Goal: Task Accomplishment & Management: Manage account settings

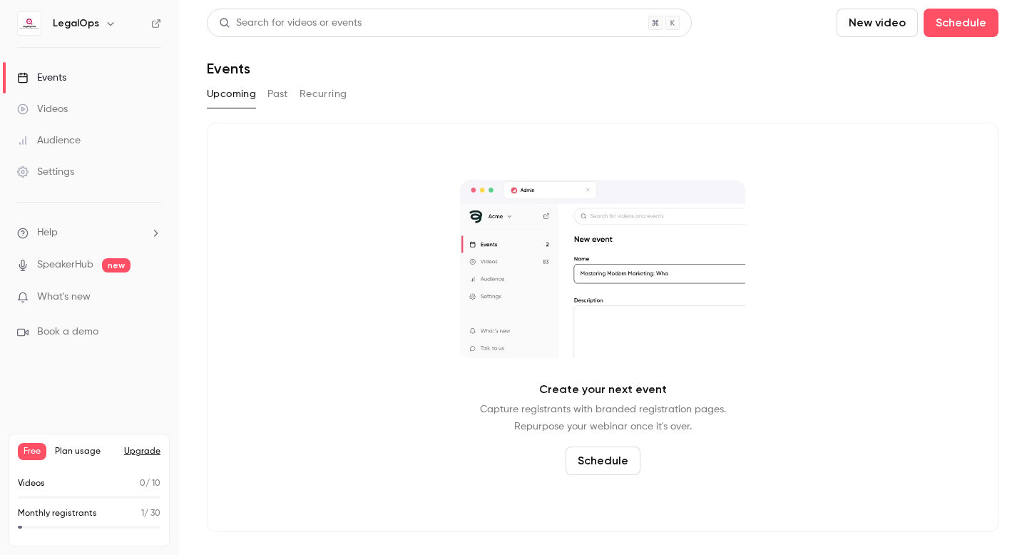
click at [84, 86] on link "Events" at bounding box center [89, 77] width 178 height 31
click at [277, 96] on button "Past" at bounding box center [277, 94] width 21 height 23
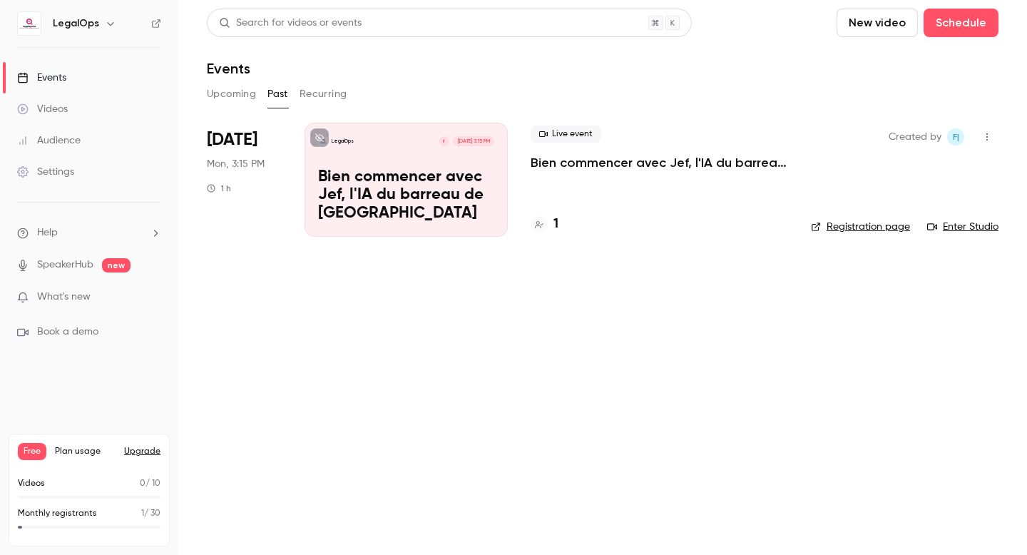
click at [444, 176] on p "Bien commencer avec Jef, l'IA du barreau de [GEOGRAPHIC_DATA]" at bounding box center [406, 195] width 176 height 55
click at [88, 115] on link "Videos" at bounding box center [89, 108] width 178 height 31
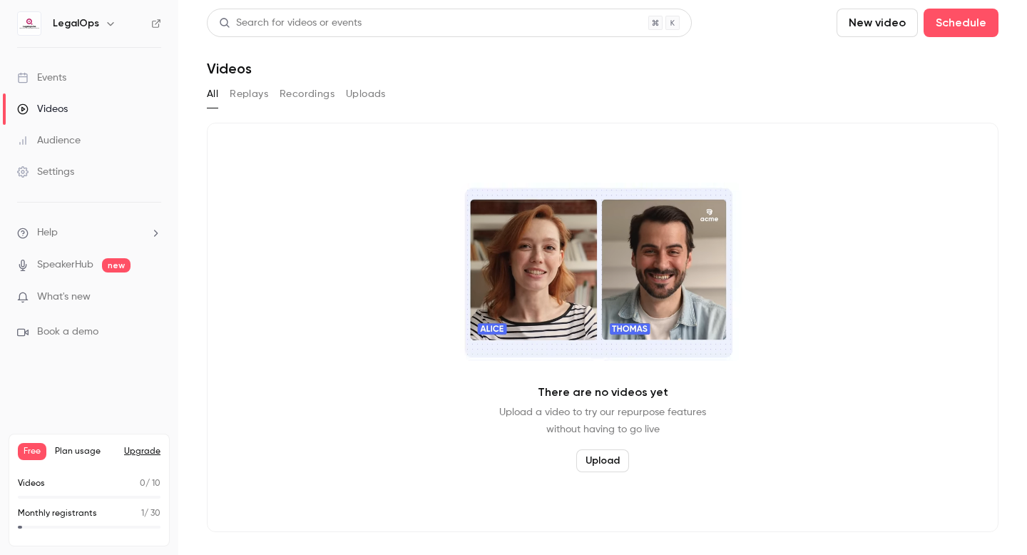
click at [76, 87] on link "Events" at bounding box center [89, 77] width 178 height 31
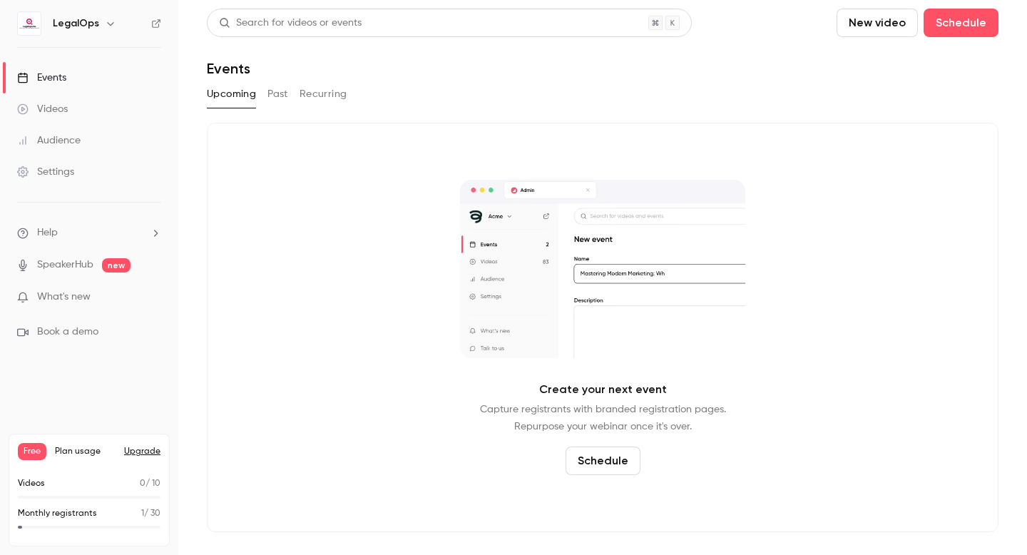
click at [283, 96] on button "Past" at bounding box center [277, 94] width 21 height 23
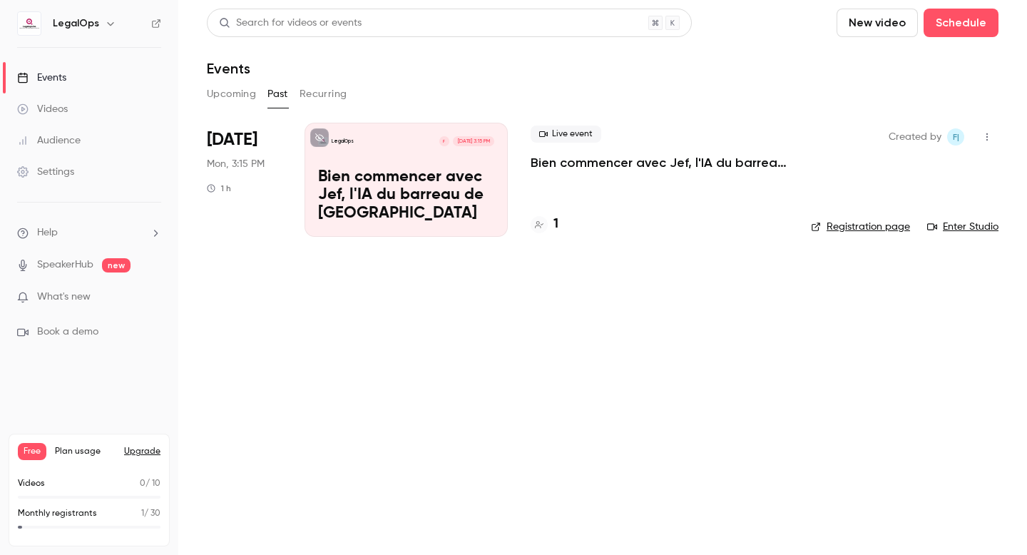
click at [384, 193] on p "Bien commencer avec Jef, l'IA du barreau de [GEOGRAPHIC_DATA]" at bounding box center [406, 195] width 176 height 55
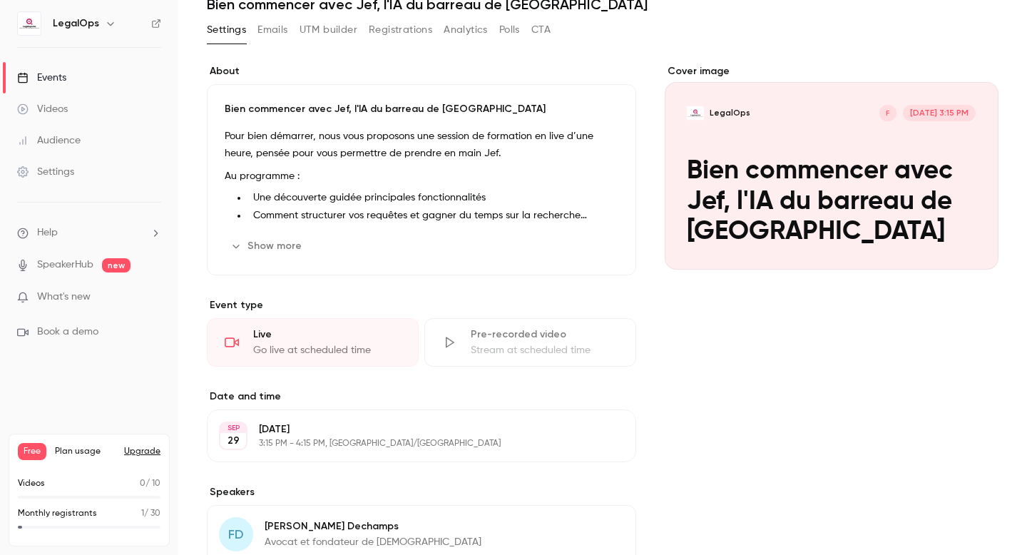
scroll to position [125, 0]
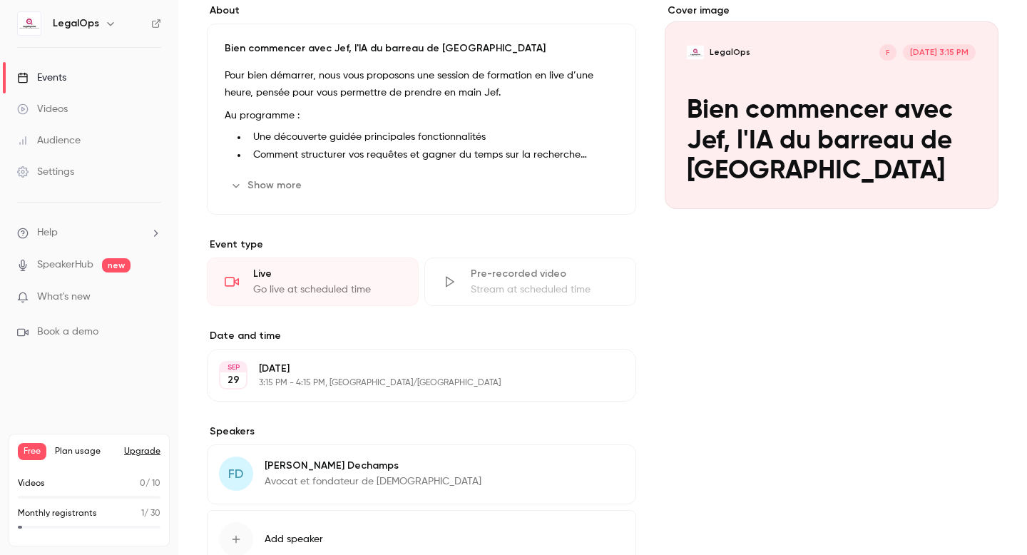
click at [386, 381] on p "3:15 PM - 4:15 PM, [GEOGRAPHIC_DATA]/[GEOGRAPHIC_DATA]" at bounding box center [410, 382] width 302 height 11
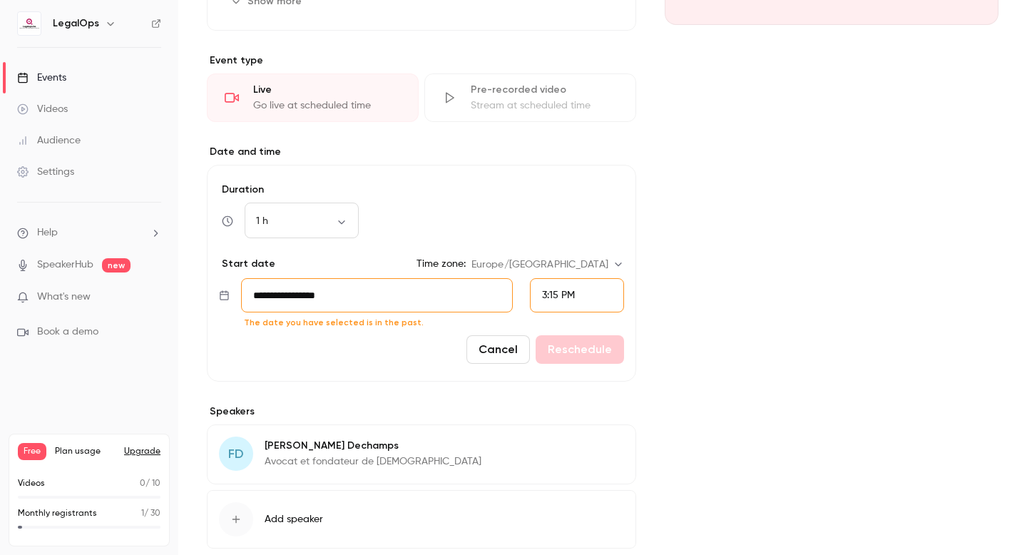
scroll to position [311, 0]
click at [386, 293] on input "**********" at bounding box center [377, 293] width 272 height 34
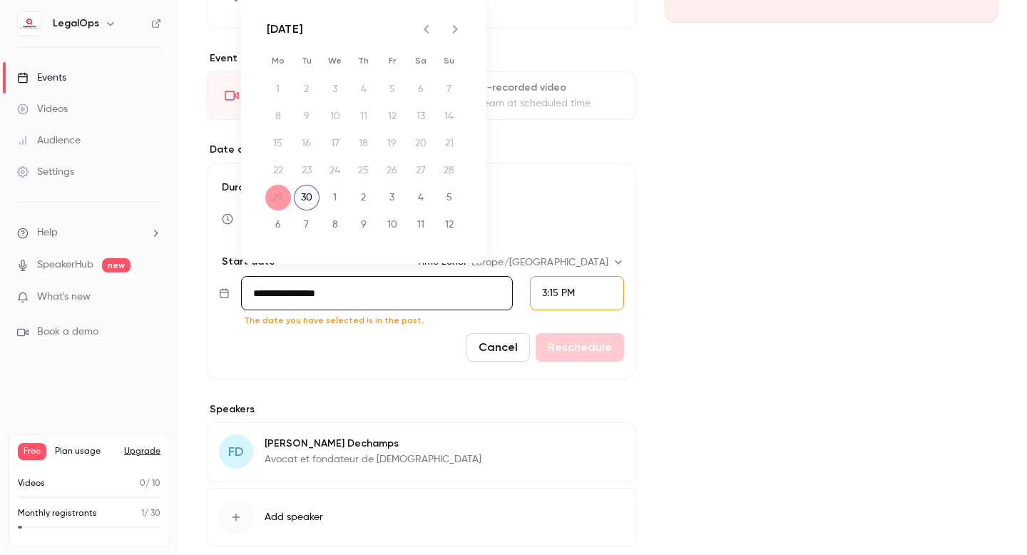
click at [307, 200] on button "30" at bounding box center [307, 198] width 26 height 26
type input "**********"
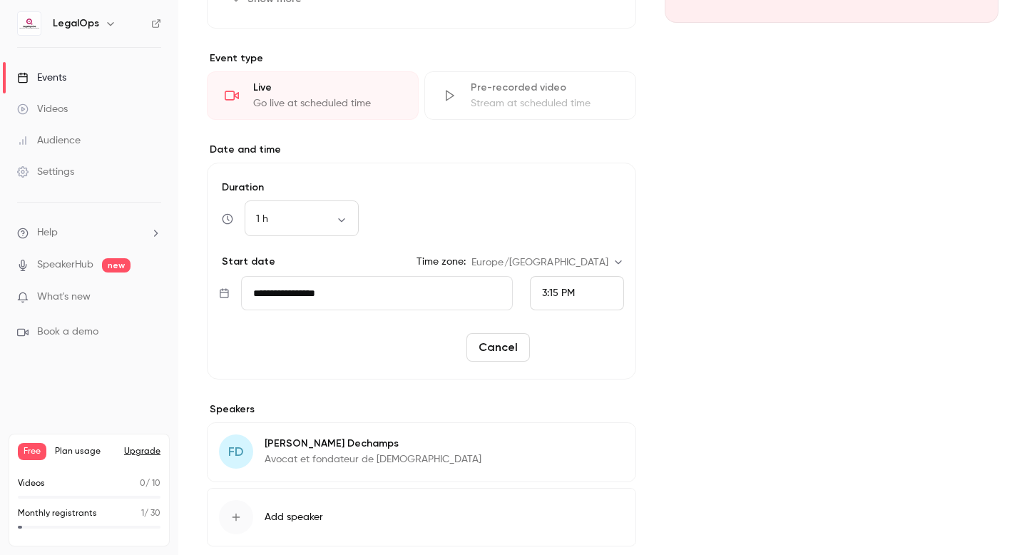
click at [577, 357] on button "Reschedule" at bounding box center [579, 347] width 88 height 29
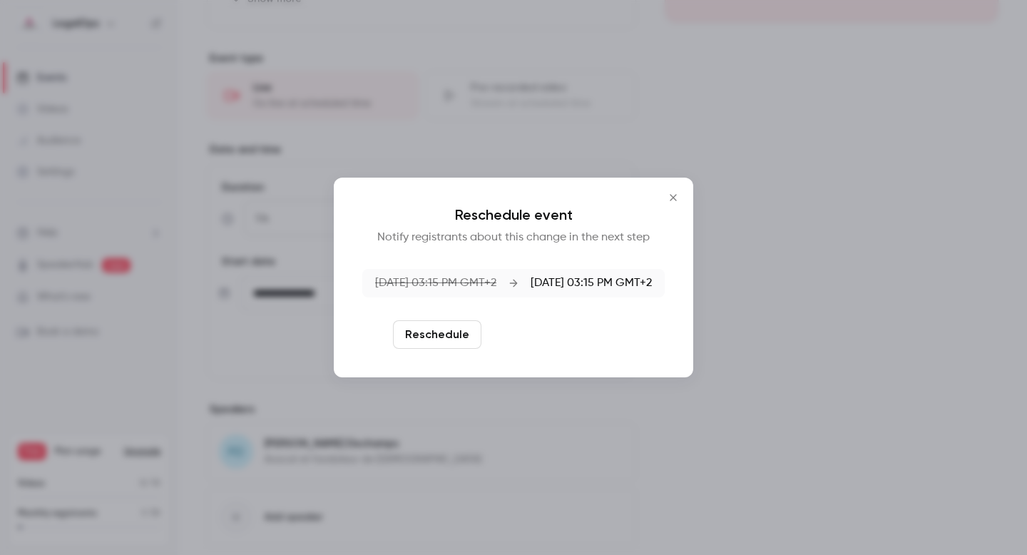
click at [553, 342] on button "Reschedule and notify" at bounding box center [561, 334] width 148 height 29
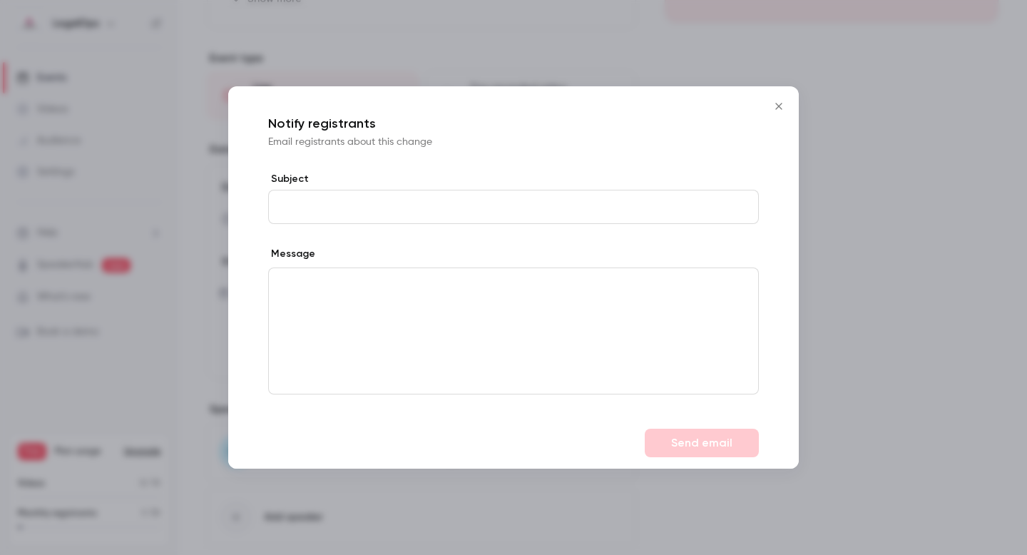
click at [774, 107] on icon "Close" at bounding box center [778, 106] width 17 height 11
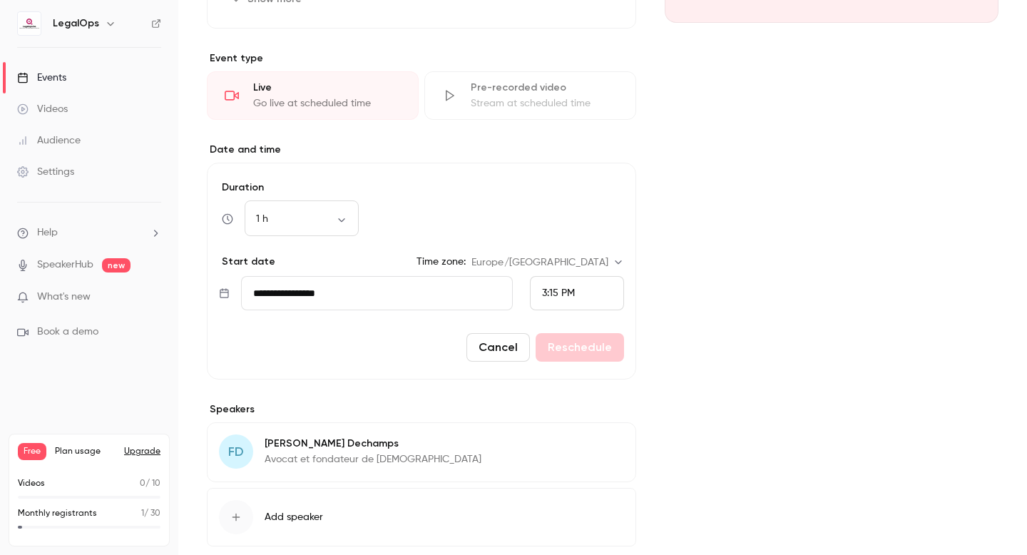
click at [570, 343] on div "Cancel Reschedule" at bounding box center [421, 347] width 405 height 29
click at [513, 353] on button "Cancel" at bounding box center [497, 347] width 63 height 29
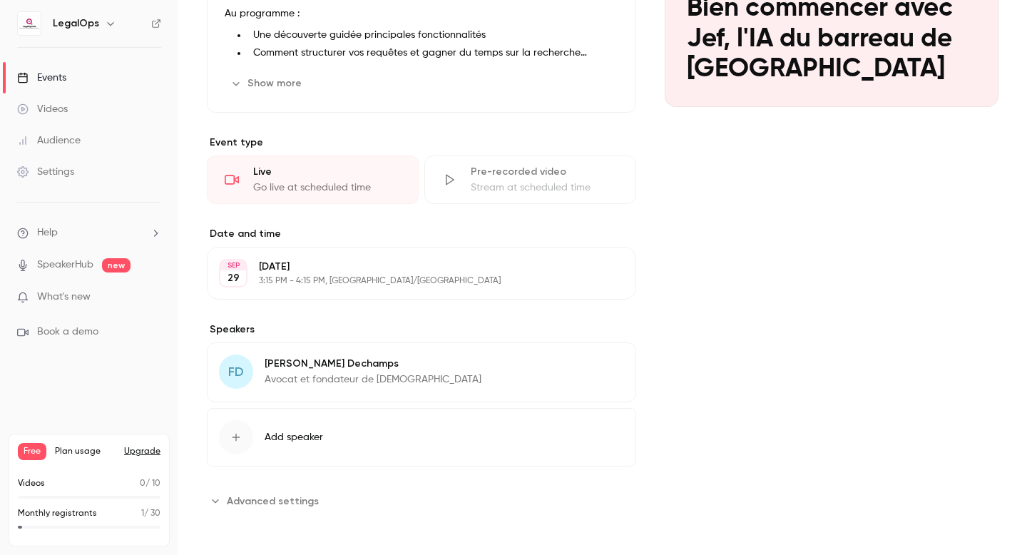
scroll to position [227, 0]
click at [422, 265] on p "[DATE]" at bounding box center [410, 267] width 302 height 14
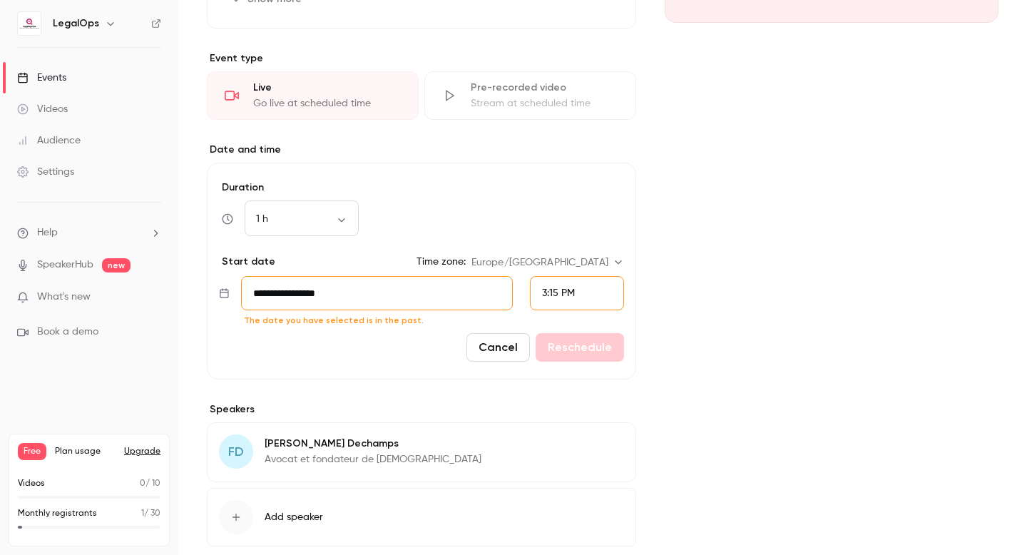
click at [557, 294] on span "3:15 PM" at bounding box center [558, 293] width 33 height 10
click at [399, 299] on div at bounding box center [513, 277] width 1027 height 555
click at [360, 294] on input "**********" at bounding box center [377, 293] width 272 height 34
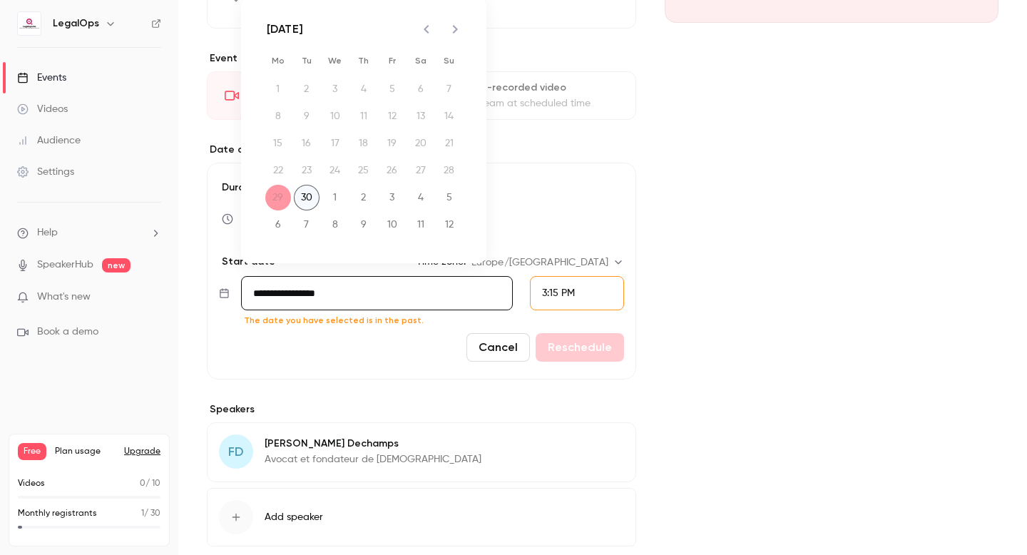
click at [309, 197] on button "30" at bounding box center [307, 198] width 26 height 26
type input "**********"
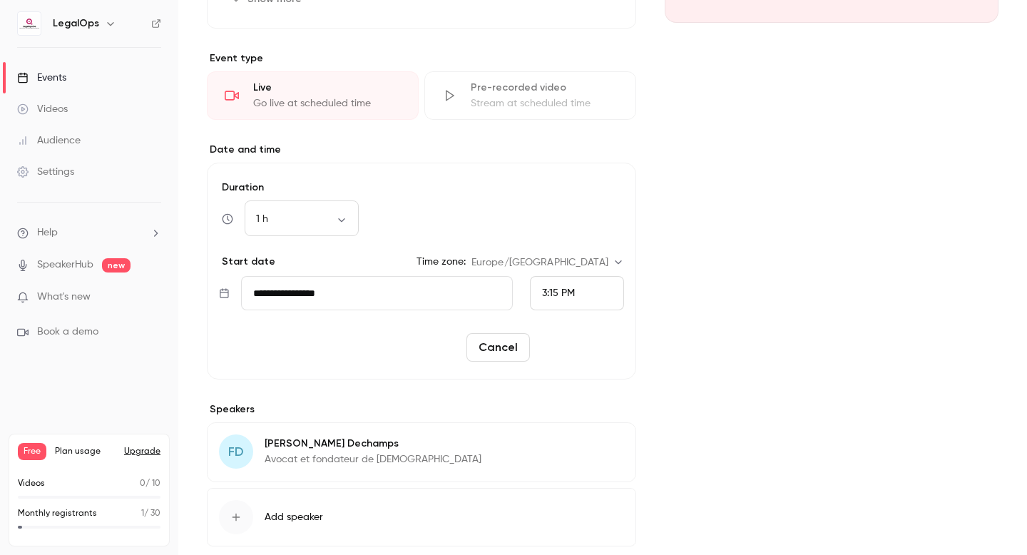
click at [563, 349] on button "Reschedule" at bounding box center [579, 347] width 88 height 29
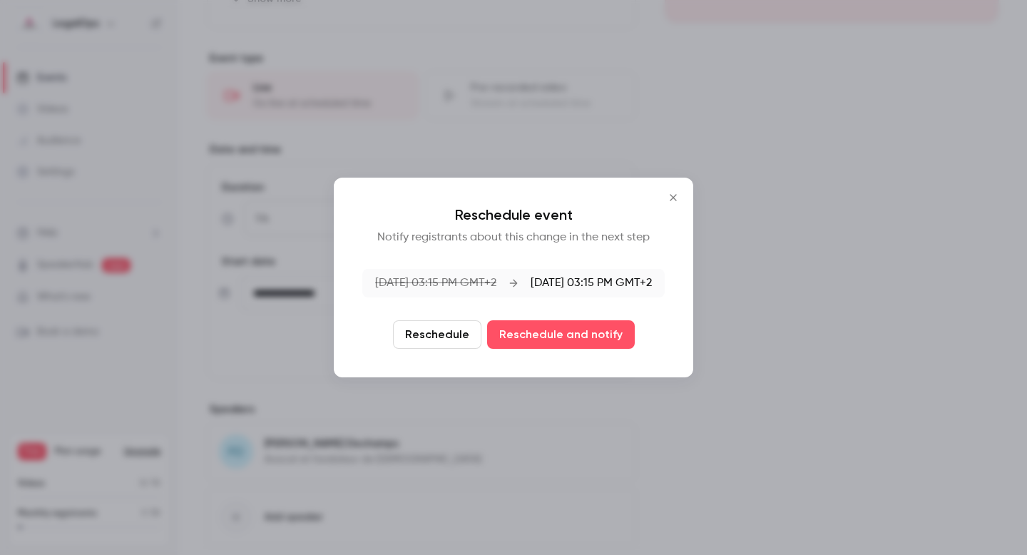
click at [456, 337] on button "Reschedule" at bounding box center [437, 334] width 88 height 29
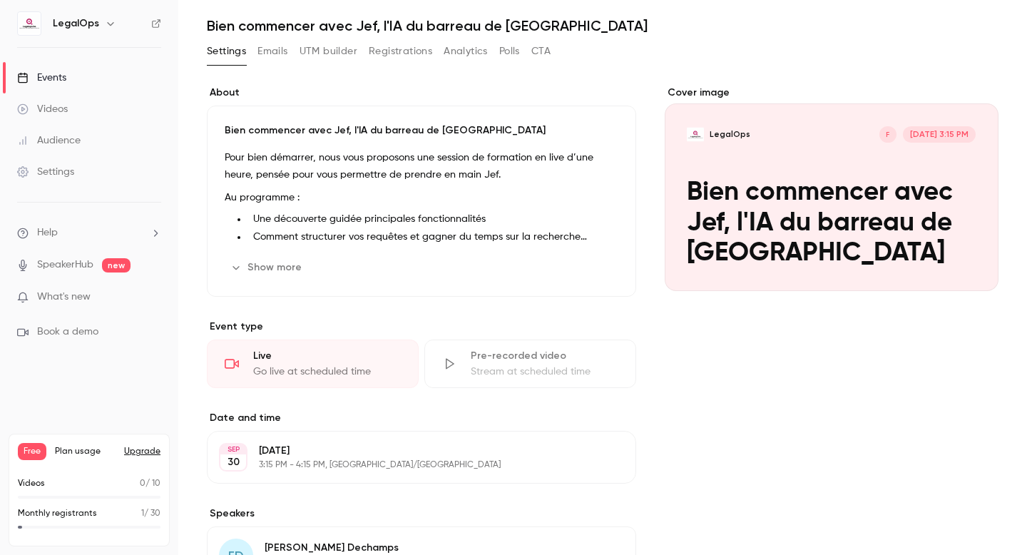
scroll to position [0, 0]
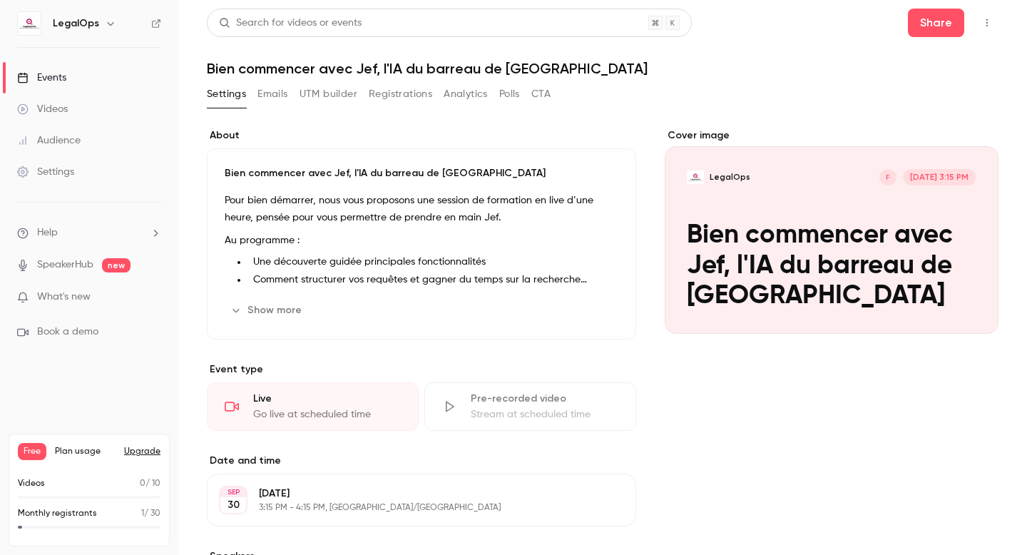
click at [78, 78] on link "Events" at bounding box center [89, 77] width 178 height 31
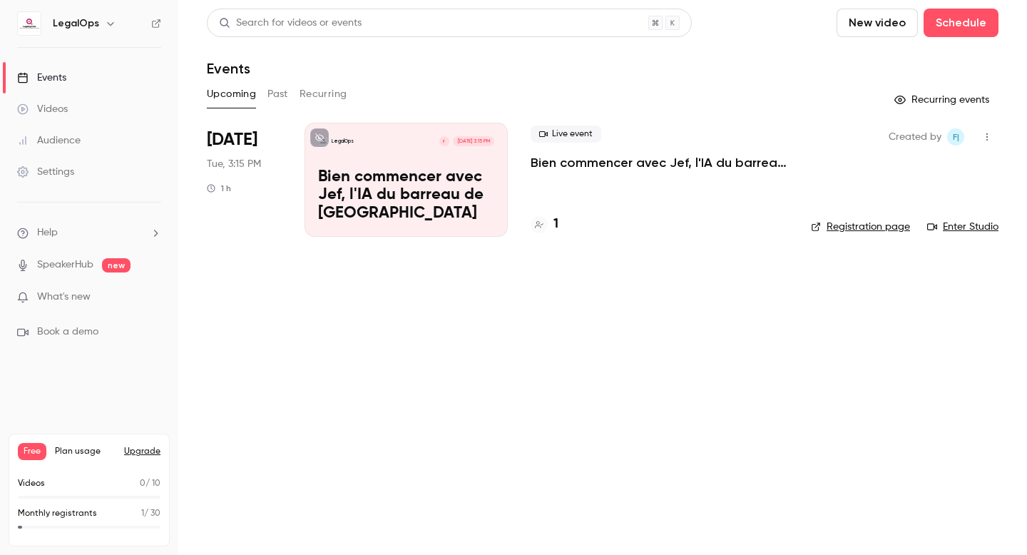
click at [900, 93] on button "Recurring events" at bounding box center [943, 99] width 111 height 23
click at [907, 94] on button "Recurring events" at bounding box center [943, 99] width 111 height 23
click at [856, 229] on link "Registration page" at bounding box center [860, 227] width 99 height 14
click at [63, 166] on div "Settings" at bounding box center [45, 172] width 57 height 14
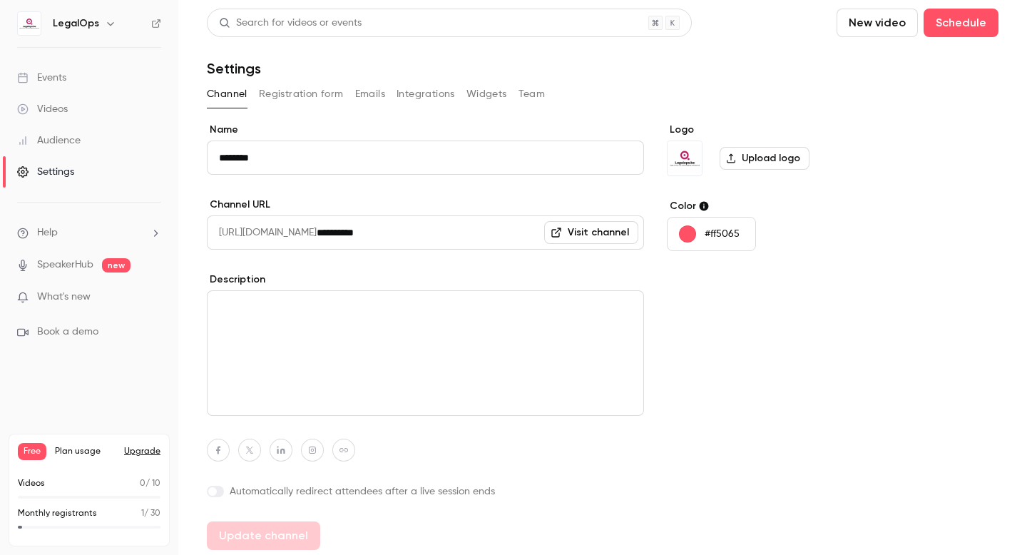
click at [307, 101] on button "Registration form" at bounding box center [301, 94] width 85 height 23
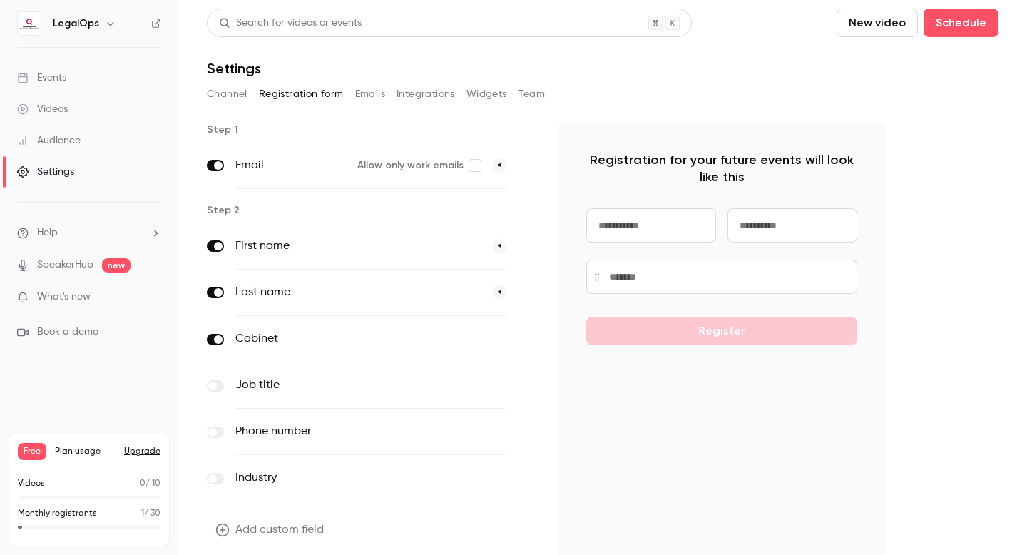
click at [76, 78] on link "Events" at bounding box center [89, 77] width 178 height 31
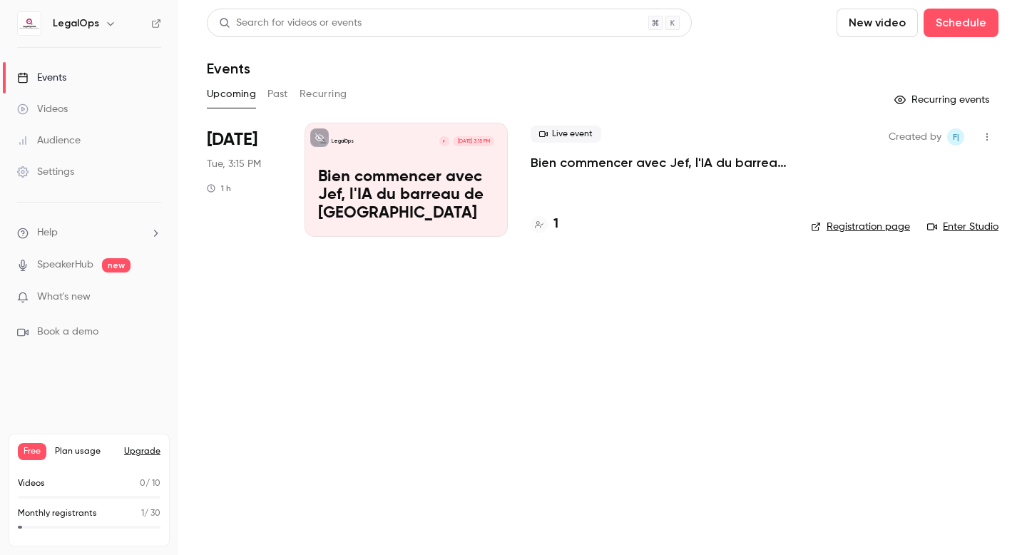
click at [331, 93] on button "Recurring" at bounding box center [323, 94] width 48 height 23
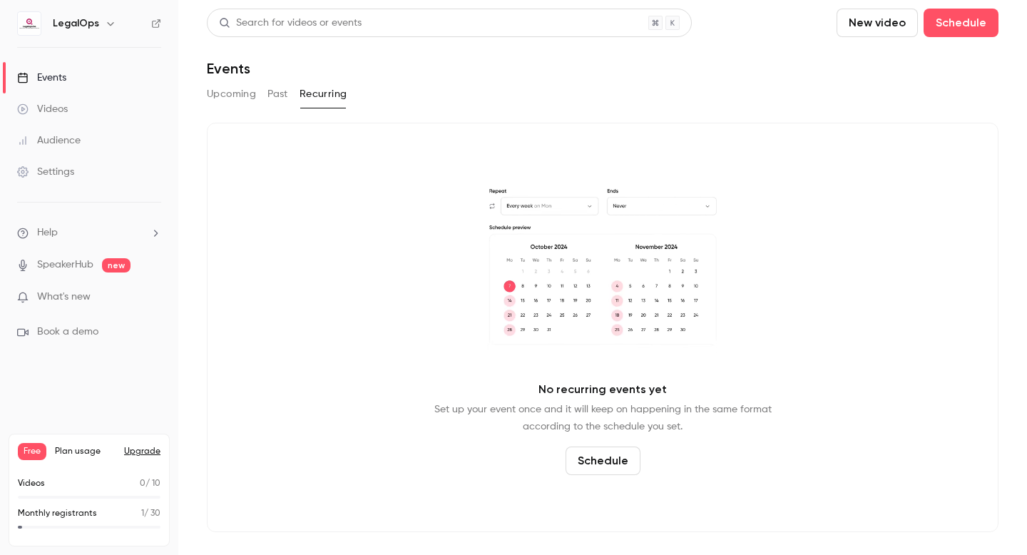
click at [68, 83] on link "Events" at bounding box center [89, 77] width 178 height 31
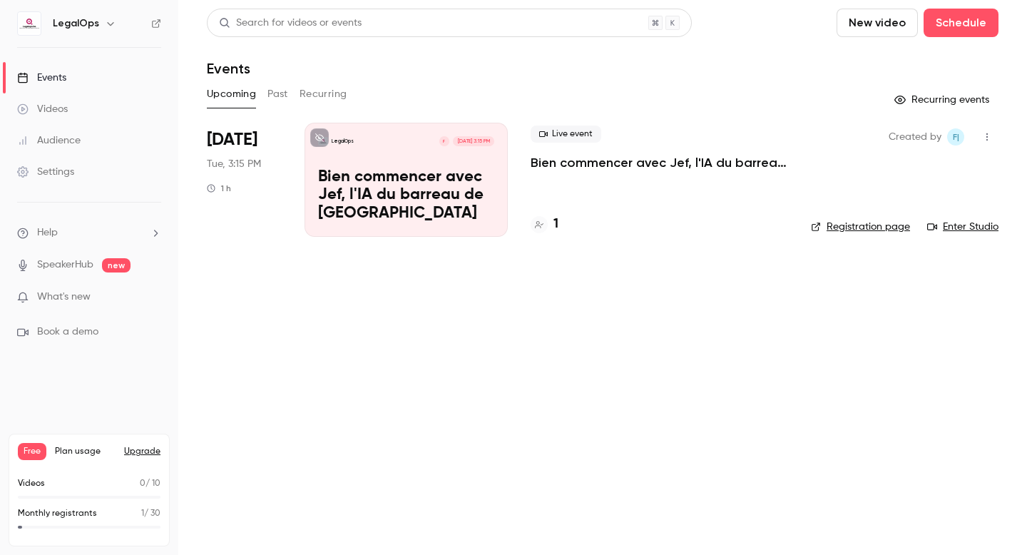
click at [422, 178] on p "Bien commencer avec Jef, l'IA du barreau de [GEOGRAPHIC_DATA]" at bounding box center [406, 195] width 176 height 55
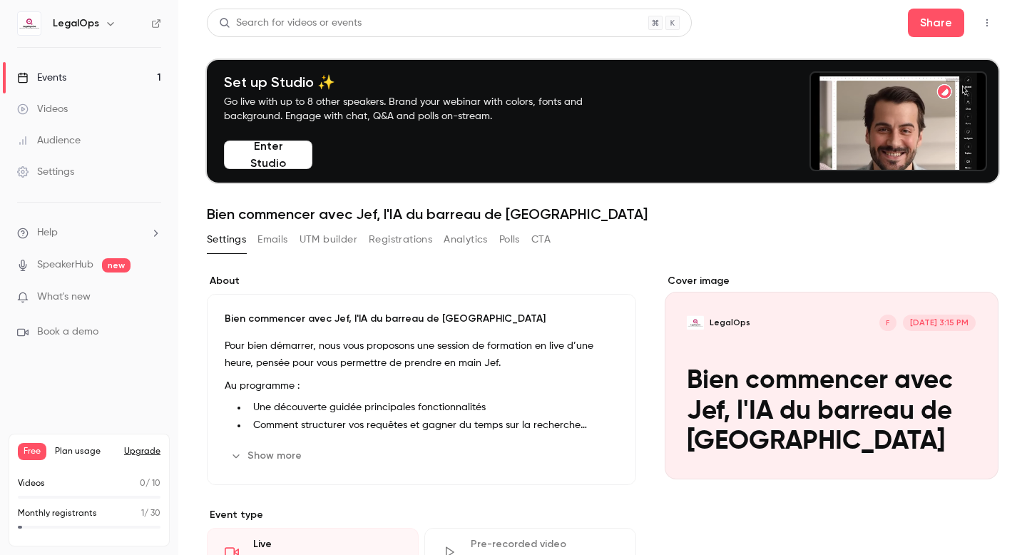
click at [716, 364] on div "Cover image" at bounding box center [831, 376] width 334 height 205
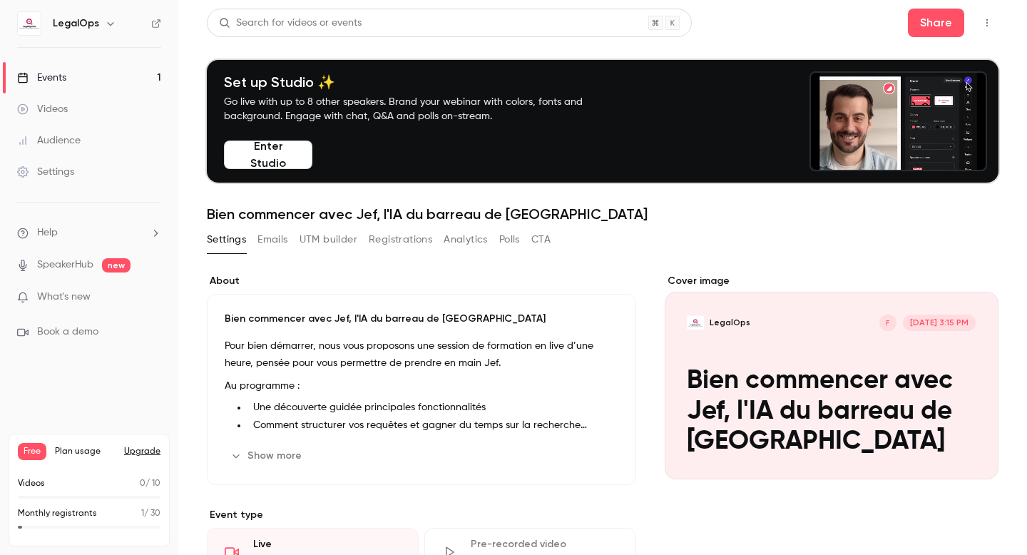
click at [0, 0] on input "LegalOps F [DATE] 3:15 PM Bien commencer avec Jef, l'IA du barreau de [GEOGRAPH…" at bounding box center [0, 0] width 0 height 0
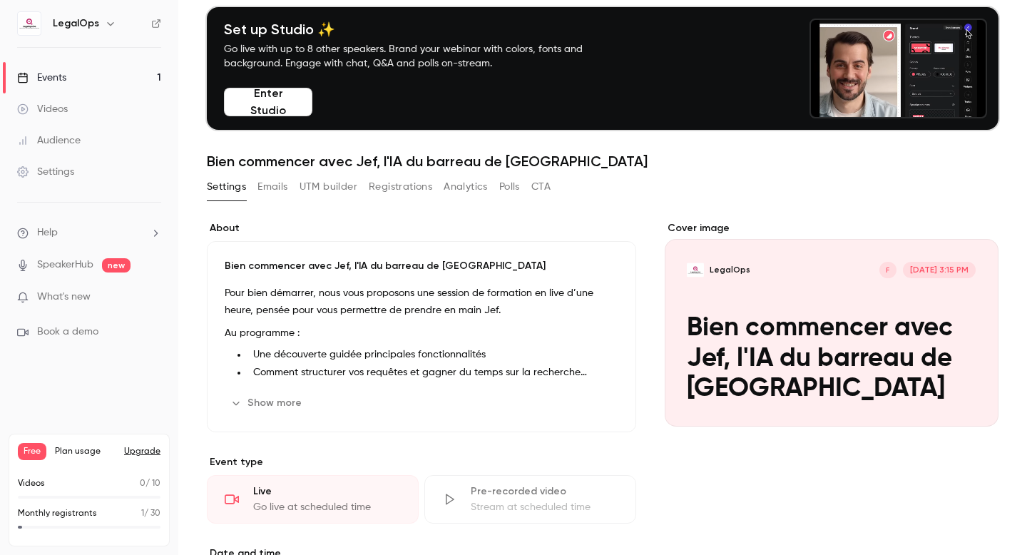
scroll to position [56, 0]
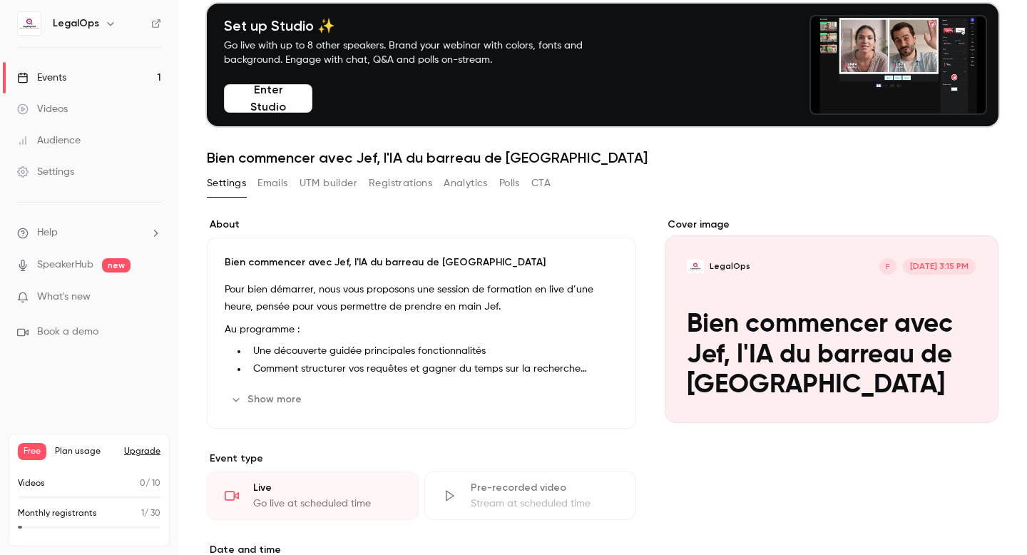
click at [438, 319] on div "Pour bien démarrer, nous vous proposons une session de formation en live d’une …" at bounding box center [422, 329] width 394 height 96
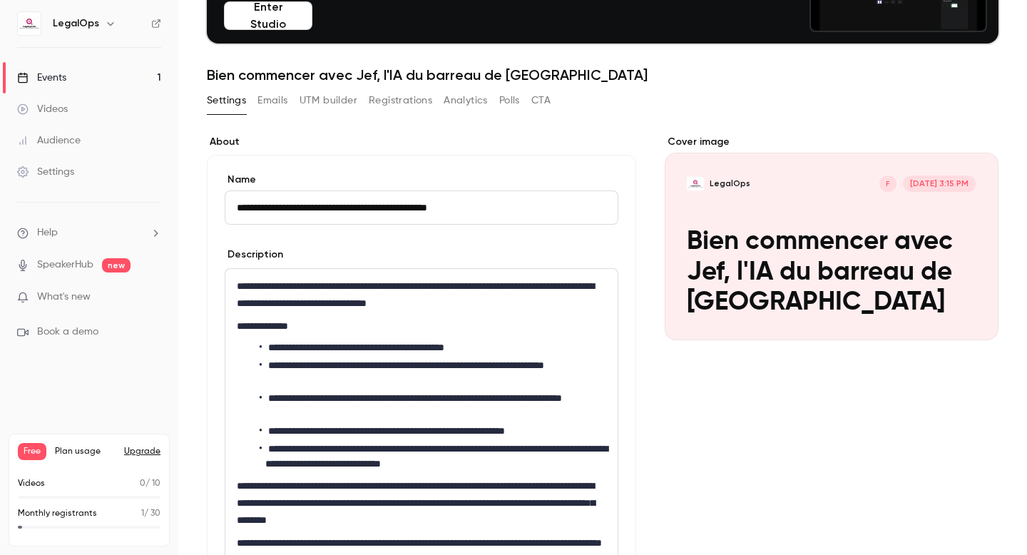
scroll to position [140, 0]
click at [378, 348] on li "**********" at bounding box center [433, 346] width 346 height 15
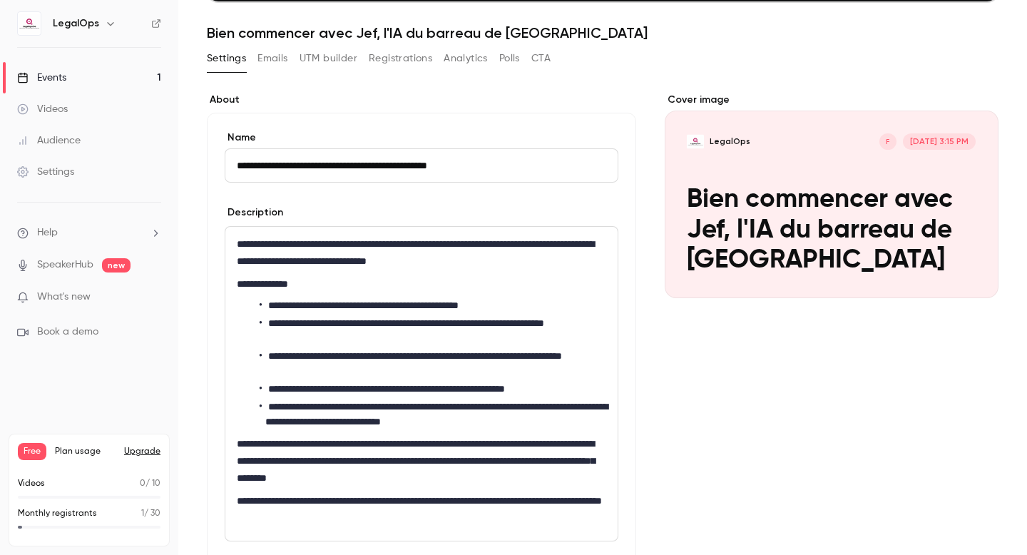
scroll to position [192, 0]
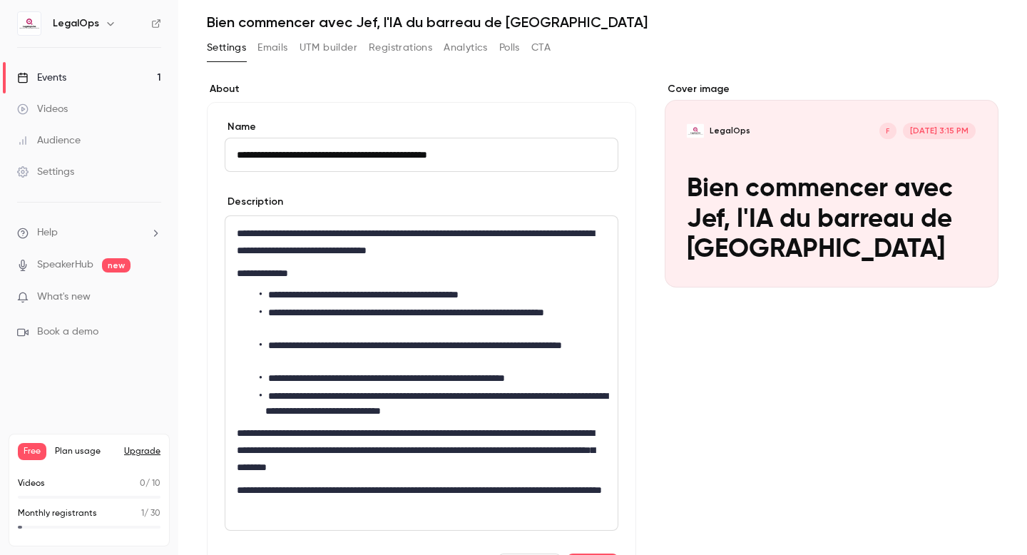
click at [261, 331] on li "**********" at bounding box center [433, 320] width 346 height 30
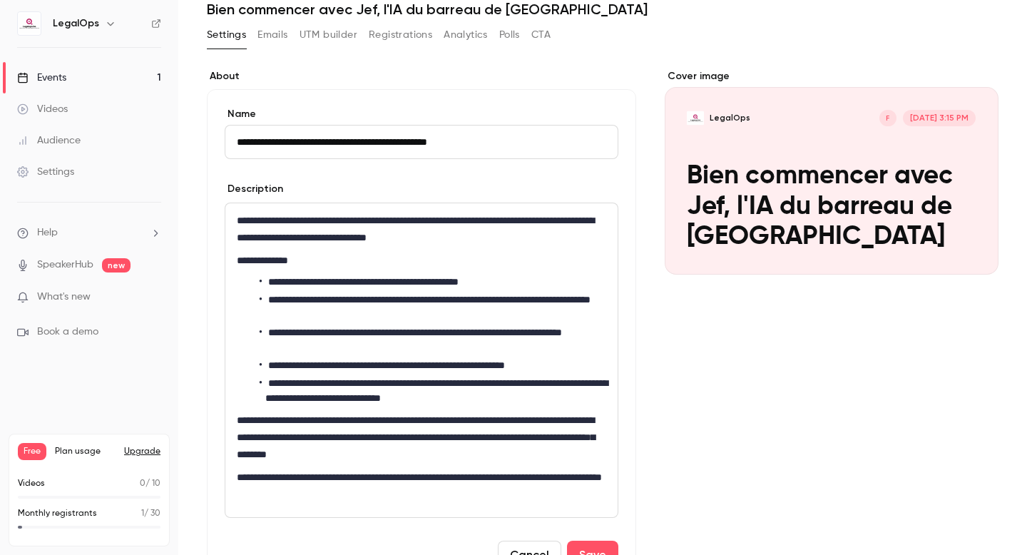
scroll to position [217, 0]
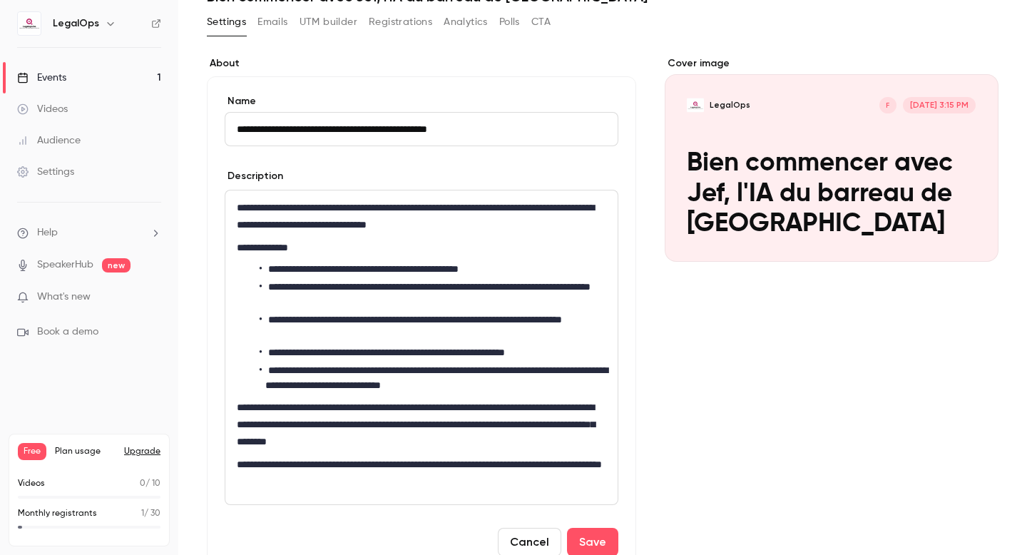
click at [525, 269] on li "**********" at bounding box center [433, 269] width 346 height 15
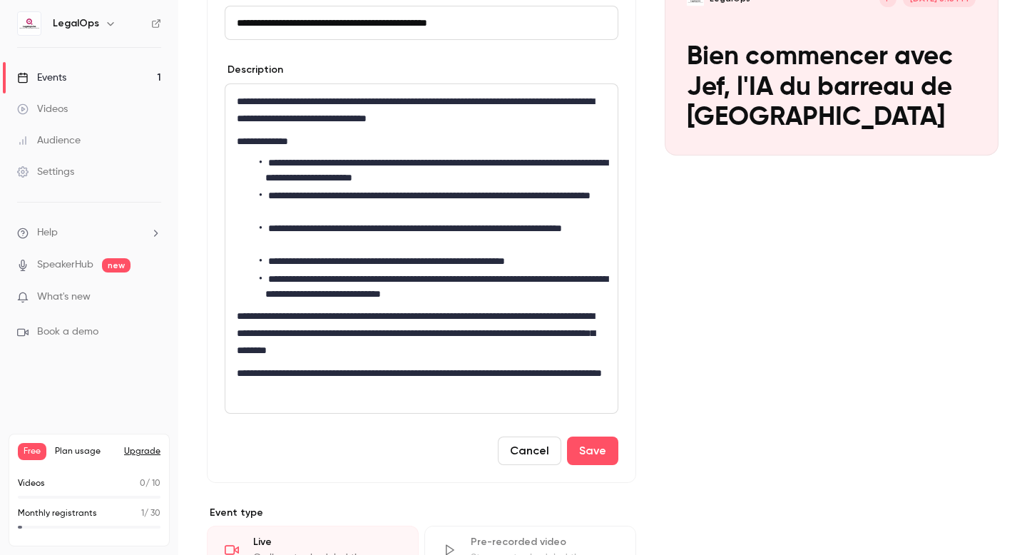
scroll to position [328, 0]
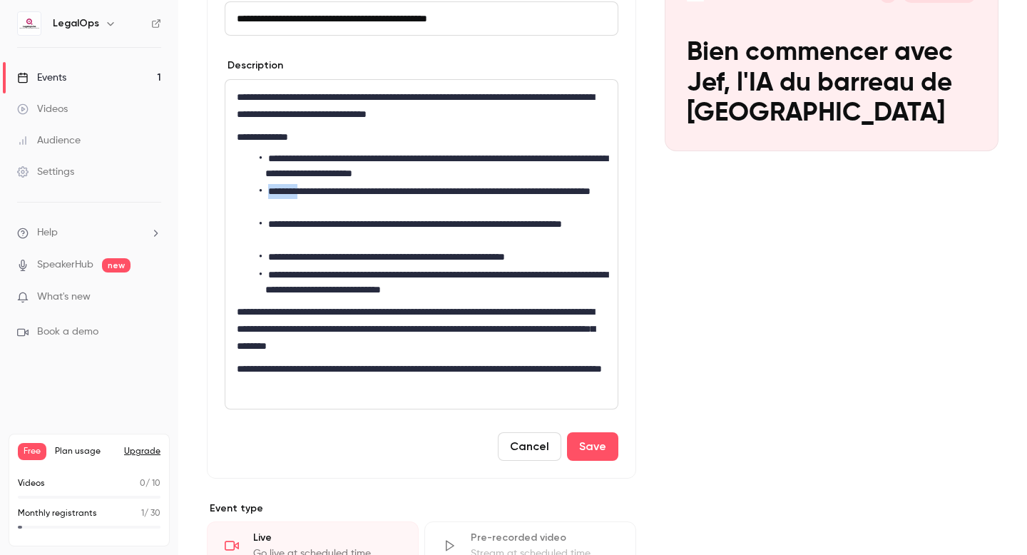
drag, startPoint x: 269, startPoint y: 190, endPoint x: 315, endPoint y: 188, distance: 45.7
click at [315, 188] on li "**********" at bounding box center [433, 199] width 346 height 30
click at [272, 158] on li "**********" at bounding box center [433, 166] width 346 height 30
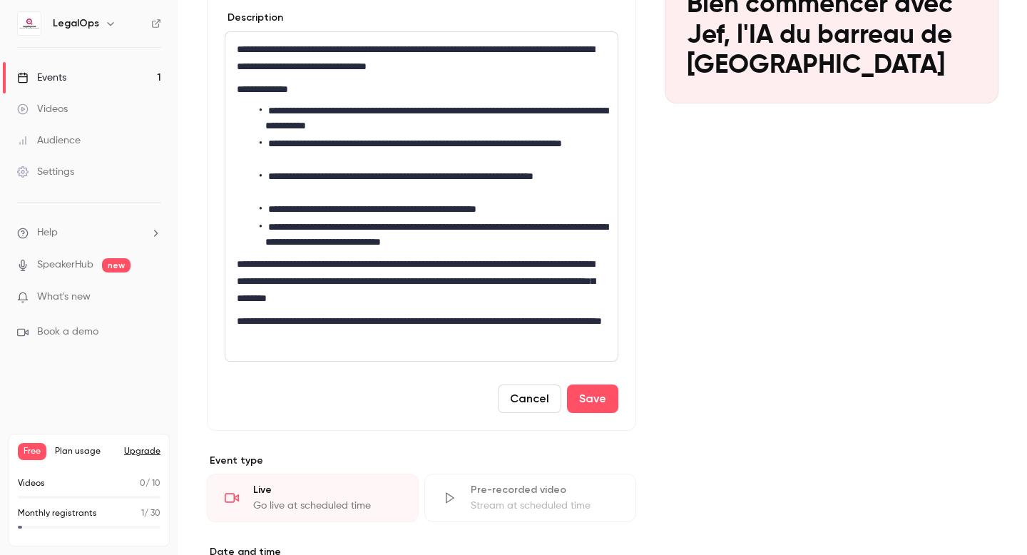
scroll to position [383, 0]
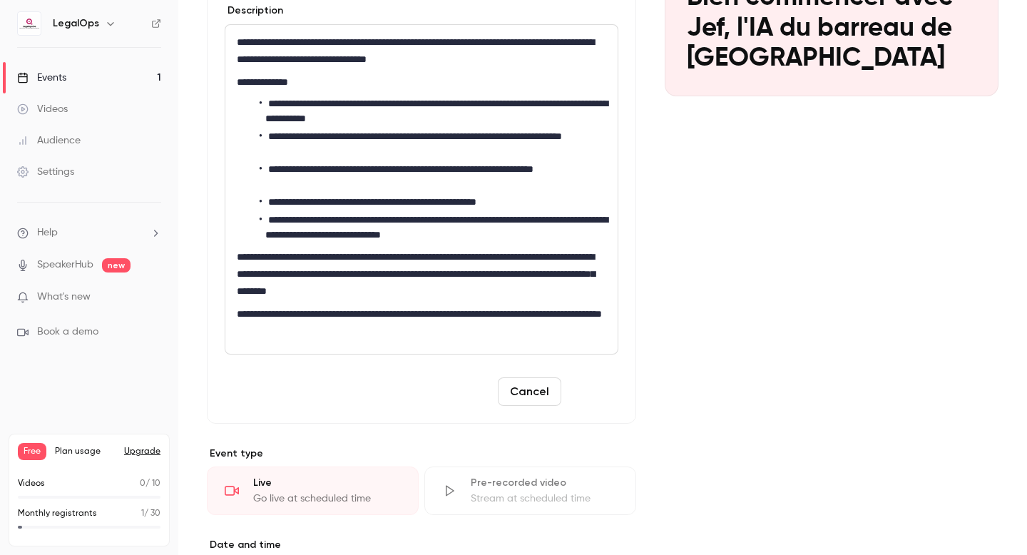
click at [586, 389] on button "Save" at bounding box center [592, 391] width 51 height 29
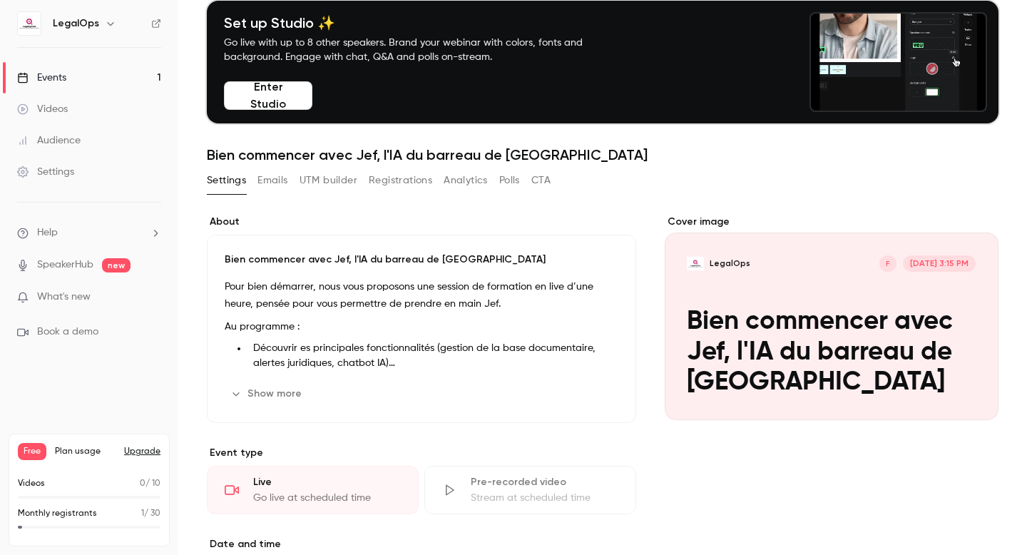
scroll to position [76, 0]
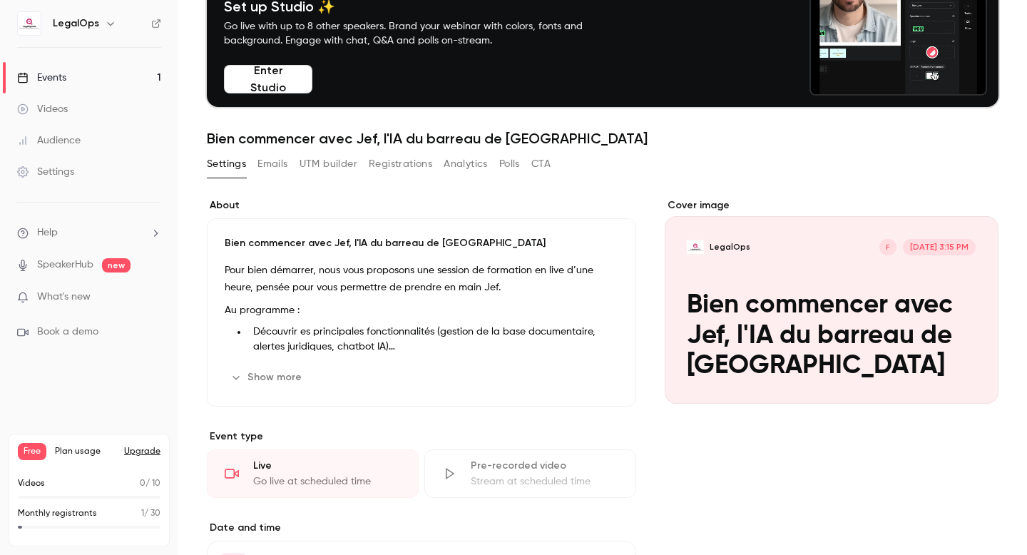
click at [77, 118] on link "Videos" at bounding box center [89, 108] width 178 height 31
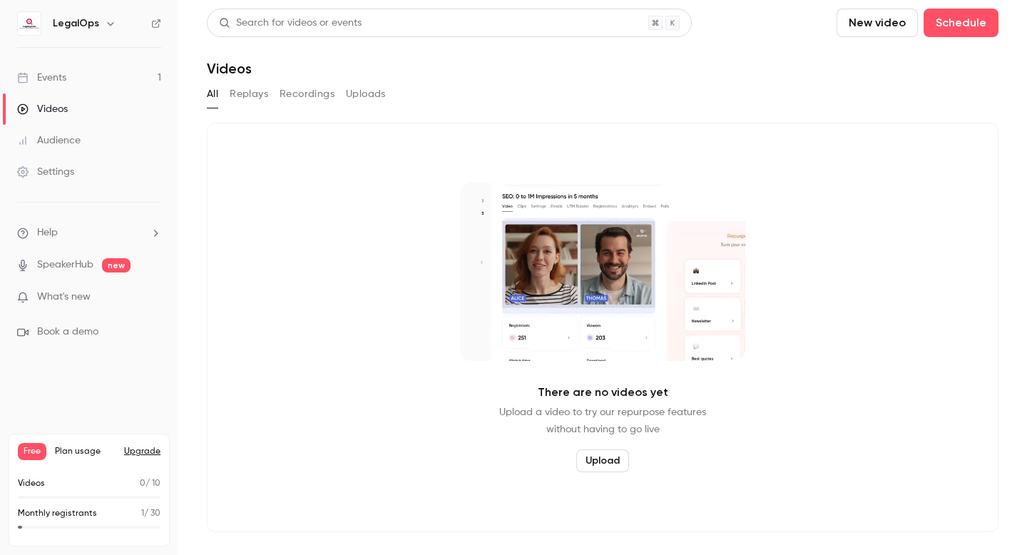
click at [90, 83] on link "Events 1" at bounding box center [89, 77] width 178 height 31
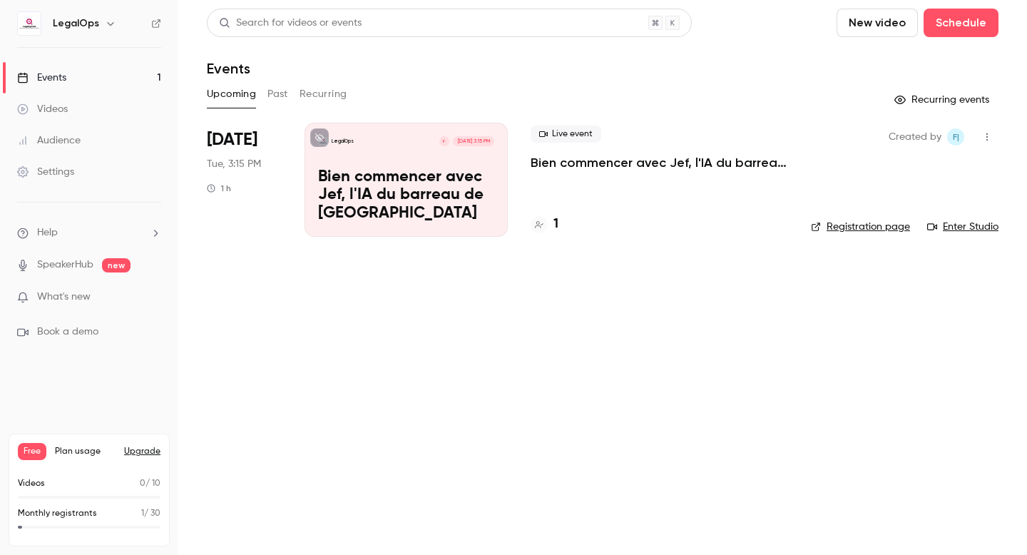
click at [108, 170] on link "Settings" at bounding box center [89, 171] width 178 height 31
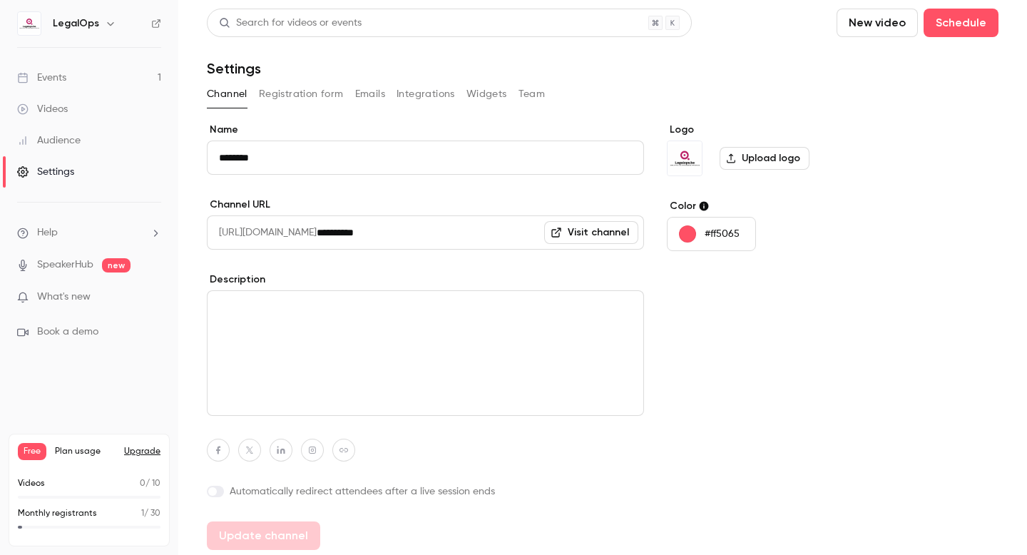
click at [606, 231] on link "Visit channel" at bounding box center [591, 232] width 94 height 23
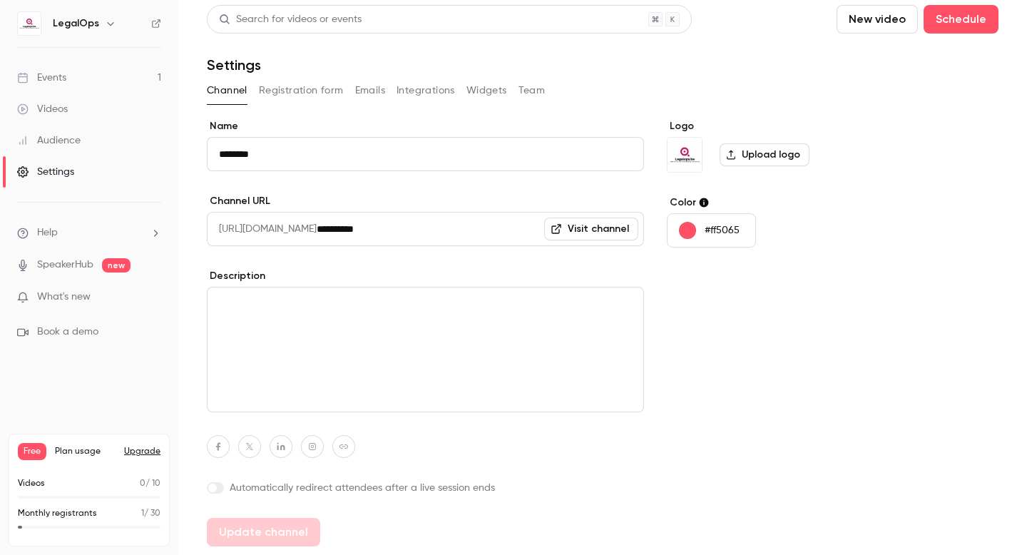
click at [324, 91] on button "Registration form" at bounding box center [301, 90] width 85 height 23
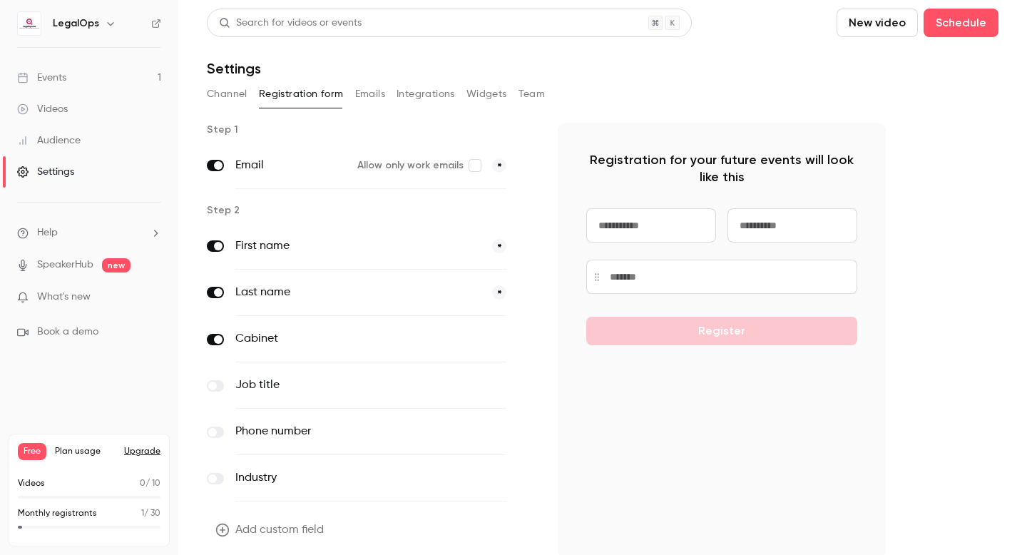
click at [379, 96] on button "Emails" at bounding box center [370, 94] width 30 height 23
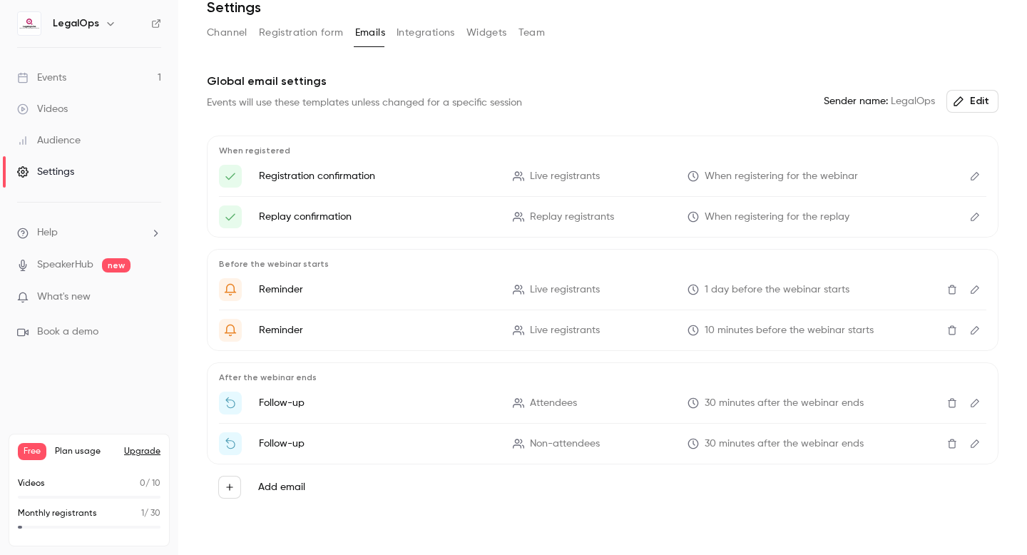
scroll to position [46, 0]
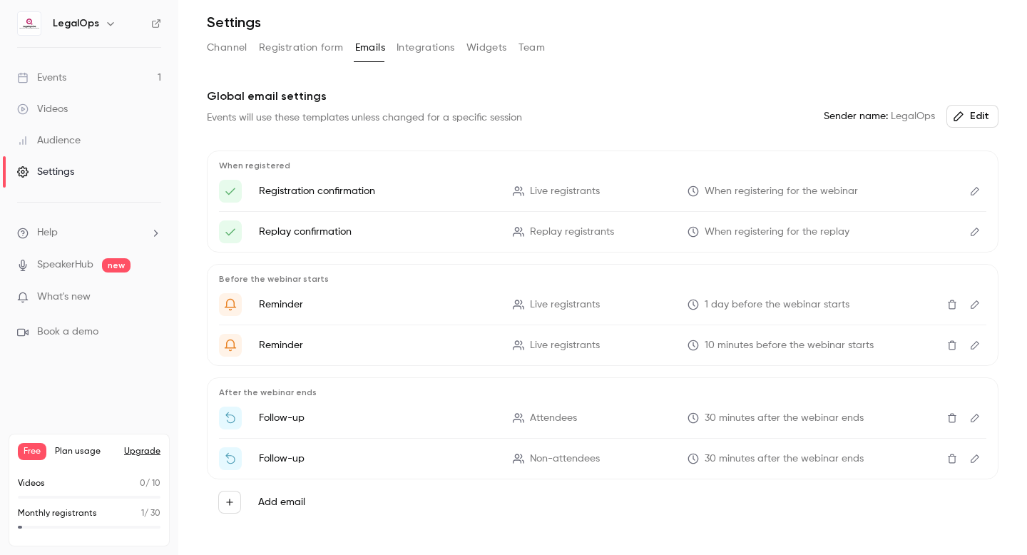
click at [78, 82] on link "Events 1" at bounding box center [89, 77] width 178 height 31
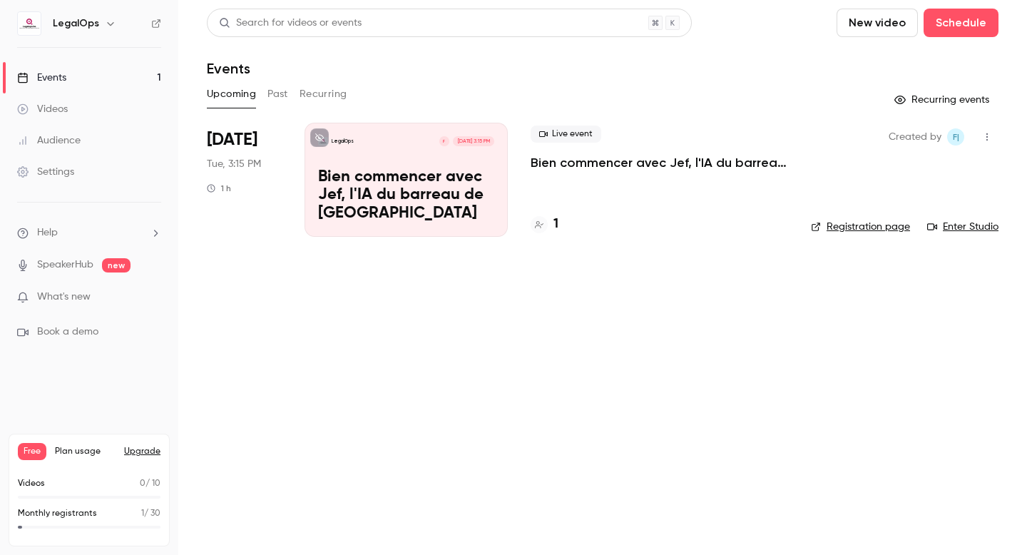
click at [408, 188] on p "Bien commencer avec Jef, l'IA du barreau de [GEOGRAPHIC_DATA]" at bounding box center [406, 195] width 176 height 55
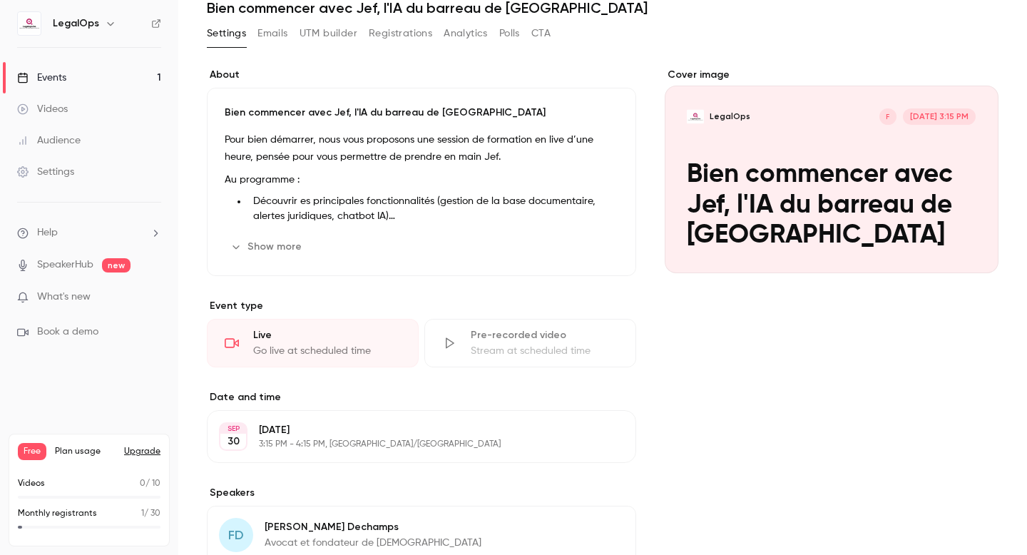
scroll to position [188, 0]
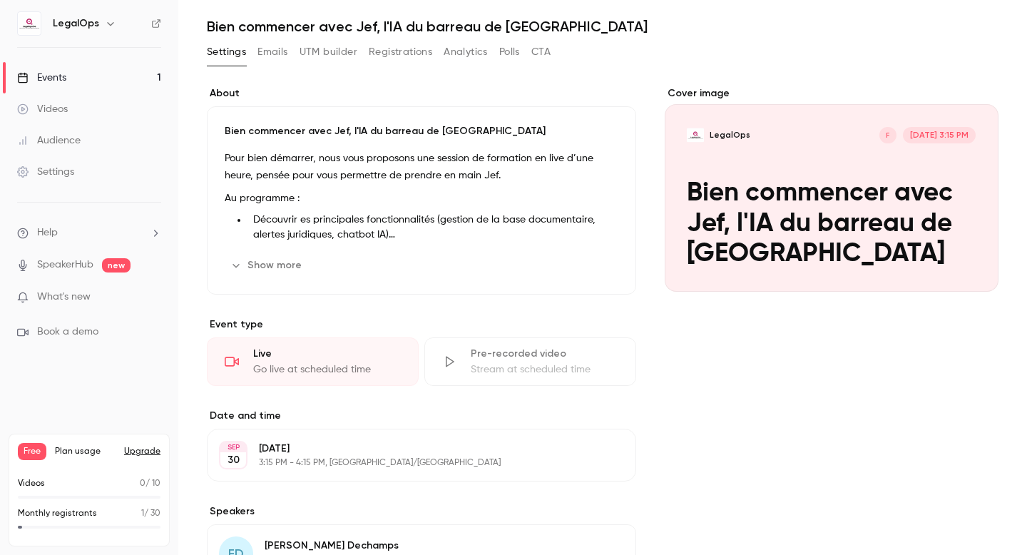
click at [593, 262] on button "Edit" at bounding box center [592, 265] width 52 height 23
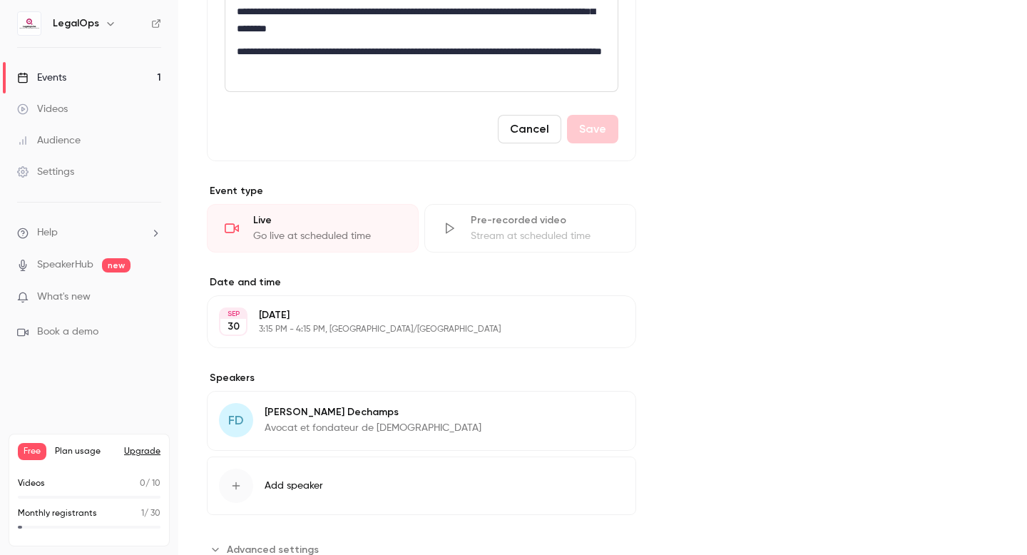
scroll to position [662, 0]
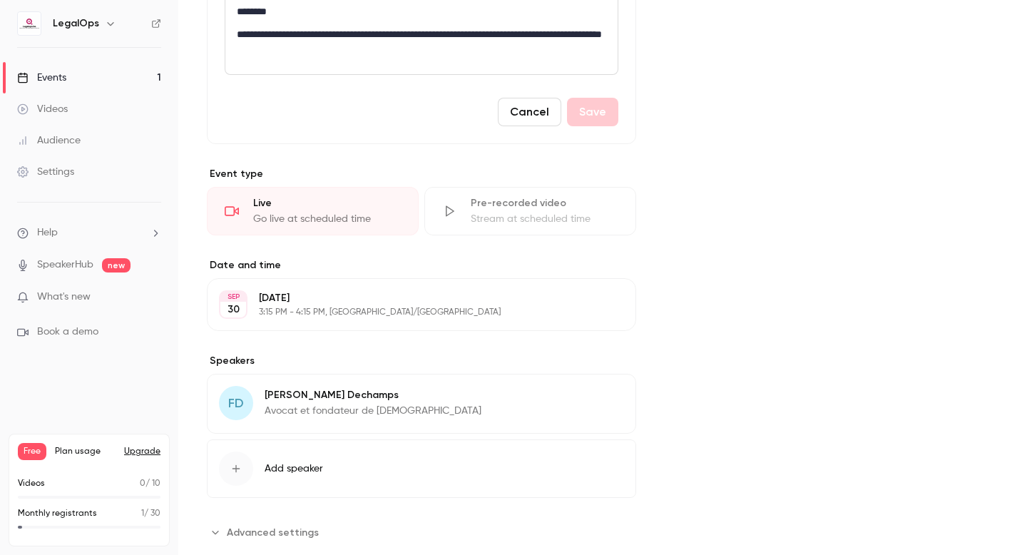
click at [595, 303] on button "Edit" at bounding box center [598, 304] width 52 height 23
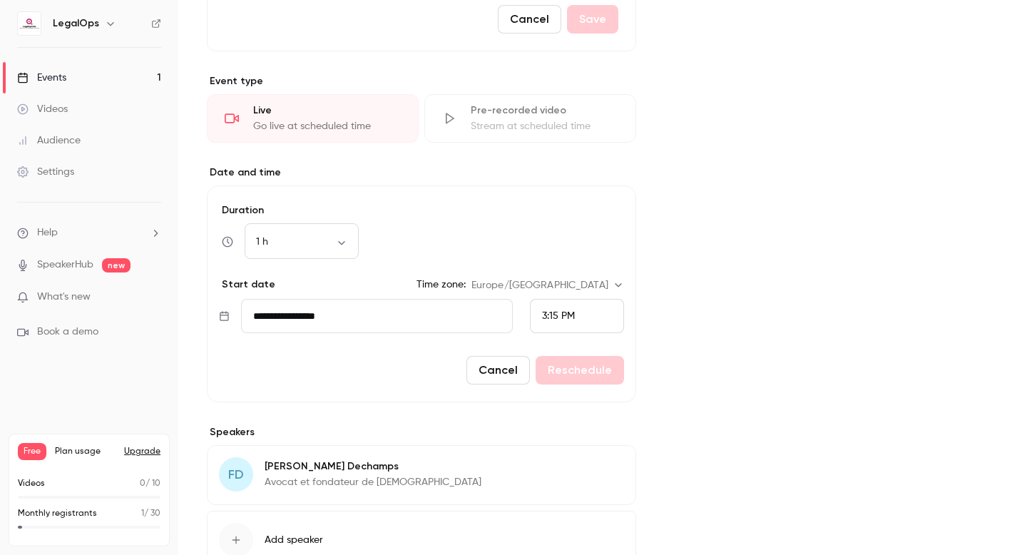
scroll to position [763, 0]
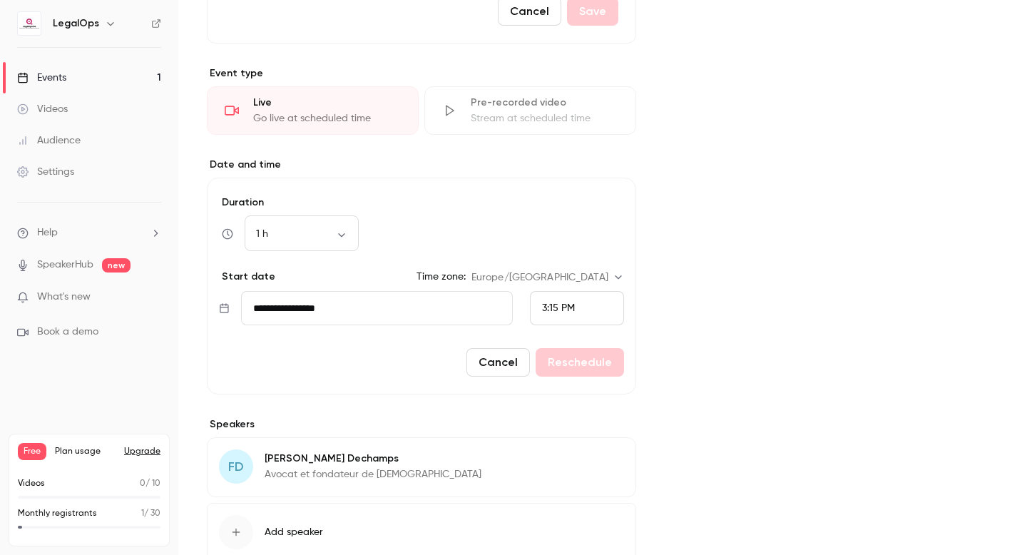
click at [501, 359] on button "Cancel" at bounding box center [497, 362] width 63 height 29
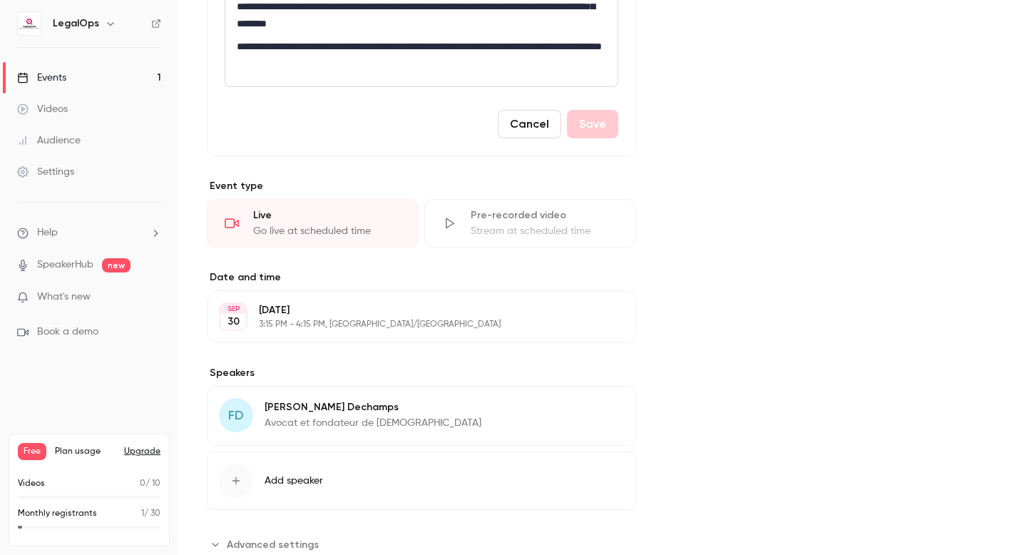
scroll to position [694, 0]
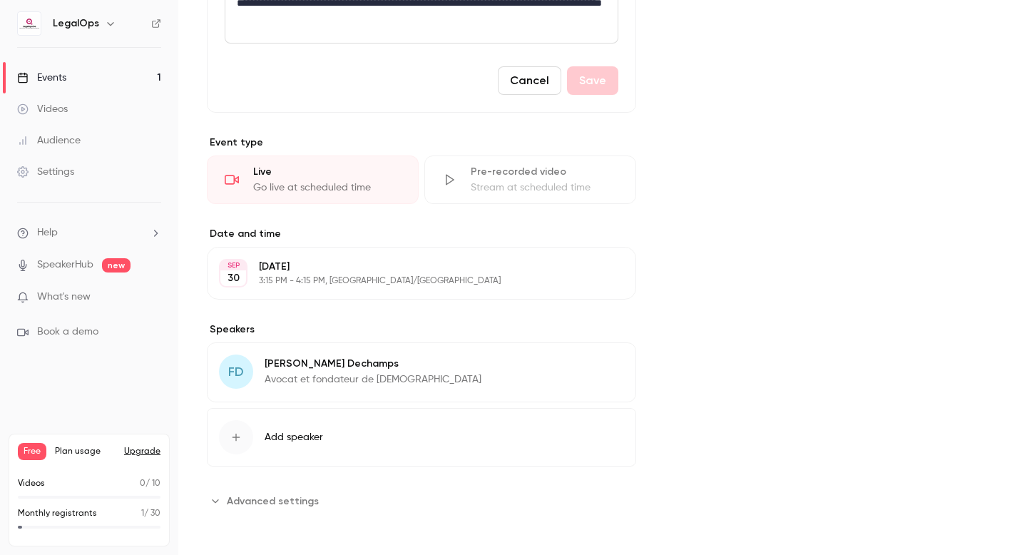
click at [287, 498] on span "Advanced settings" at bounding box center [273, 500] width 92 height 15
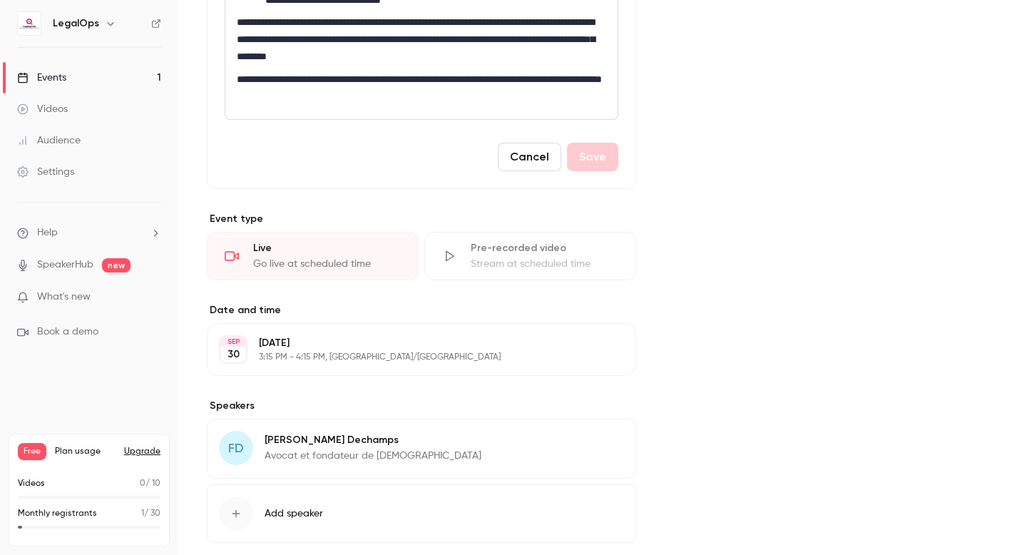
scroll to position [625, 0]
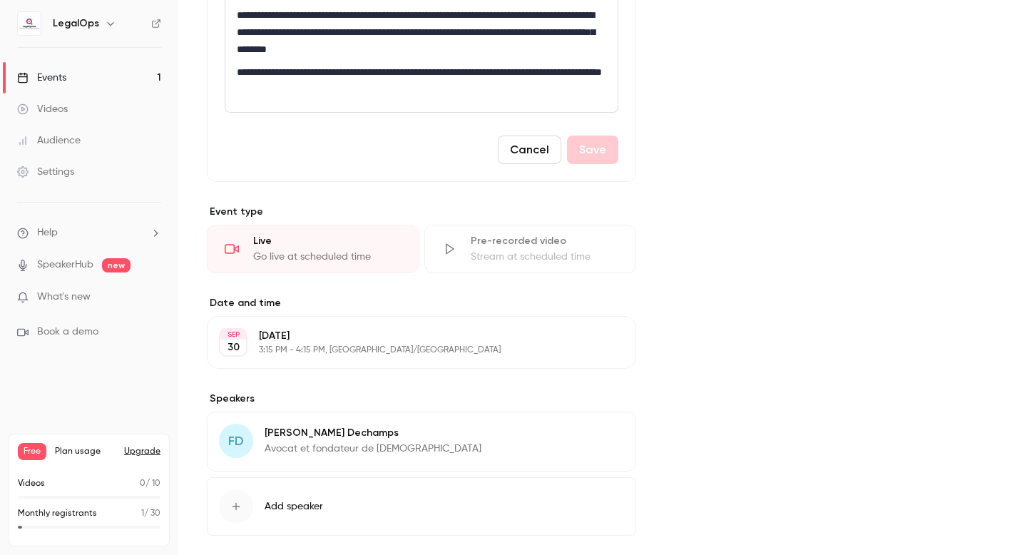
click at [332, 345] on p "3:15 PM - 4:15 PM, [GEOGRAPHIC_DATA]/[GEOGRAPHIC_DATA]" at bounding box center [410, 349] width 302 height 11
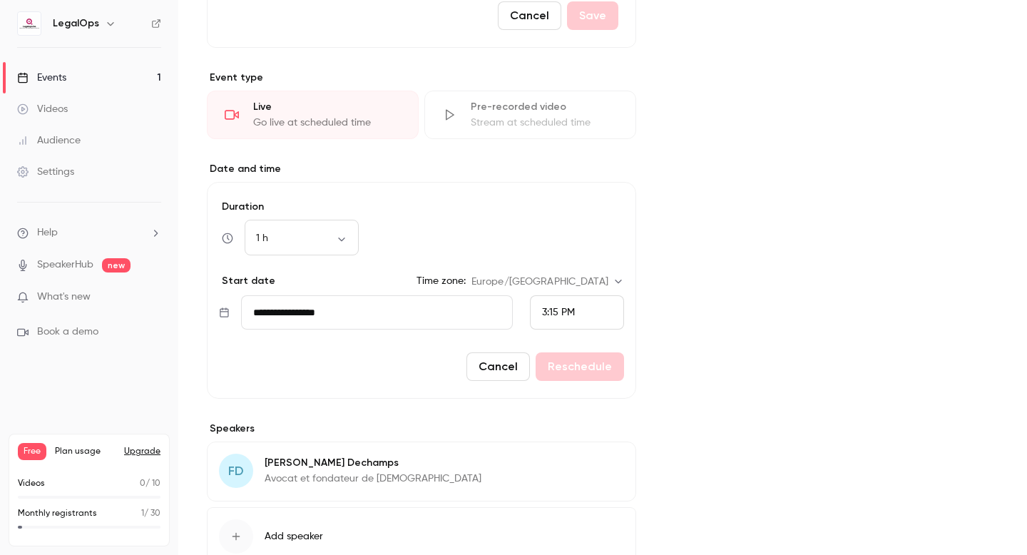
scroll to position [833, 0]
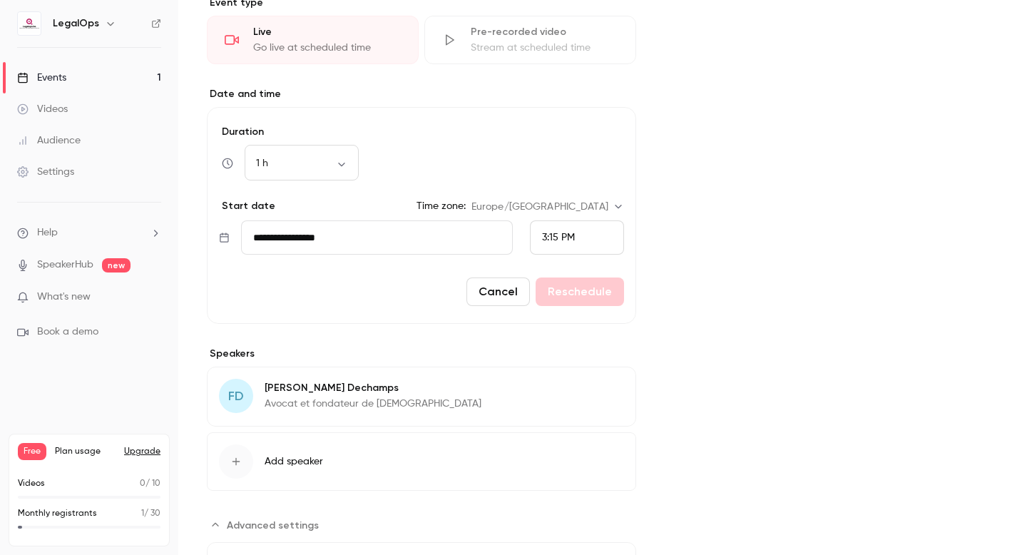
click at [349, 229] on input "**********" at bounding box center [377, 237] width 272 height 34
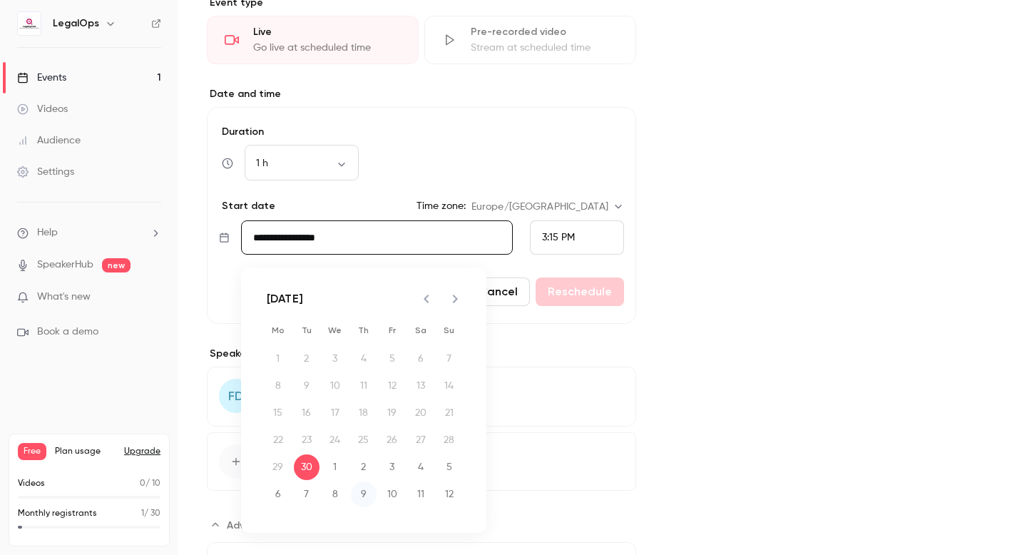
click at [364, 491] on button "9" at bounding box center [364, 494] width 26 height 26
type input "**********"
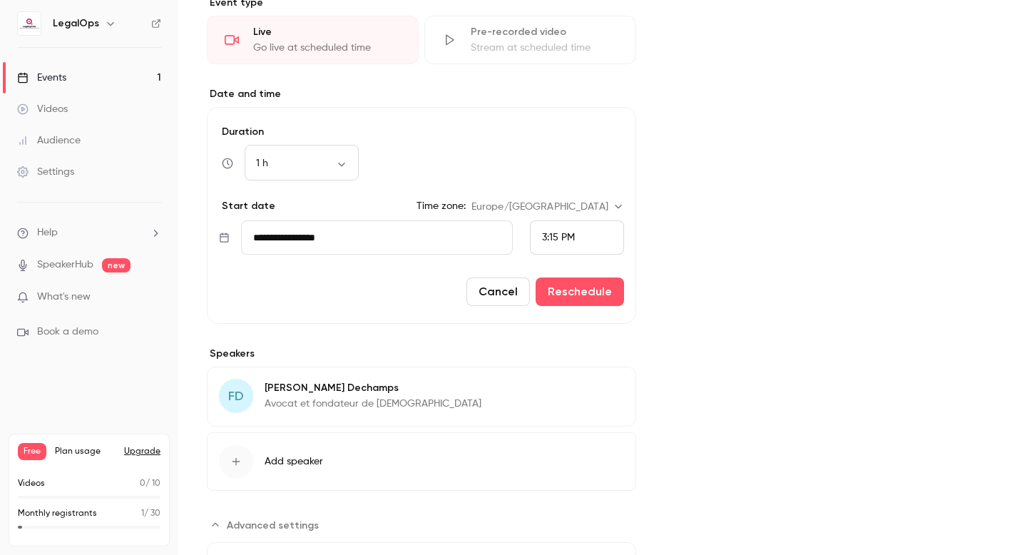
click at [552, 235] on span "3:15 PM" at bounding box center [558, 237] width 33 height 10
click at [562, 94] on li "11:30 AM" at bounding box center [576, 85] width 93 height 38
click at [563, 294] on button "Reschedule" at bounding box center [579, 291] width 88 height 29
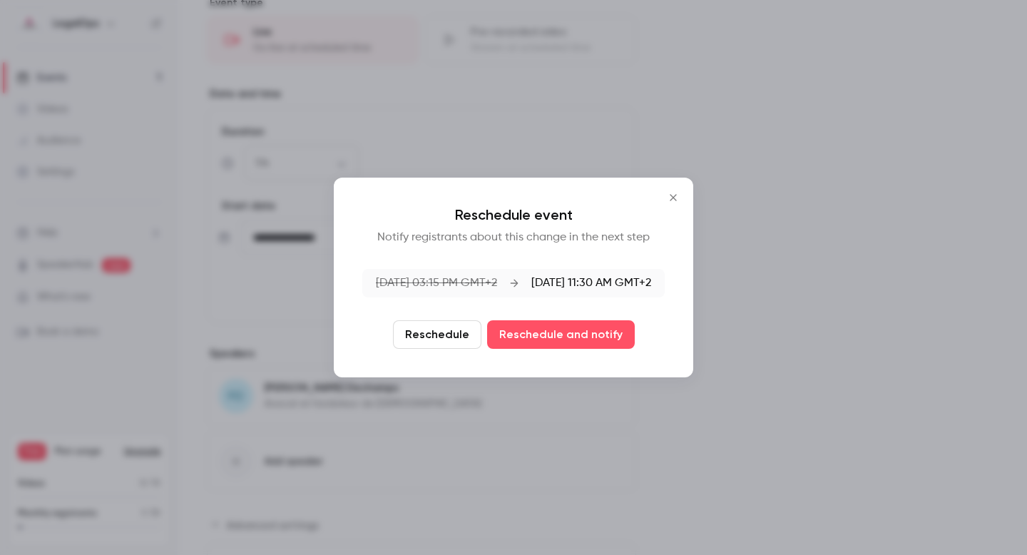
click at [470, 337] on button "Reschedule" at bounding box center [437, 334] width 88 height 29
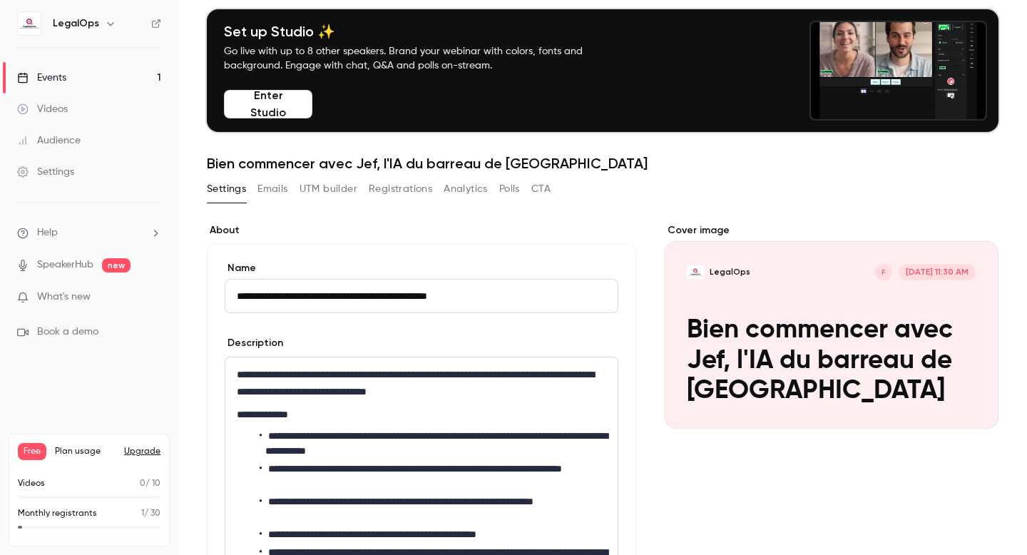
scroll to position [32, 0]
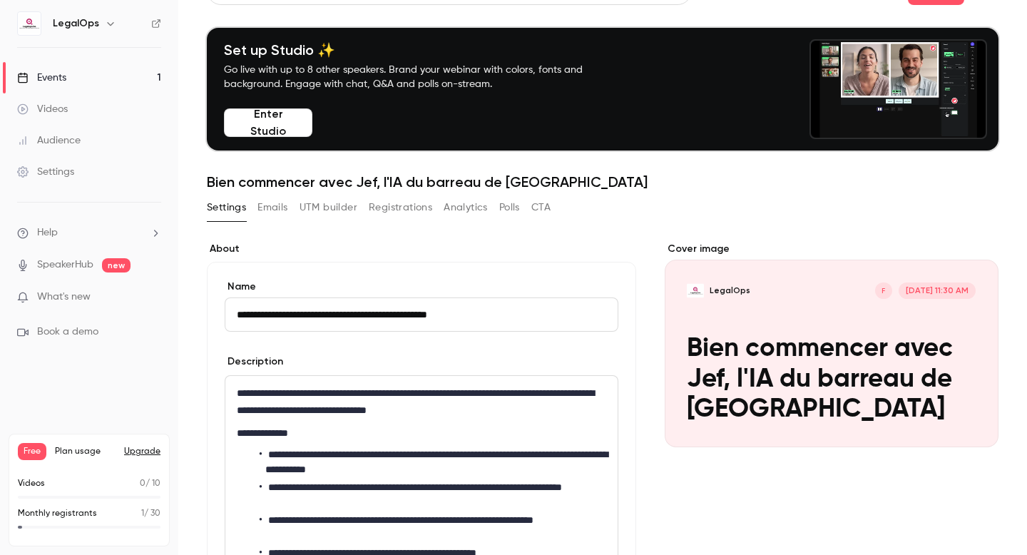
click at [94, 78] on link "Events 1" at bounding box center [89, 77] width 178 height 31
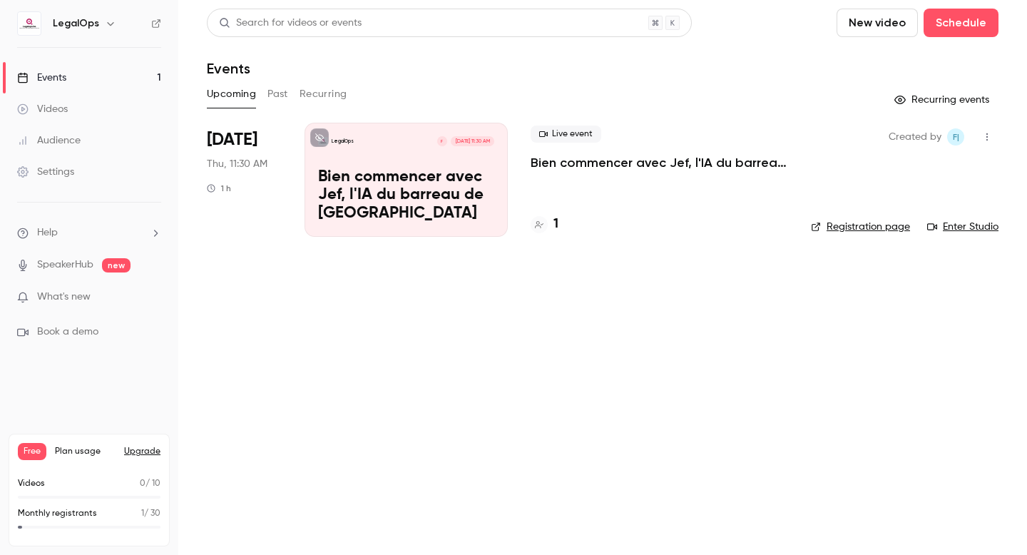
click at [337, 94] on button "Recurring" at bounding box center [323, 94] width 48 height 23
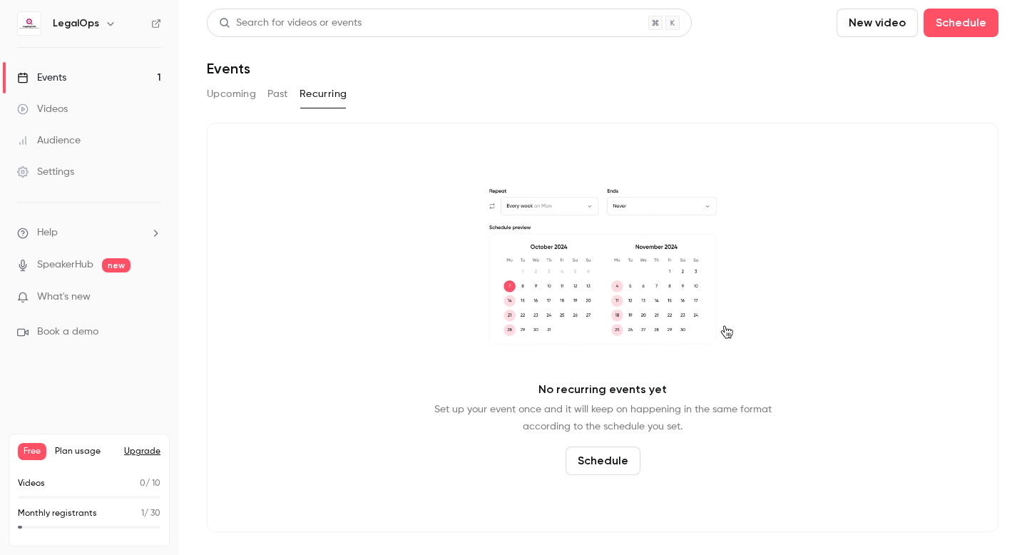
click at [602, 465] on button "Schedule" at bounding box center [602, 460] width 75 height 29
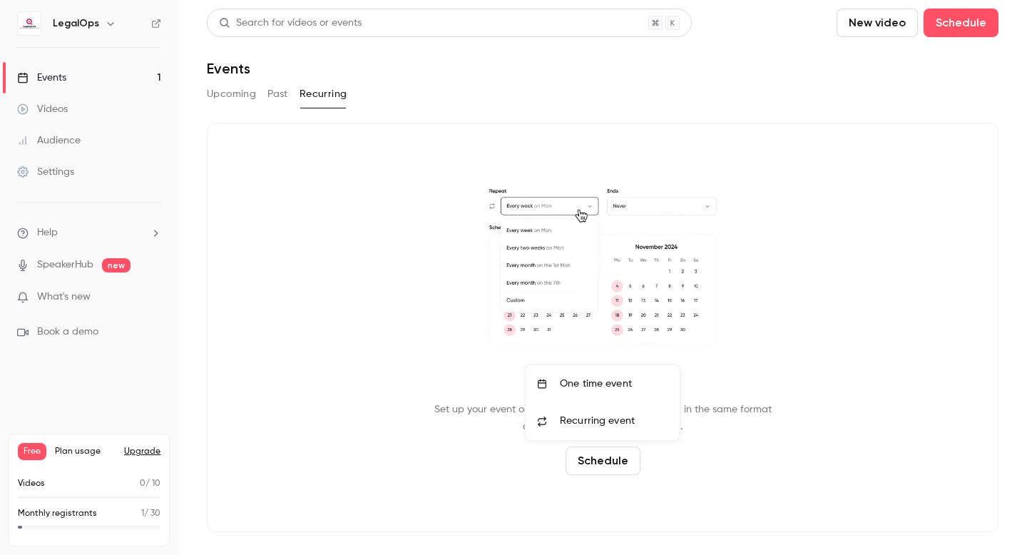
click at [585, 428] on span "Recurring event" at bounding box center [597, 421] width 75 height 15
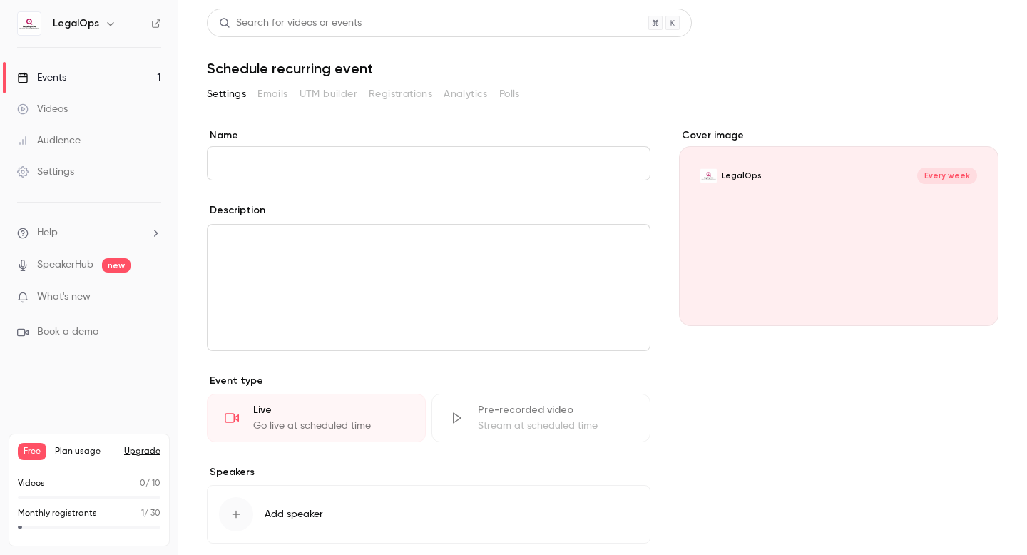
click at [115, 81] on link "Events 1" at bounding box center [89, 77] width 178 height 31
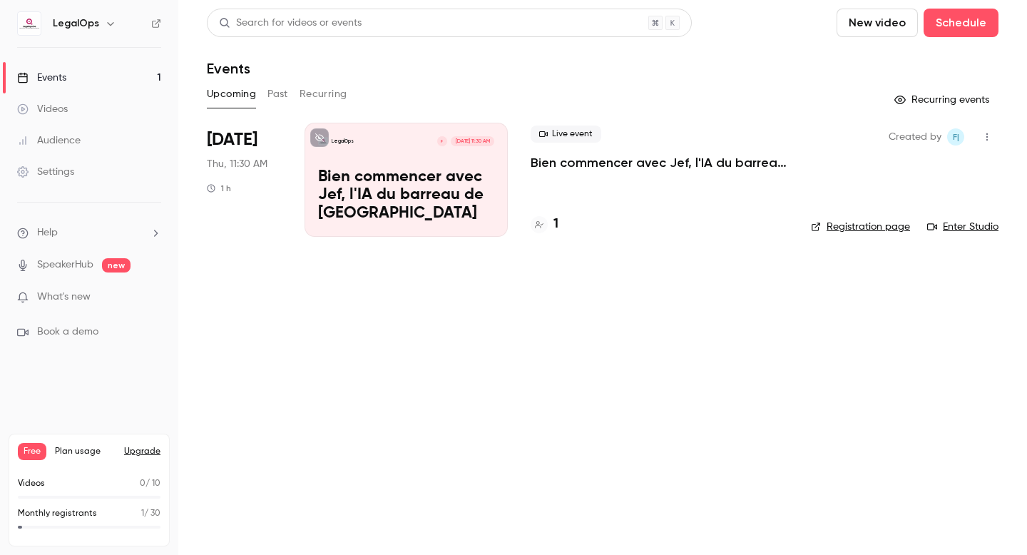
click at [108, 81] on link "Events 1" at bounding box center [89, 77] width 178 height 31
click at [379, 190] on p "Bien commencer avec Jef, l'IA du barreau de [GEOGRAPHIC_DATA]" at bounding box center [406, 195] width 176 height 55
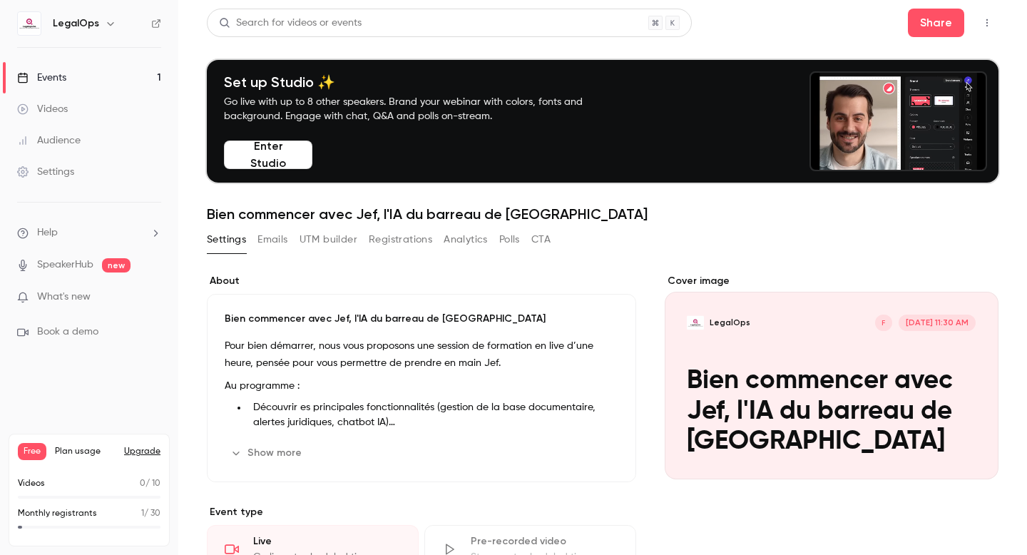
click at [100, 82] on link "Events 1" at bounding box center [89, 77] width 178 height 31
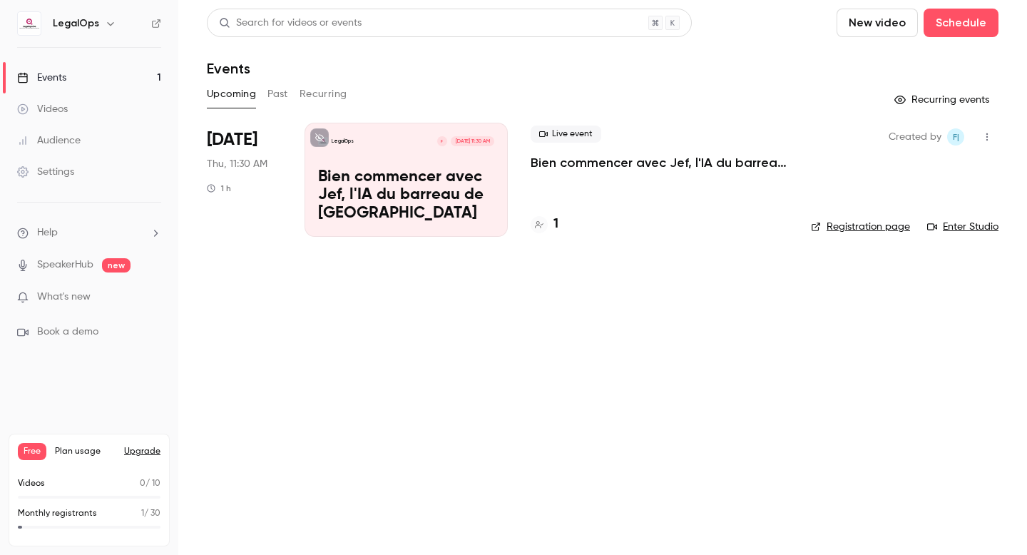
click at [362, 177] on p "Bien commencer avec Jef, l'IA du barreau de [GEOGRAPHIC_DATA]" at bounding box center [406, 195] width 176 height 55
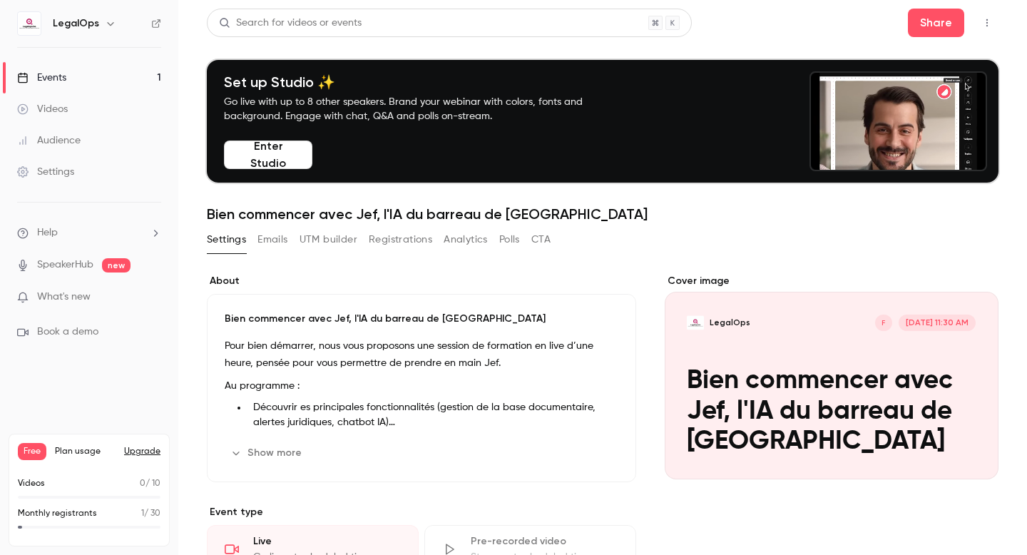
click at [311, 366] on p "Pour bien démarrer, nous vous proposons une session de formation en live d’une …" at bounding box center [422, 354] width 394 height 34
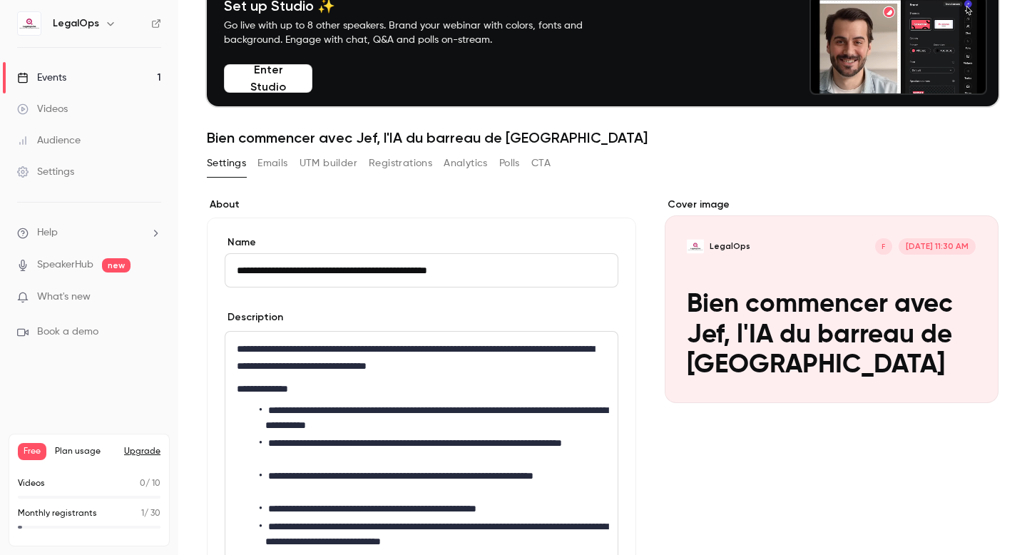
scroll to position [85, 0]
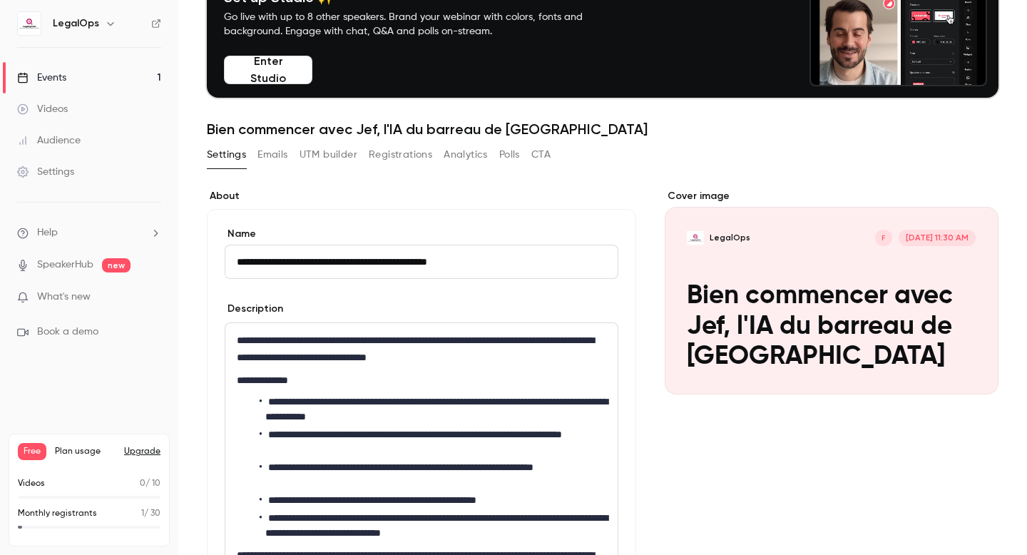
drag, startPoint x: 235, startPoint y: 262, endPoint x: 535, endPoint y: 289, distance: 301.3
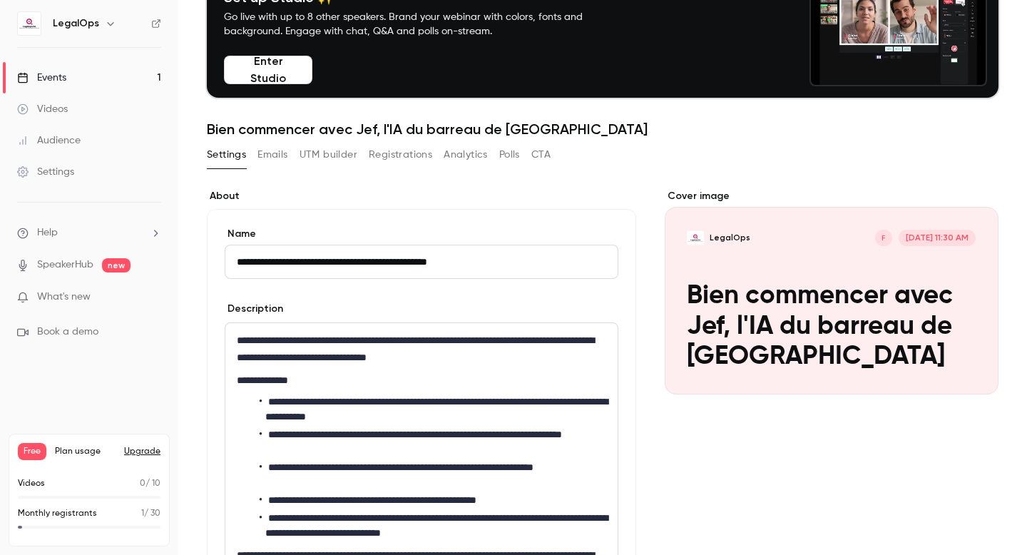
click at [535, 289] on form "**********" at bounding box center [422, 465] width 394 height 477
click at [86, 84] on link "Events 1" at bounding box center [89, 77] width 178 height 31
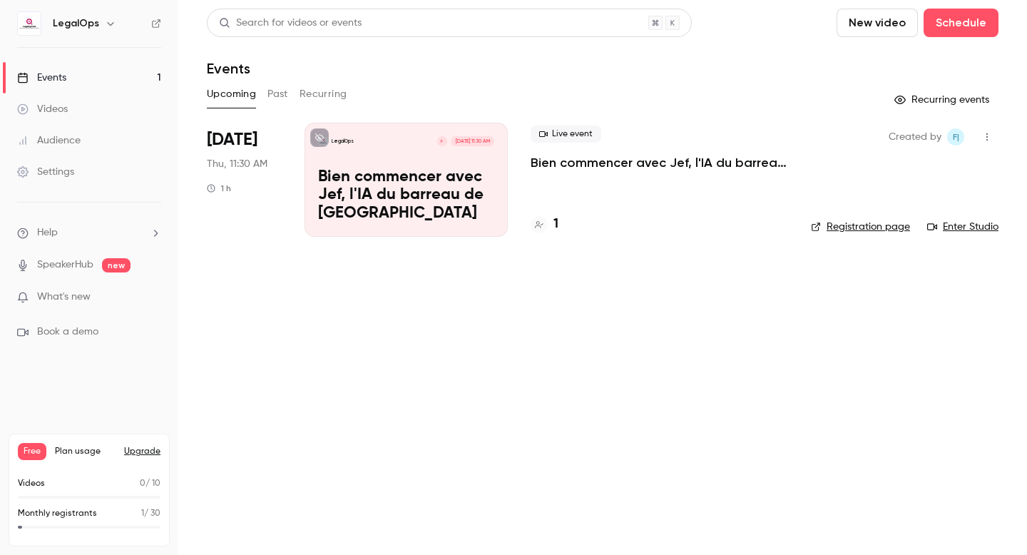
click at [329, 95] on button "Recurring" at bounding box center [323, 94] width 48 height 23
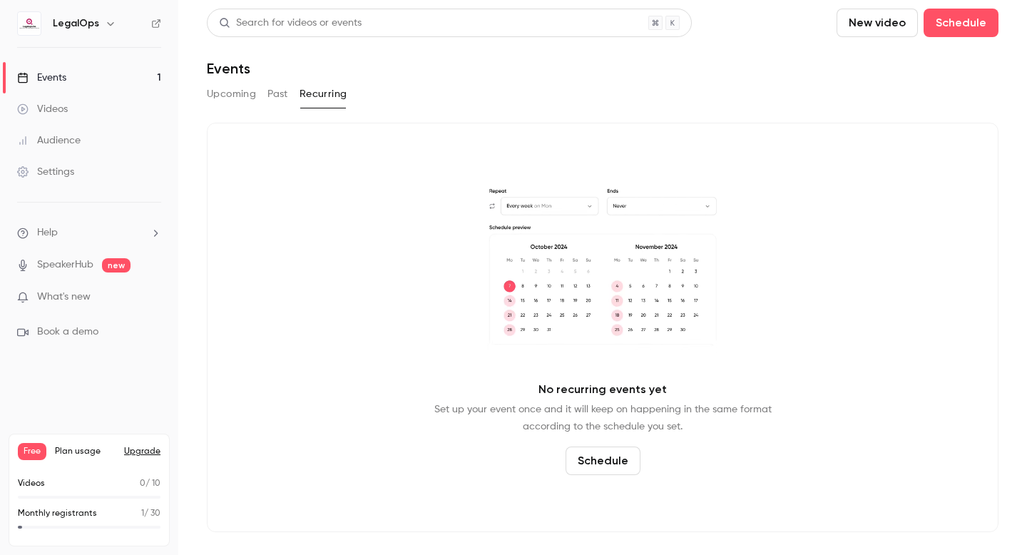
click at [600, 465] on button "Schedule" at bounding box center [602, 460] width 75 height 29
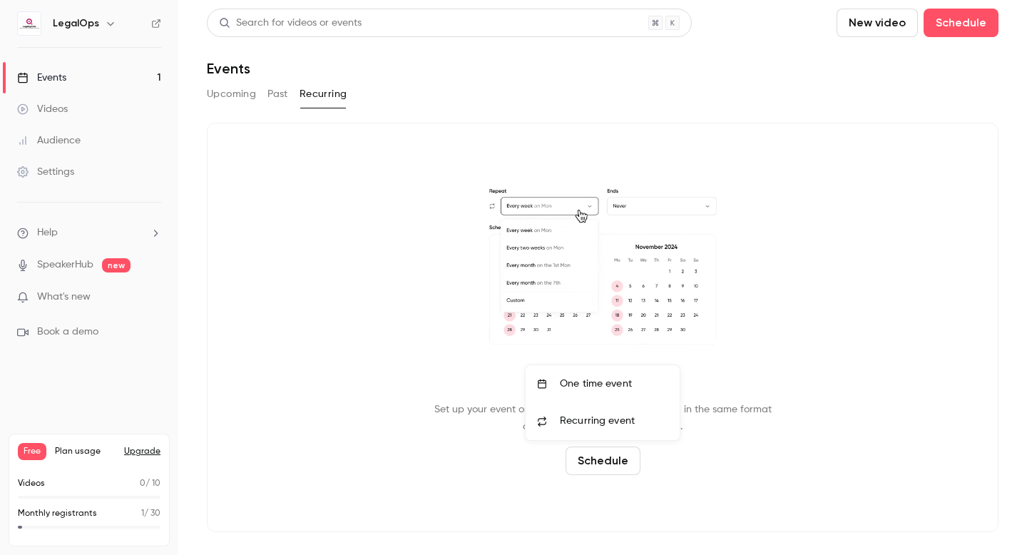
click at [597, 425] on span "Recurring event" at bounding box center [597, 421] width 75 height 15
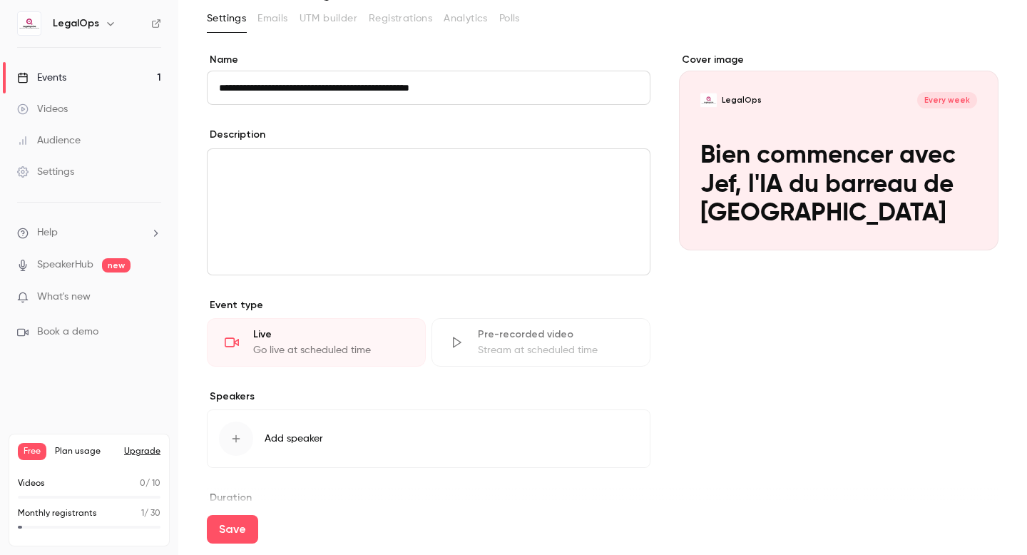
scroll to position [98, 0]
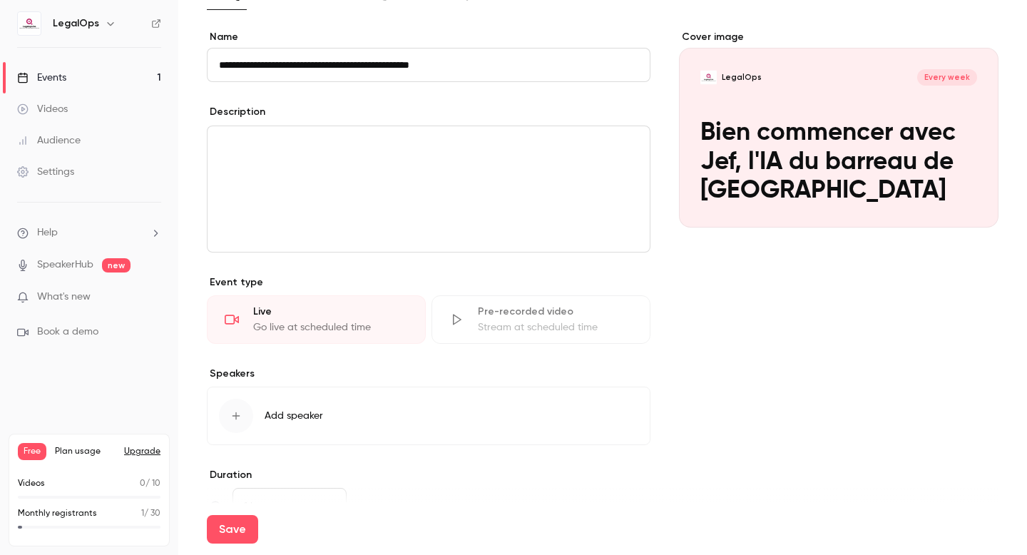
type input "**********"
click at [282, 426] on button "Add speaker" at bounding box center [428, 415] width 443 height 58
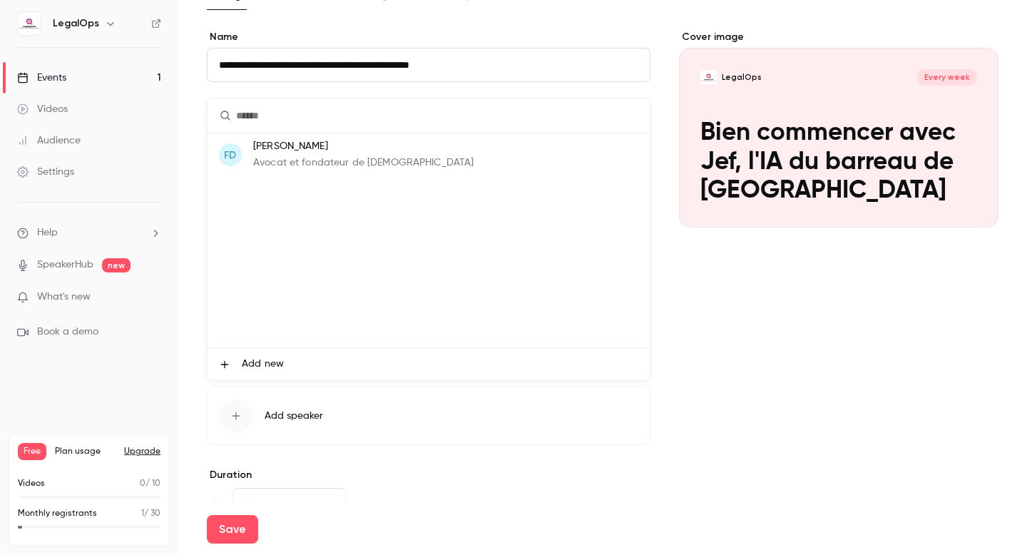
click at [327, 163] on p "Avocat et fondateur de [DEMOGRAPHIC_DATA]" at bounding box center [363, 162] width 220 height 15
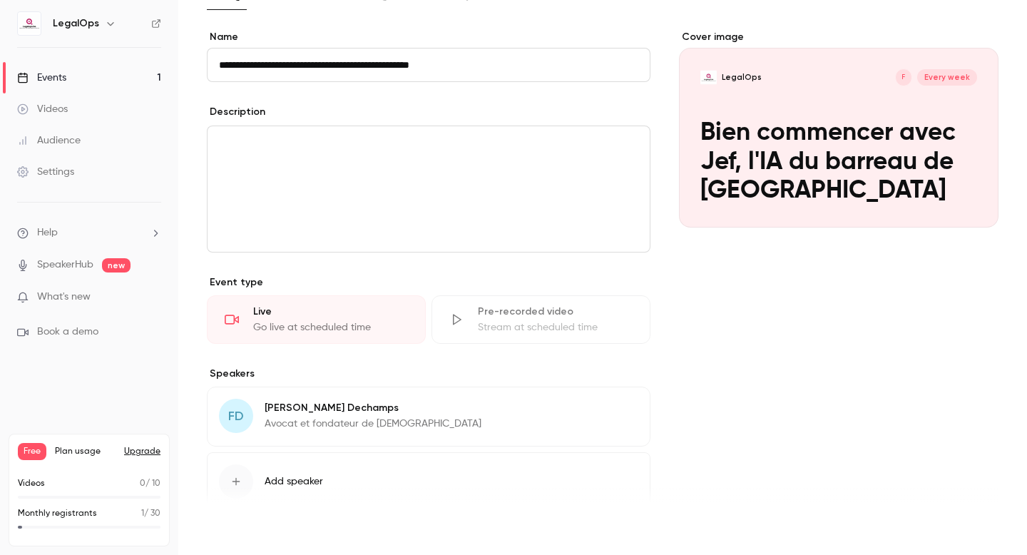
click at [240, 528] on button "Save" at bounding box center [232, 529] width 51 height 29
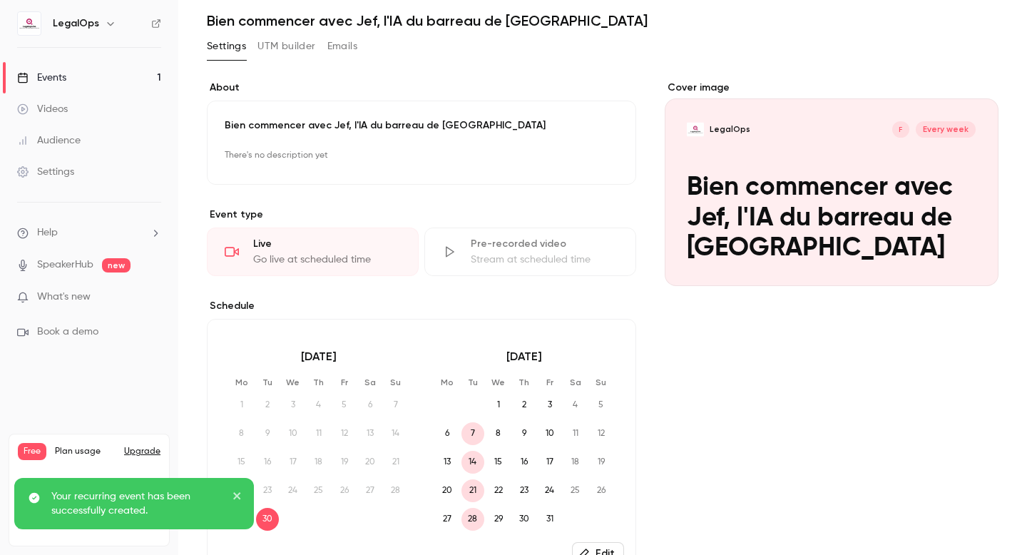
scroll to position [61, 0]
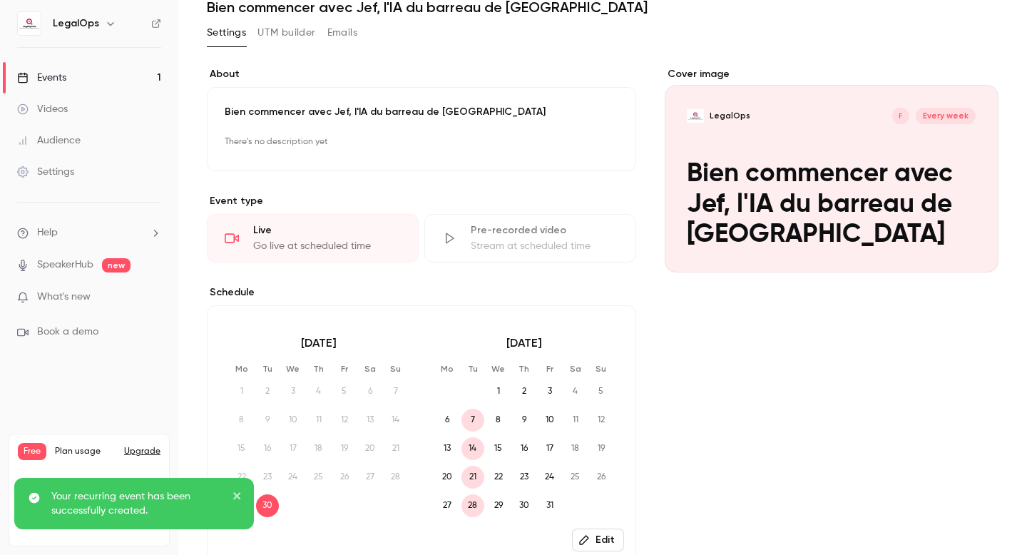
click at [85, 86] on link "Events 1" at bounding box center [89, 77] width 178 height 31
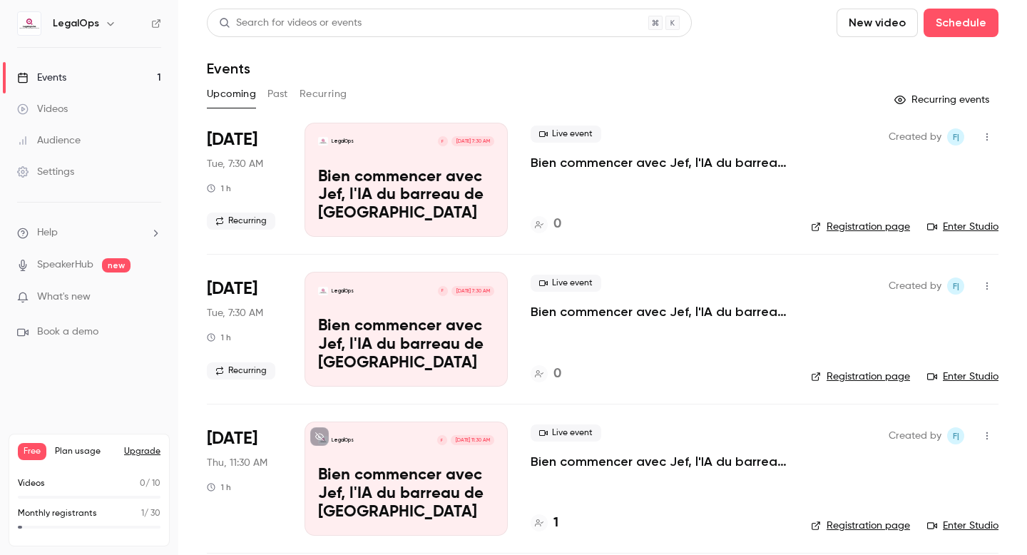
click at [432, 192] on p "Bien commencer avec Jef, l'IA du barreau de [GEOGRAPHIC_DATA]" at bounding box center [406, 195] width 176 height 55
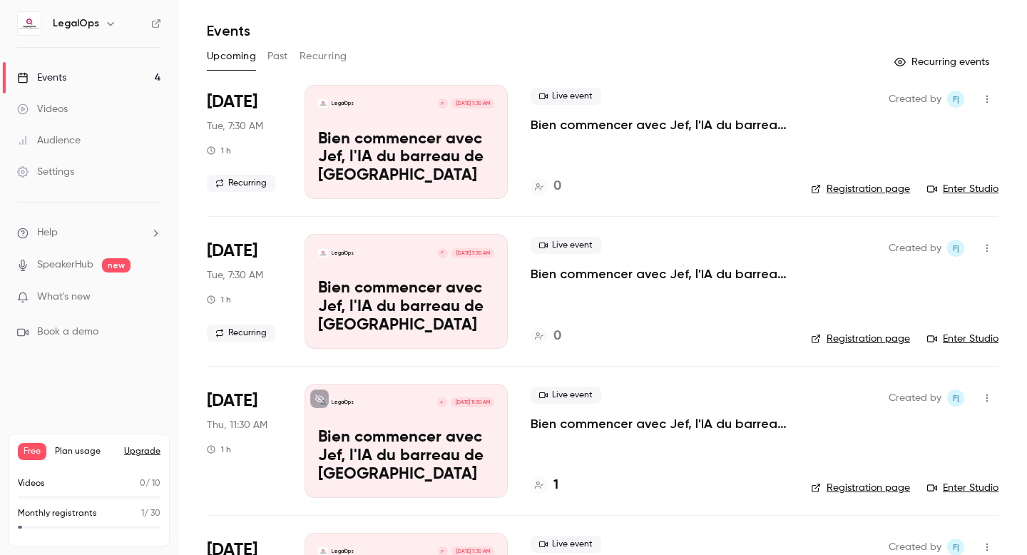
scroll to position [41, 0]
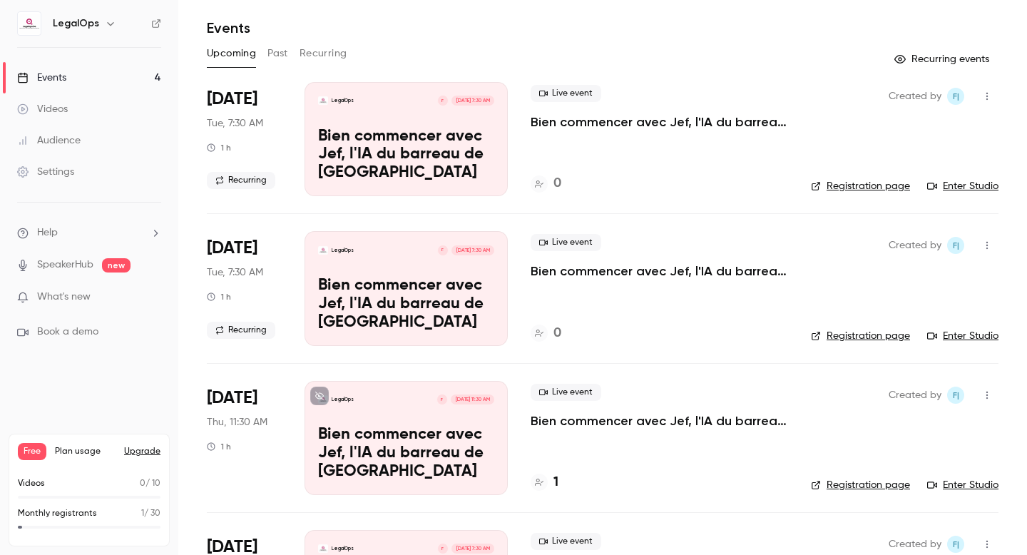
click at [387, 295] on p "Bien commencer avec Jef, l'IA du barreau de [GEOGRAPHIC_DATA]" at bounding box center [406, 304] width 176 height 55
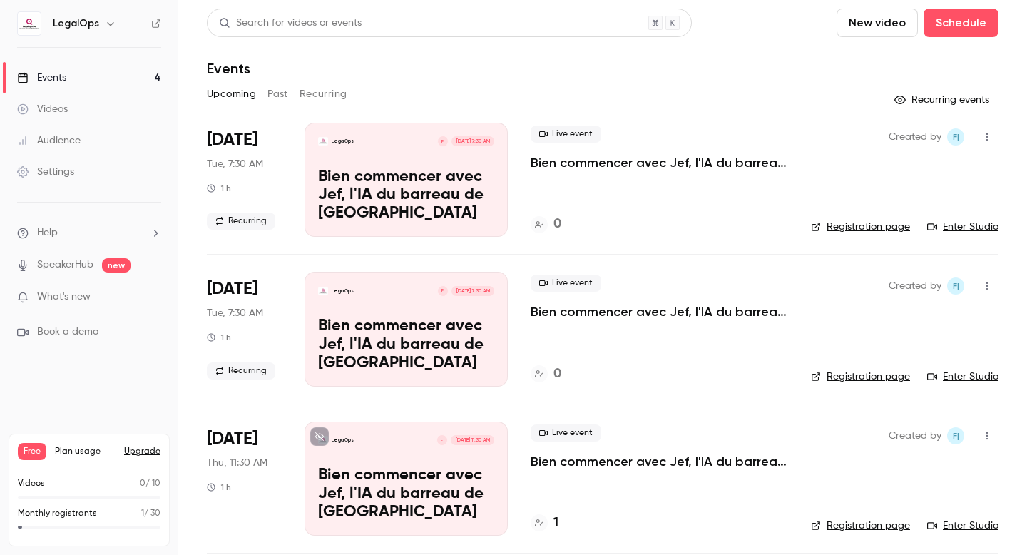
scroll to position [155, 0]
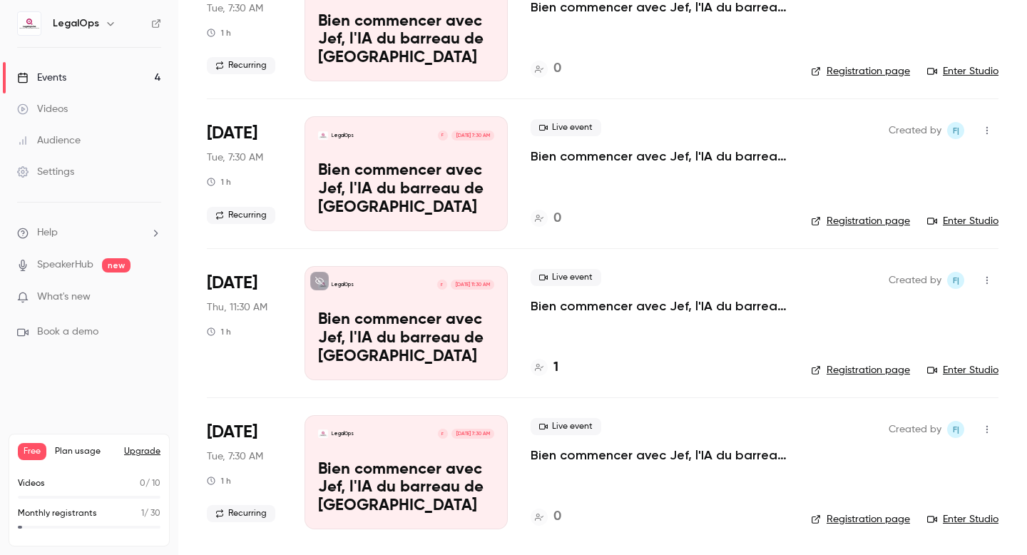
click at [379, 299] on div "LegalOps F [DATE] 11:30 AM Bien commencer avec Jef, l'IA du barreau de [GEOGRAP…" at bounding box center [405, 323] width 203 height 114
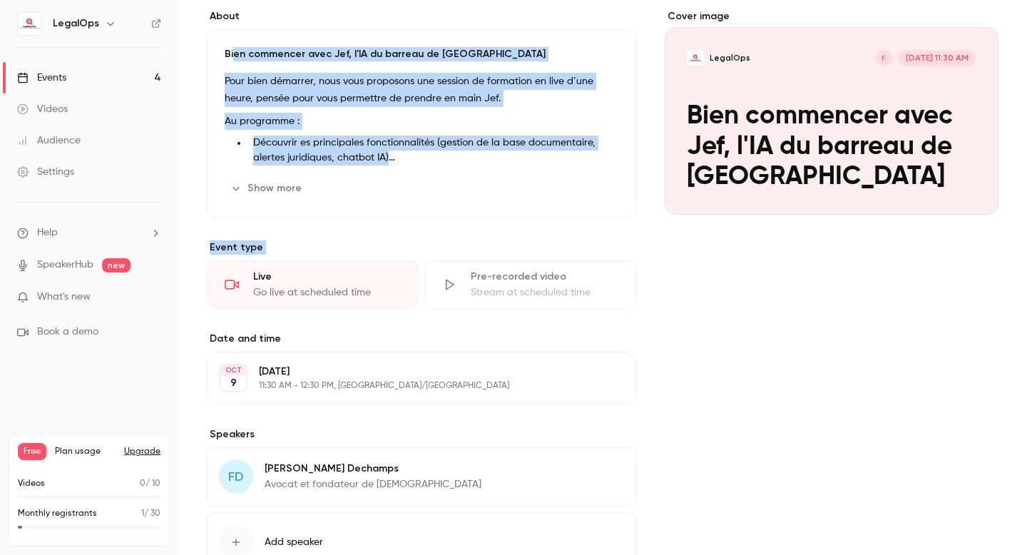
scroll to position [130, 0]
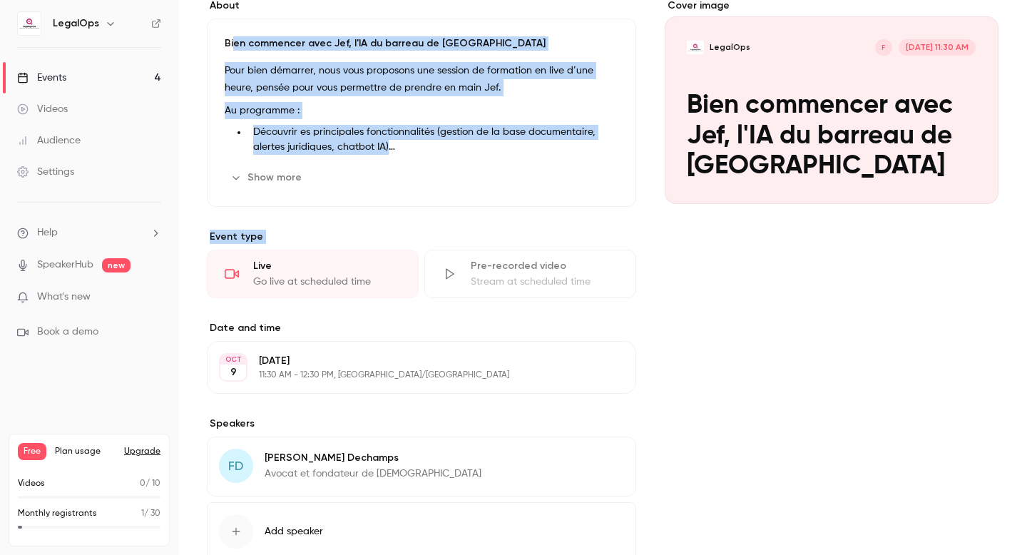
drag, startPoint x: 232, startPoint y: 169, endPoint x: 473, endPoint y: 241, distance: 251.5
click at [359, 287] on div "About Bien commencer avec [PERSON_NAME], l'IA du barreau de Bruxelles Pour bien…" at bounding box center [421, 302] width 429 height 607
click at [592, 179] on button "Edit" at bounding box center [592, 177] width 52 height 23
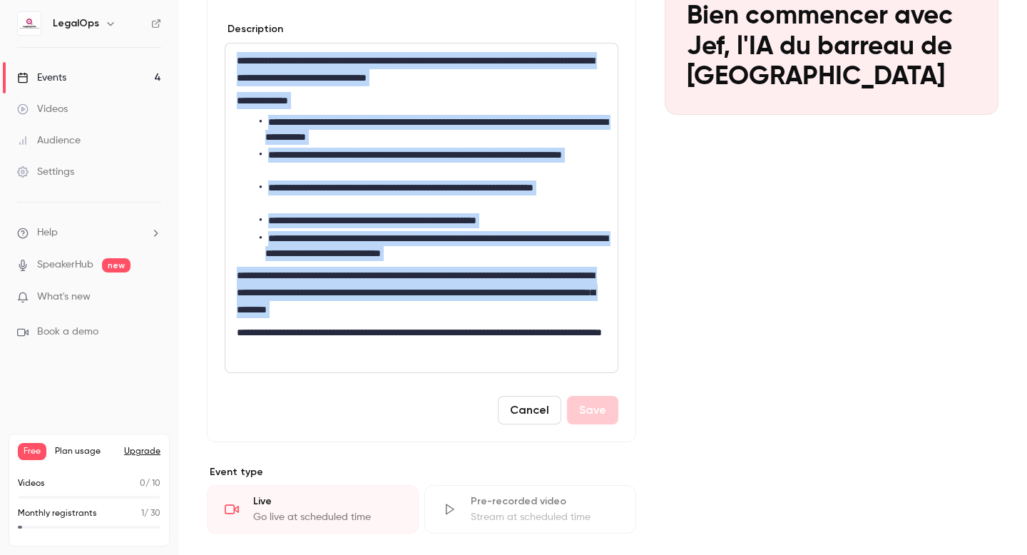
scroll to position [231, 0]
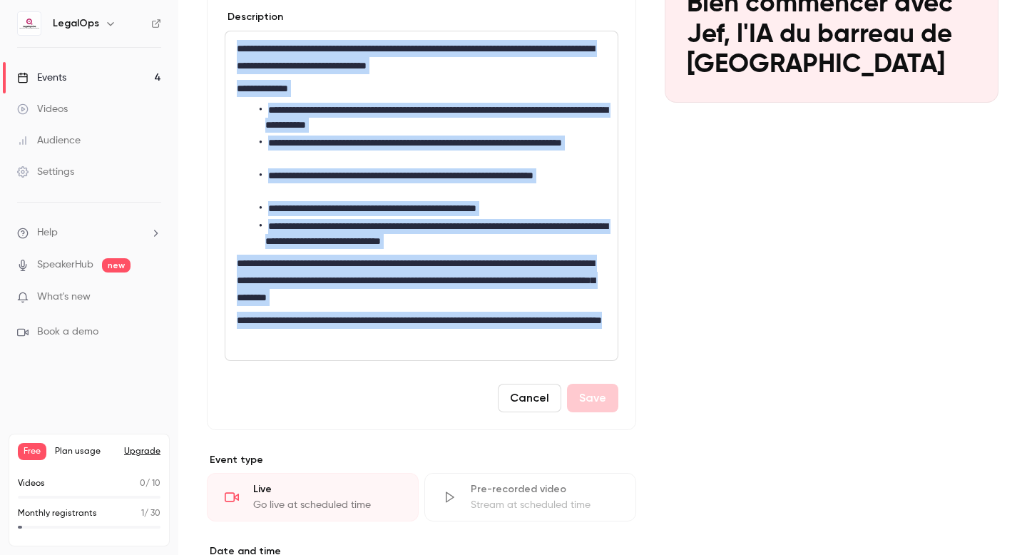
drag, startPoint x: 235, startPoint y: 149, endPoint x: 382, endPoint y: 341, distance: 242.1
click at [382, 341] on div "**********" at bounding box center [421, 195] width 392 height 329
copy div "**********"
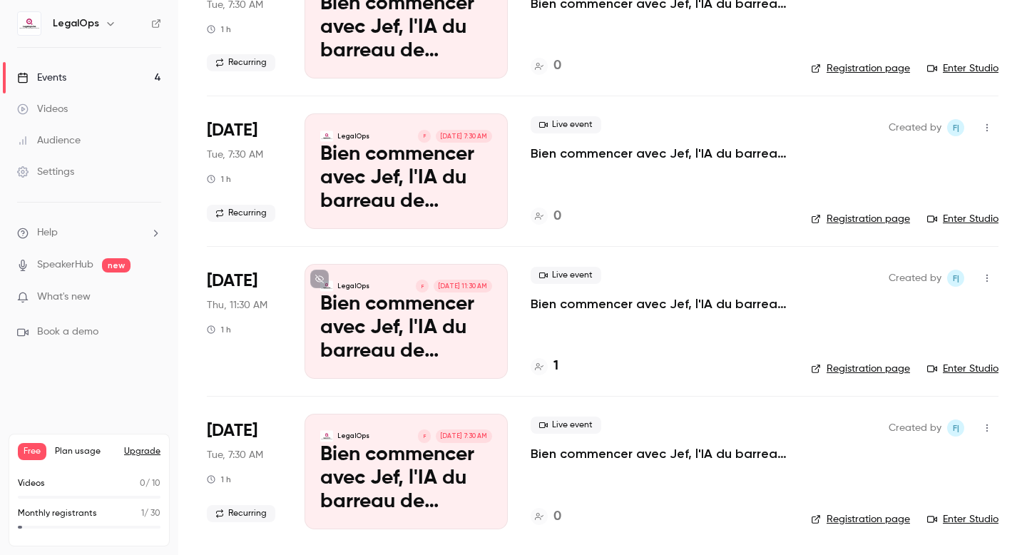
scroll to position [155, 0]
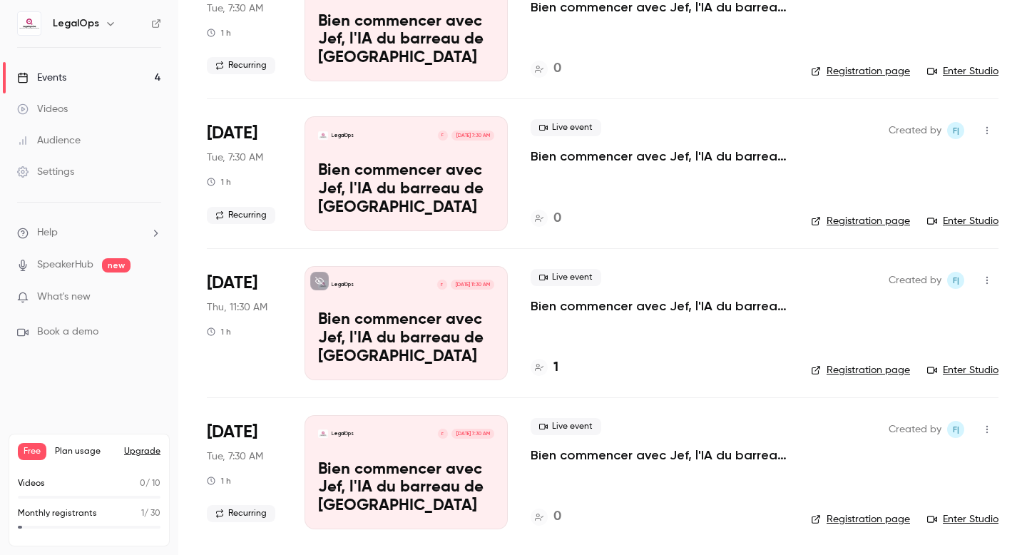
click at [381, 453] on div "LegalOps F [DATE] 7:30 AM Bien commencer avec Jef, l'IA du barreau de [GEOGRAPH…" at bounding box center [405, 472] width 203 height 114
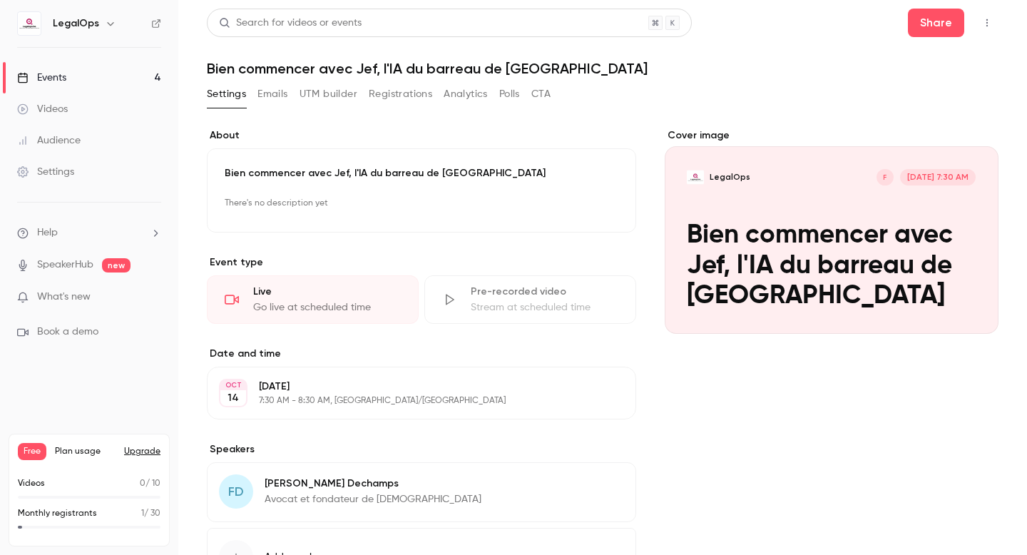
click at [309, 197] on p "There's no description yet" at bounding box center [422, 203] width 394 height 23
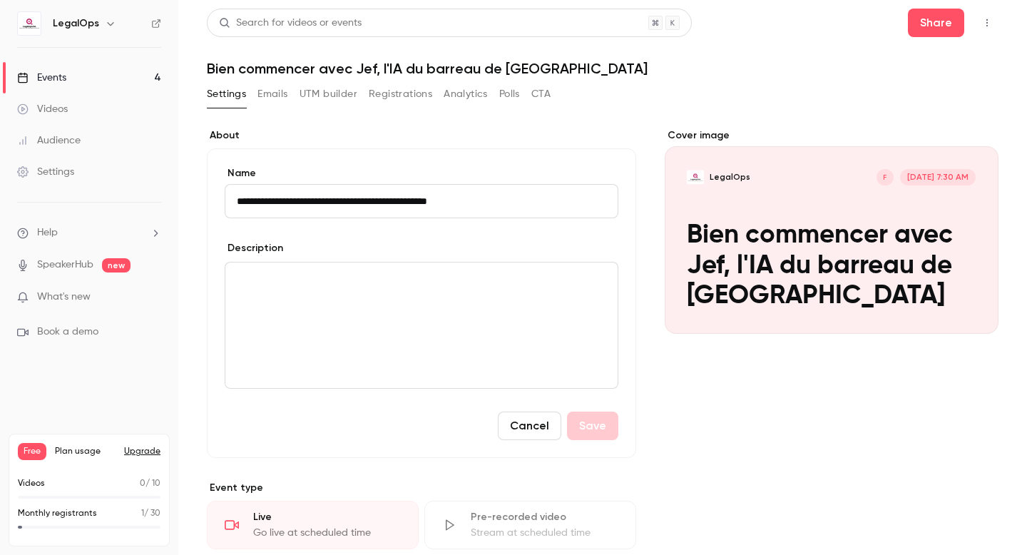
click at [270, 271] on p "editor" at bounding box center [421, 279] width 369 height 17
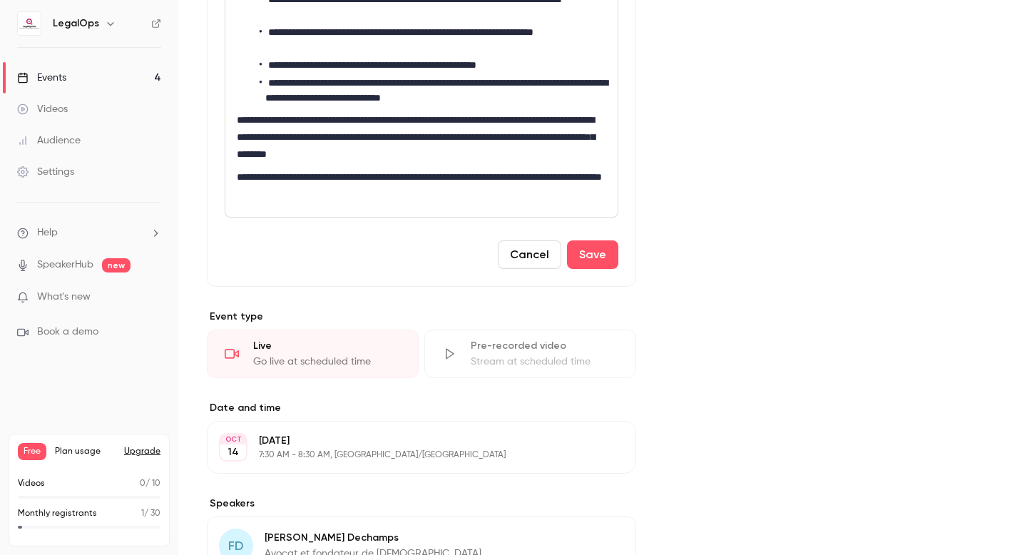
scroll to position [548, 0]
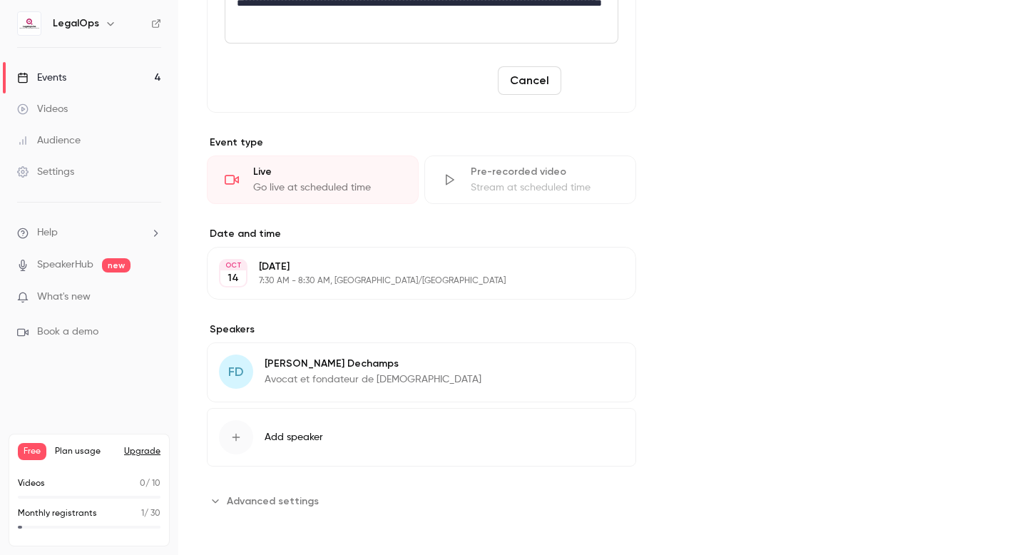
click at [588, 76] on button "Save" at bounding box center [592, 80] width 51 height 29
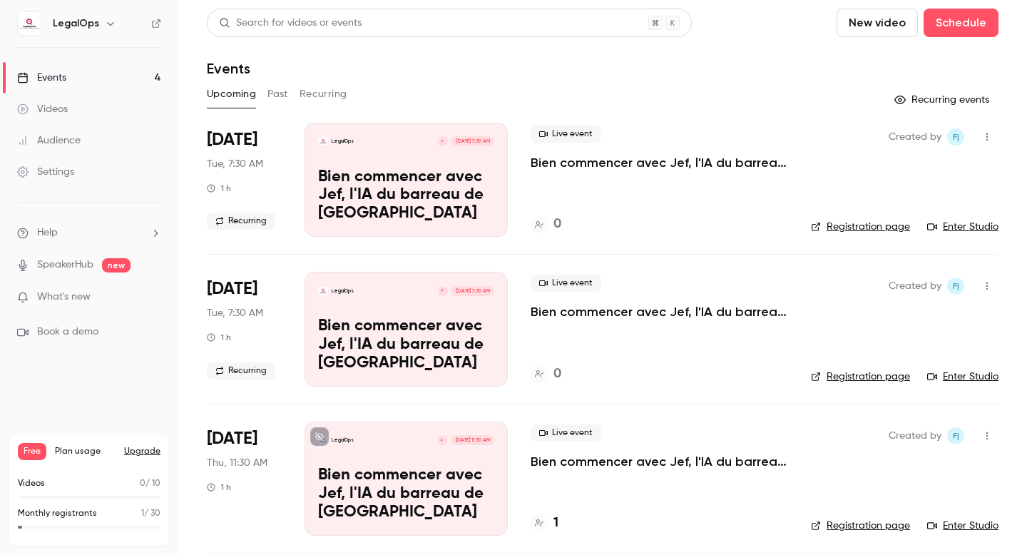
click at [403, 197] on p "Bien commencer avec Jef, l'IA du barreau de [GEOGRAPHIC_DATA]" at bounding box center [406, 195] width 176 height 55
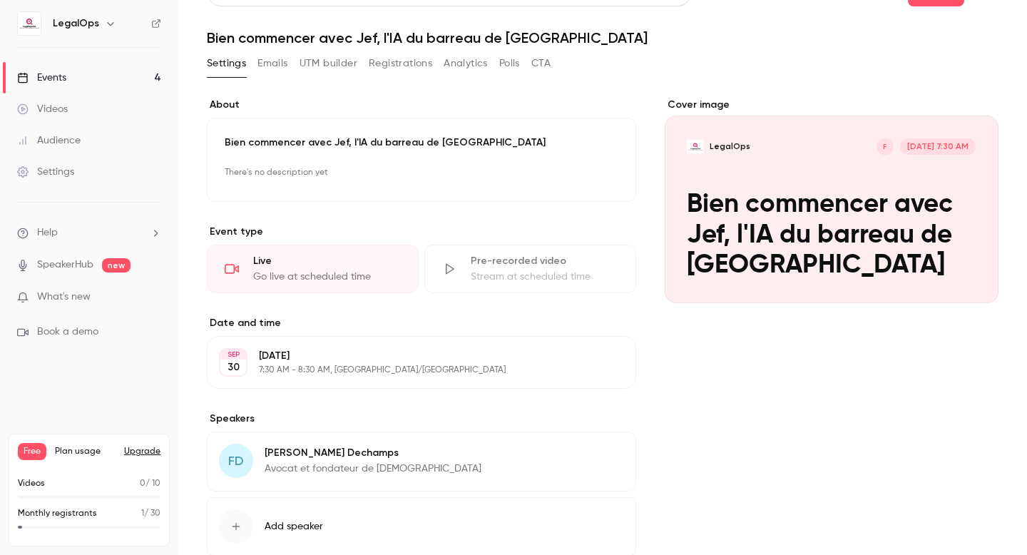
scroll to position [29, 0]
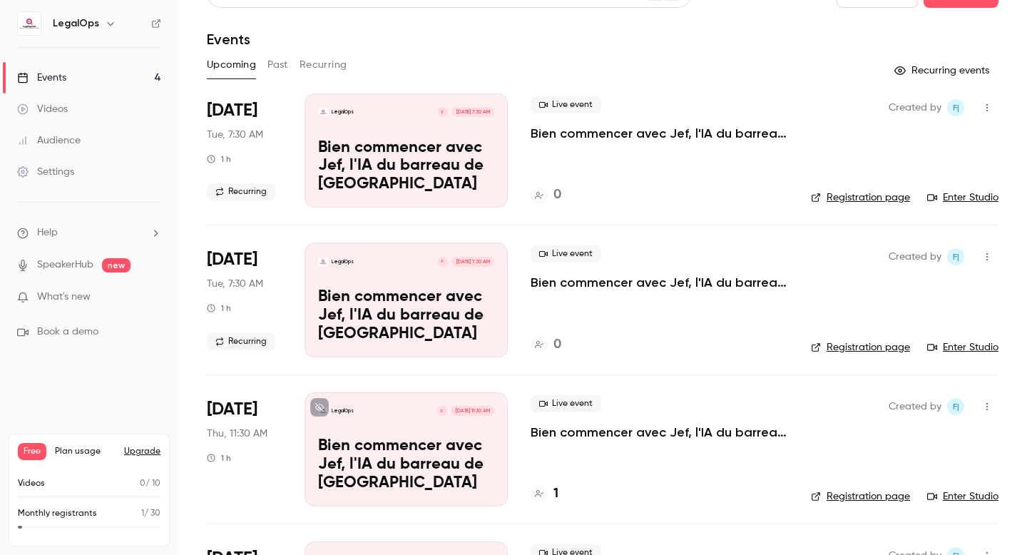
click at [448, 137] on div "LegalOps F [DATE] 7:30 AM Bien commencer avec Jef, l'IA du barreau de [GEOGRAPH…" at bounding box center [405, 150] width 203 height 114
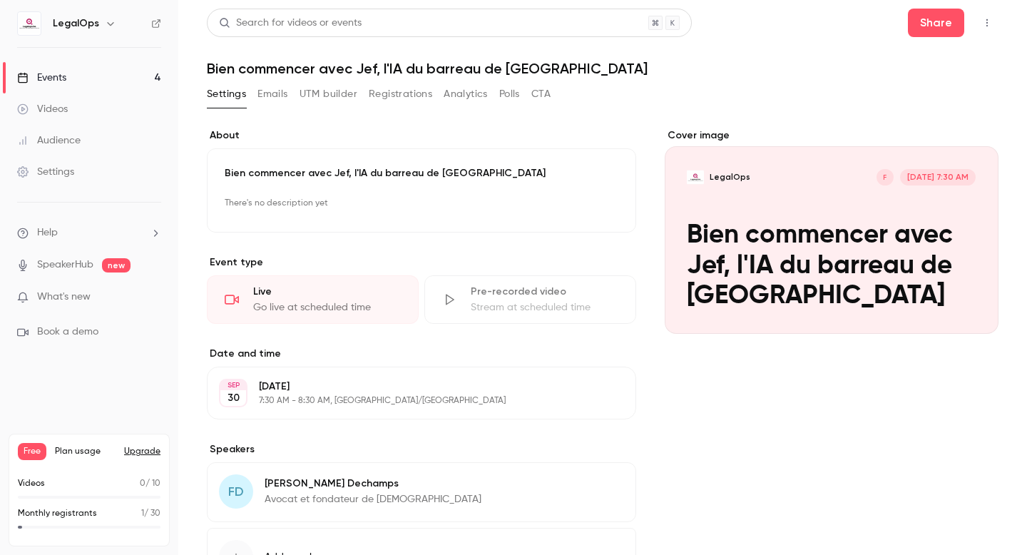
click at [986, 31] on button "button" at bounding box center [986, 22] width 23 height 23
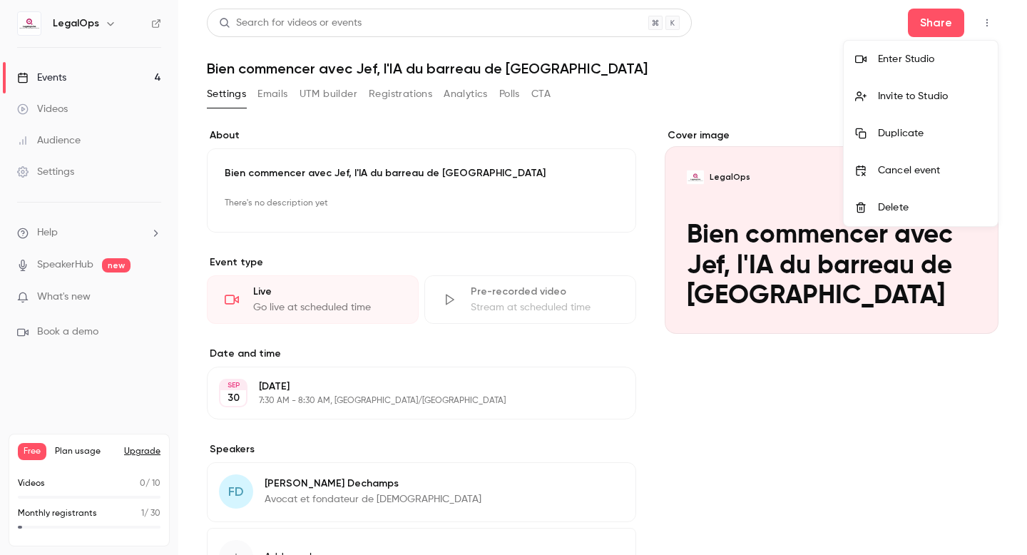
click at [910, 214] on div "Delete" at bounding box center [932, 207] width 108 height 14
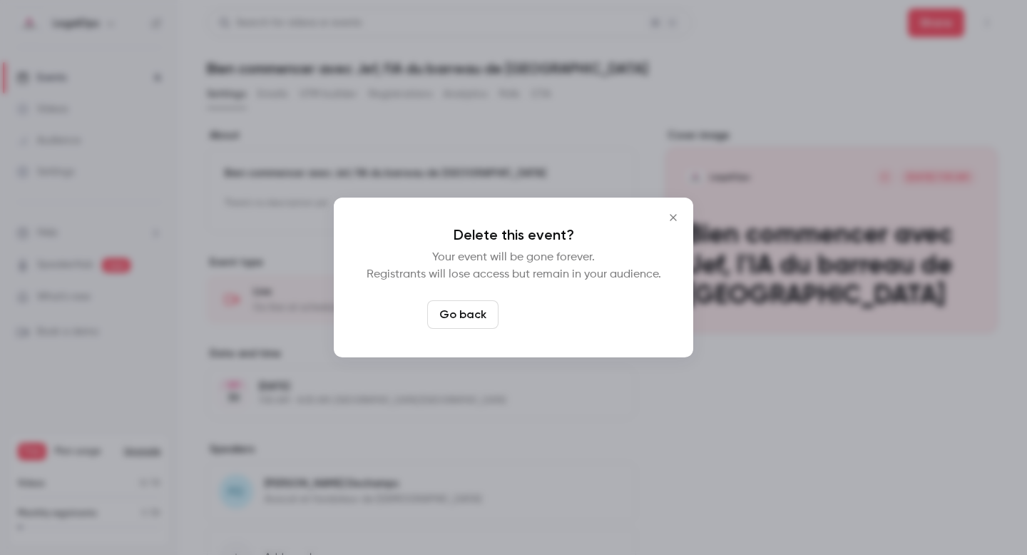
click at [578, 310] on button "Delete event" at bounding box center [552, 314] width 96 height 29
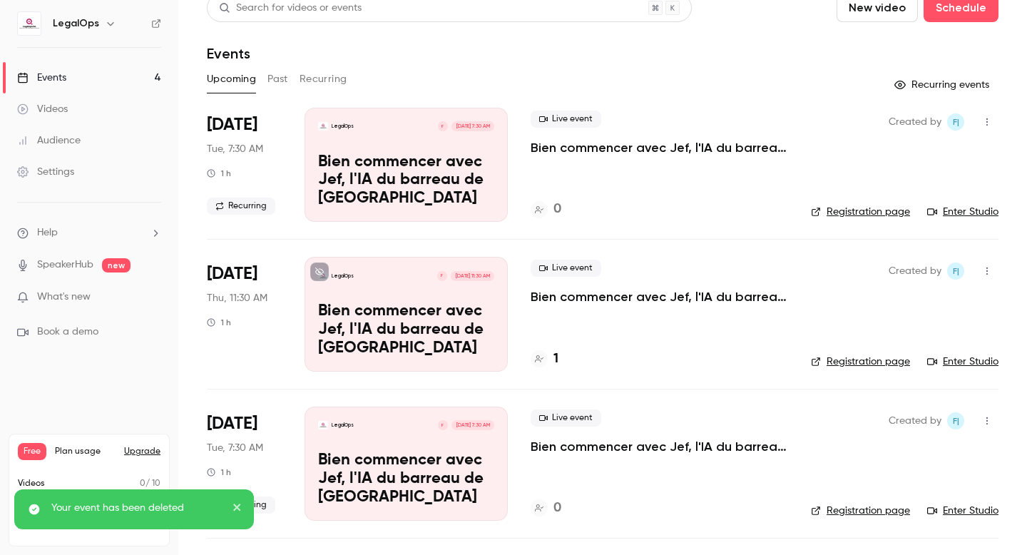
scroll to position [2, 0]
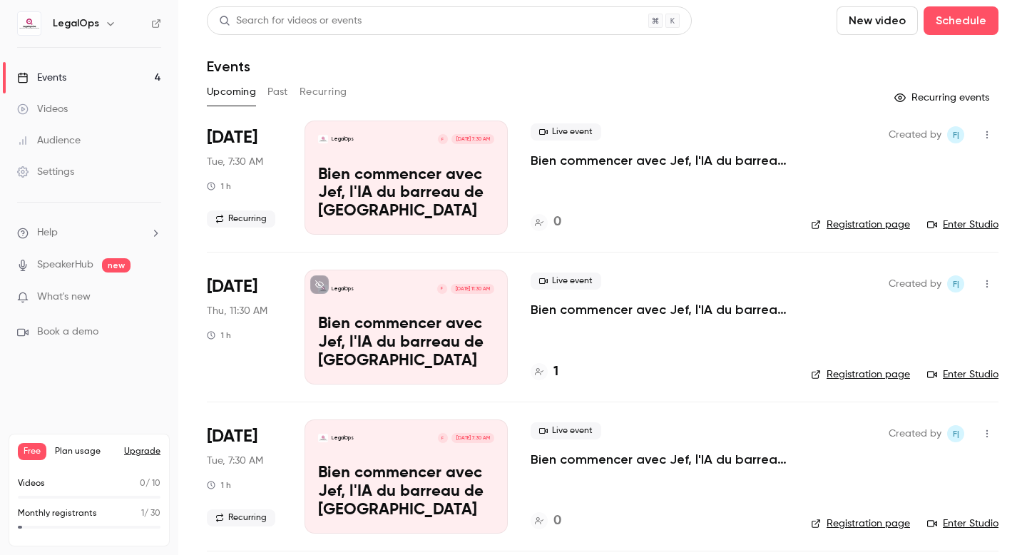
click at [329, 96] on button "Recurring" at bounding box center [323, 92] width 48 height 23
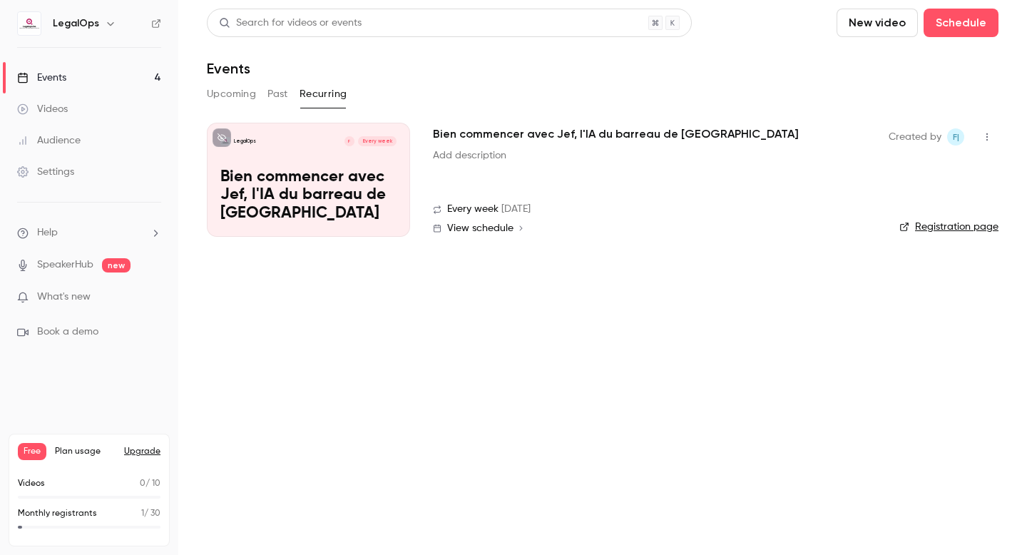
click at [376, 213] on p "Bien commencer avec Jef, l'IA du barreau de [GEOGRAPHIC_DATA]" at bounding box center [308, 195] width 176 height 55
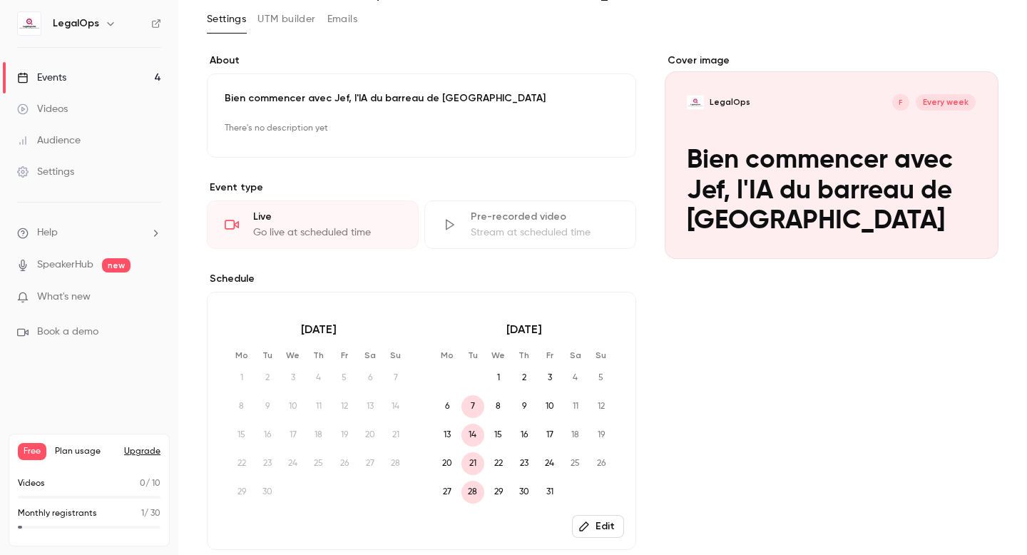
scroll to position [34, 0]
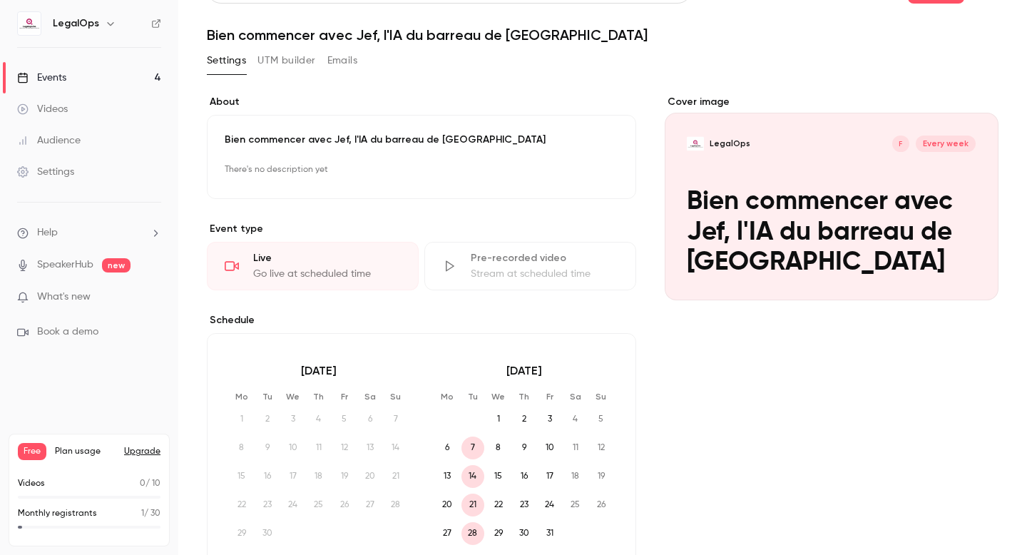
click at [293, 163] on p "There's no description yet" at bounding box center [422, 169] width 394 height 23
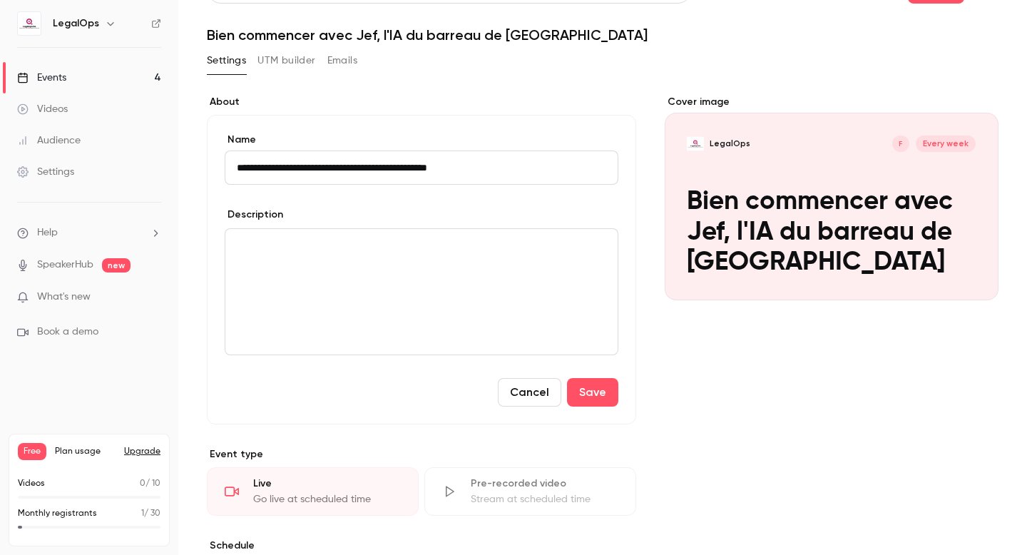
click at [262, 243] on p "editor" at bounding box center [421, 245] width 369 height 17
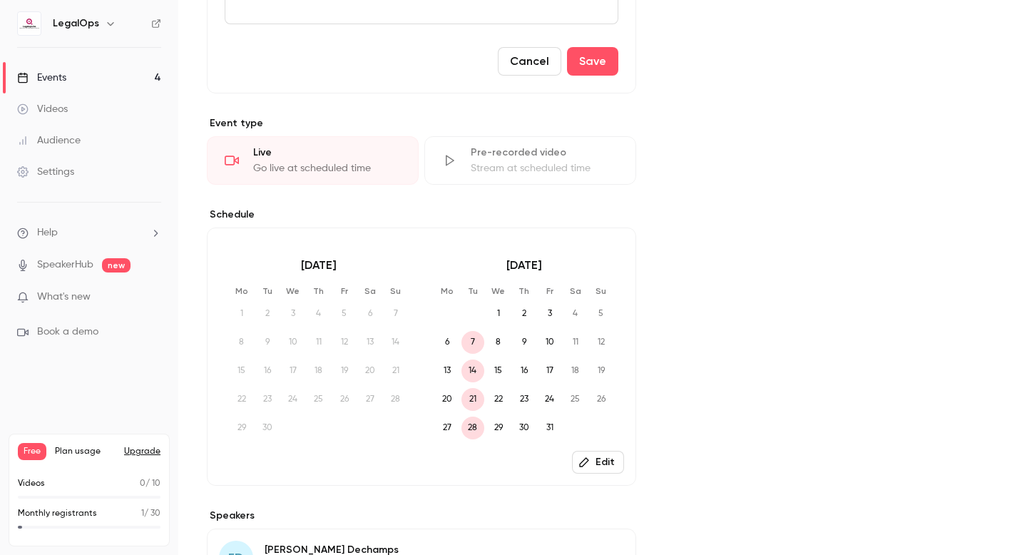
scroll to position [576, 0]
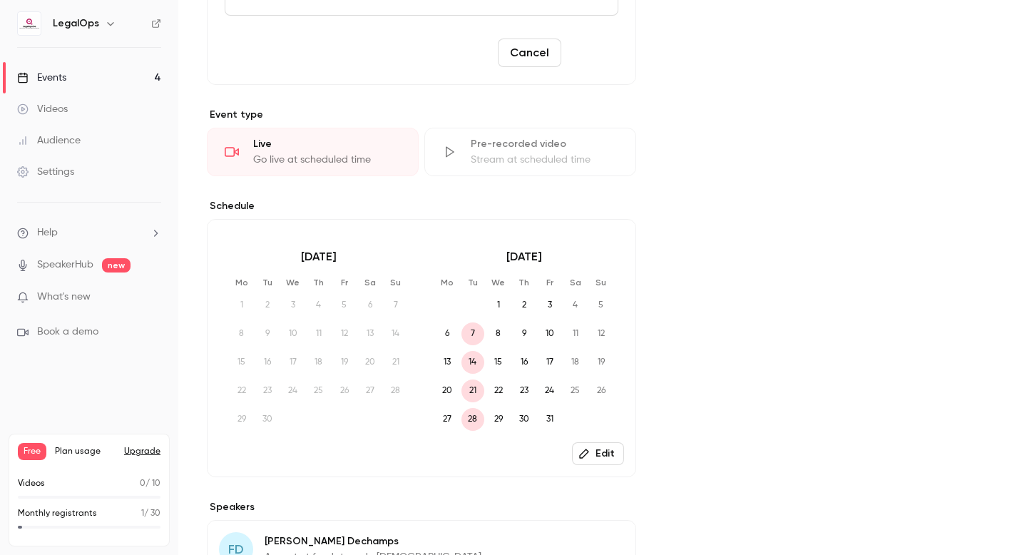
click at [595, 56] on button "Save" at bounding box center [592, 52] width 51 height 29
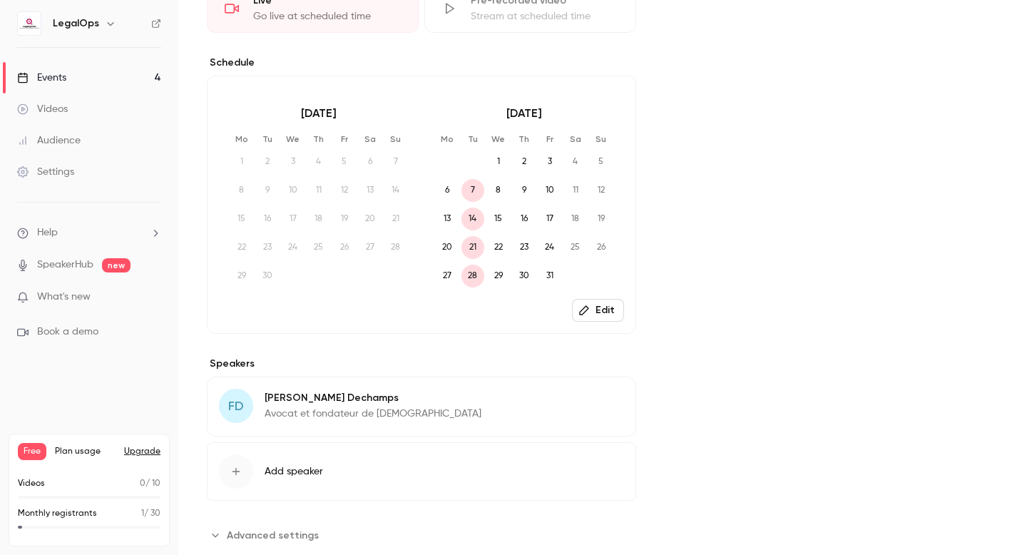
scroll to position [406, 0]
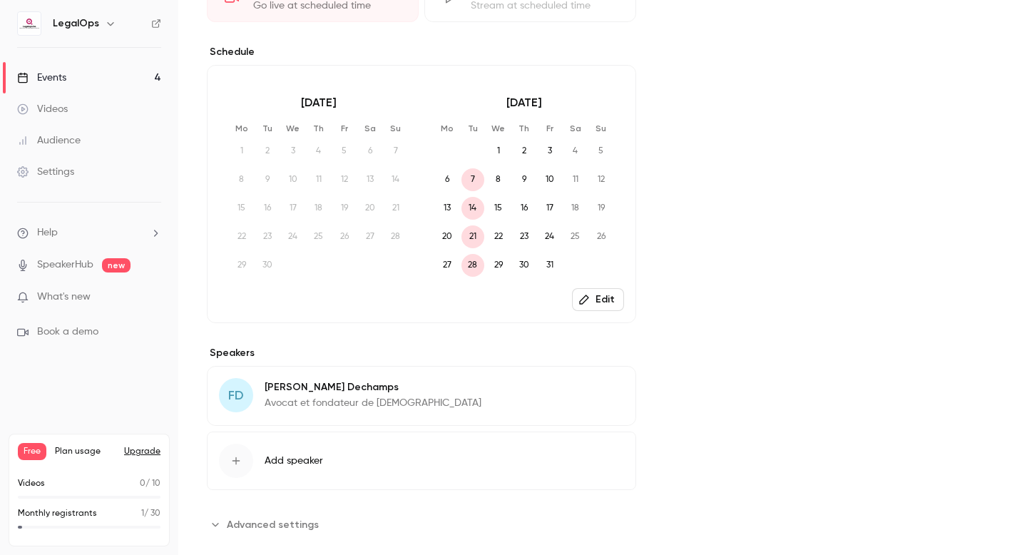
click at [91, 86] on link "Events 4" at bounding box center [89, 77] width 178 height 31
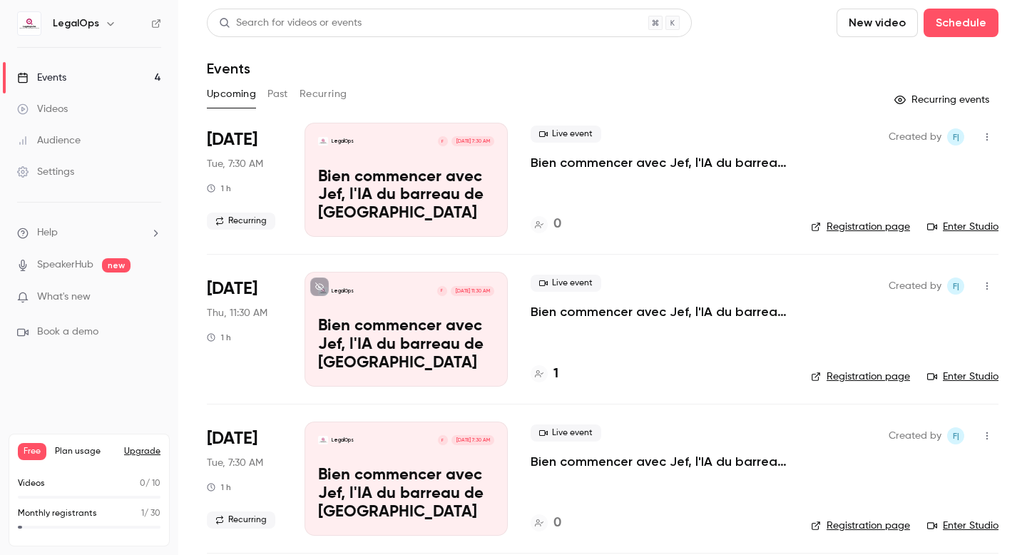
scroll to position [13, 0]
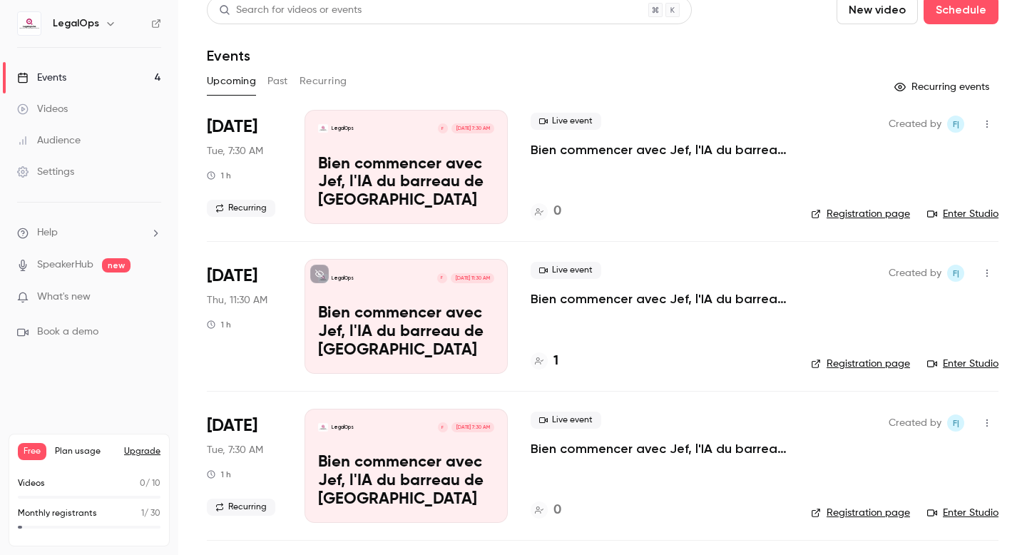
click at [414, 184] on p "Bien commencer avec Jef, l'IA du barreau de [GEOGRAPHIC_DATA]" at bounding box center [406, 182] width 176 height 55
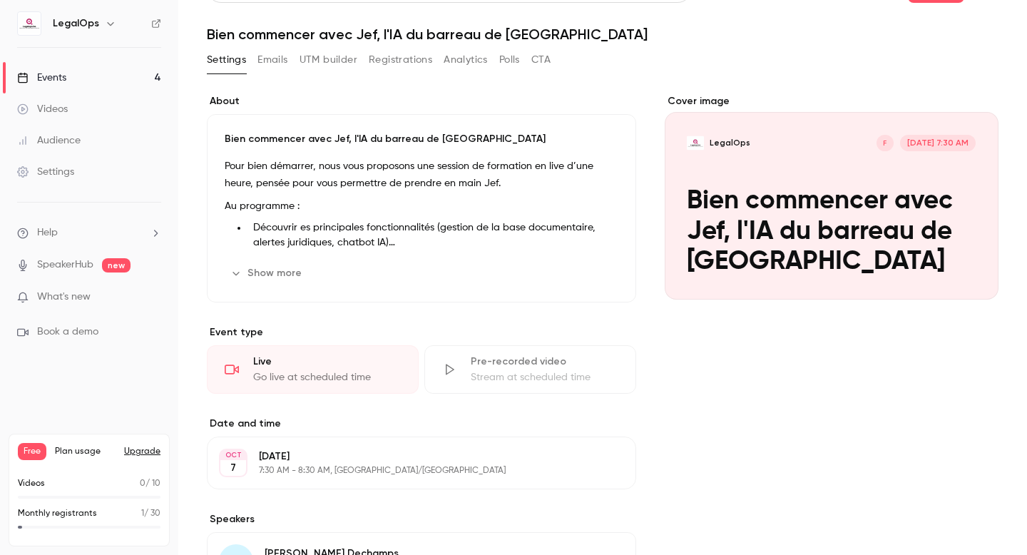
scroll to position [36, 0]
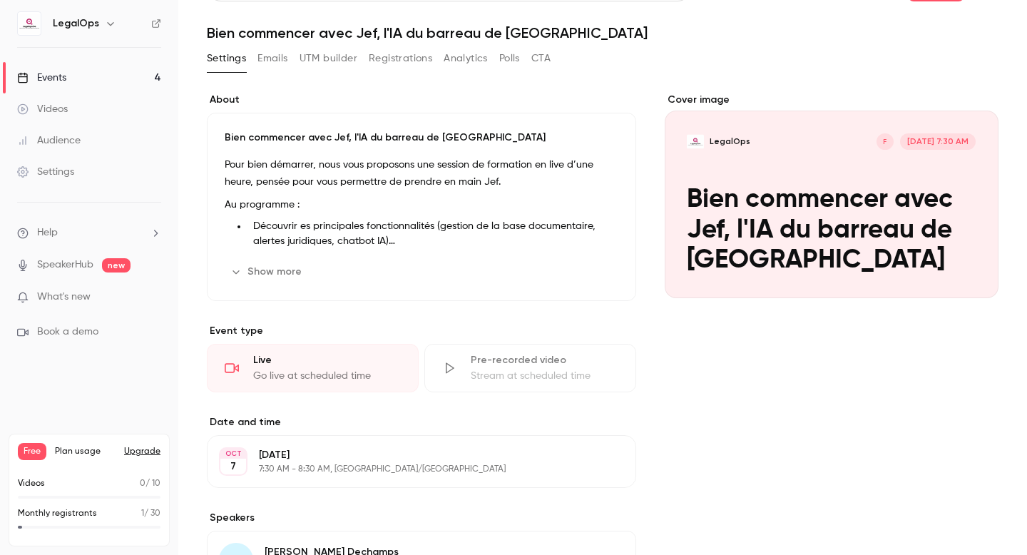
click at [289, 272] on button "Show more" at bounding box center [268, 271] width 86 height 23
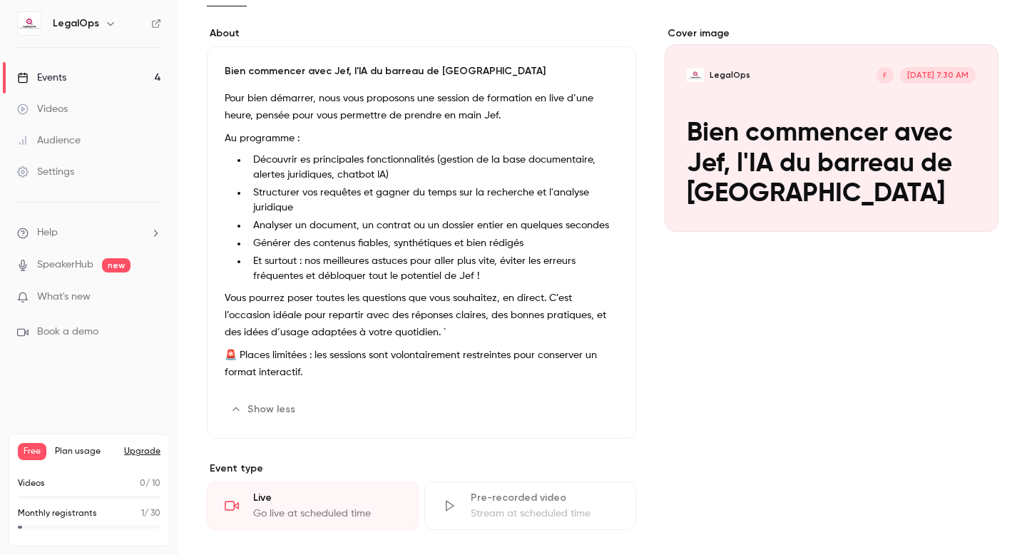
scroll to position [103, 0]
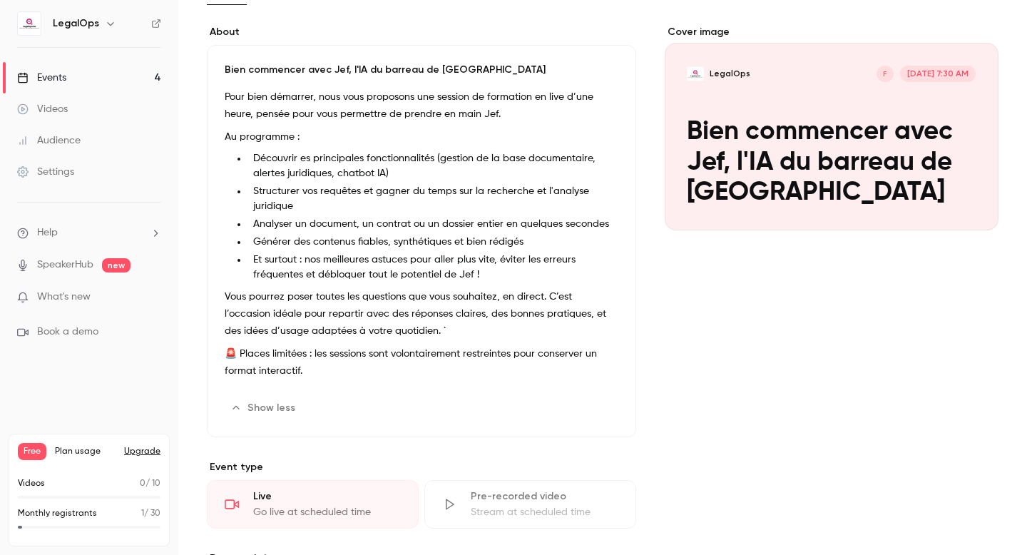
click at [269, 406] on button "Show less" at bounding box center [264, 407] width 79 height 23
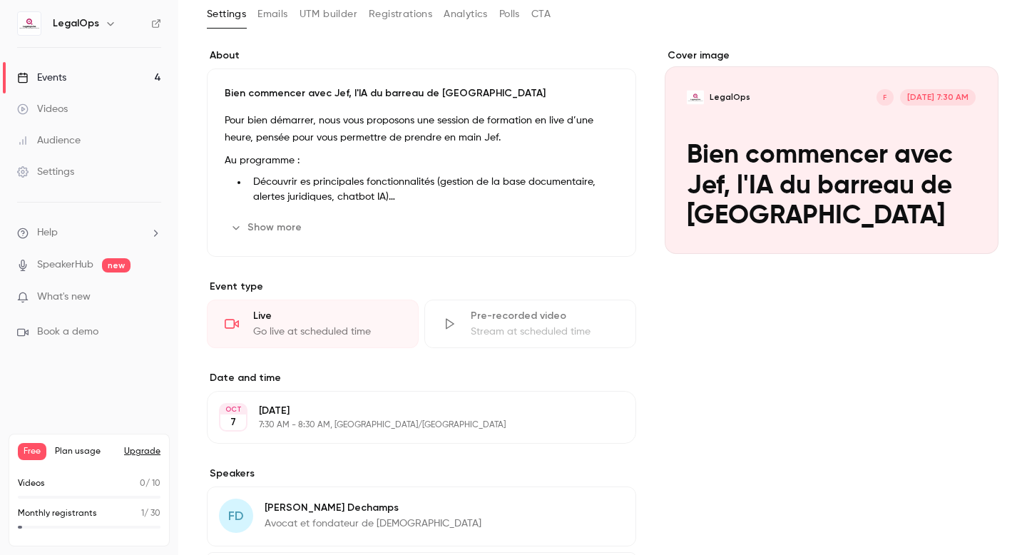
scroll to position [91, 0]
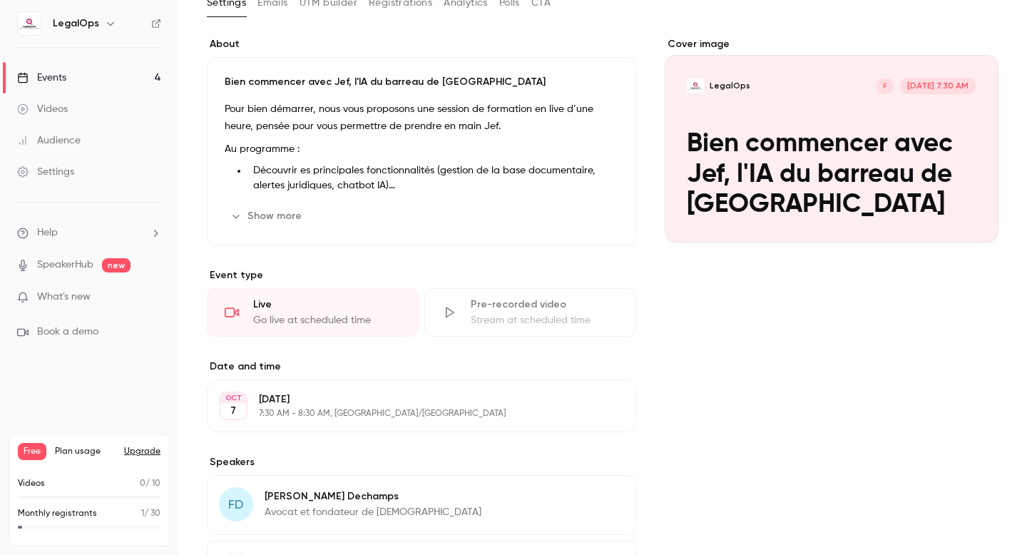
click at [101, 85] on link "Events 4" at bounding box center [89, 77] width 178 height 31
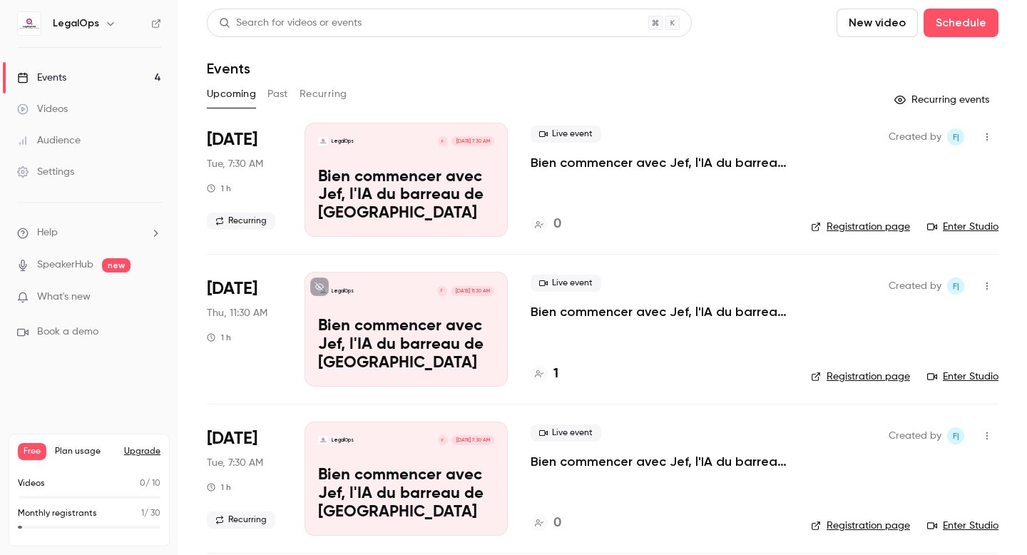
click at [324, 91] on button "Recurring" at bounding box center [323, 94] width 48 height 23
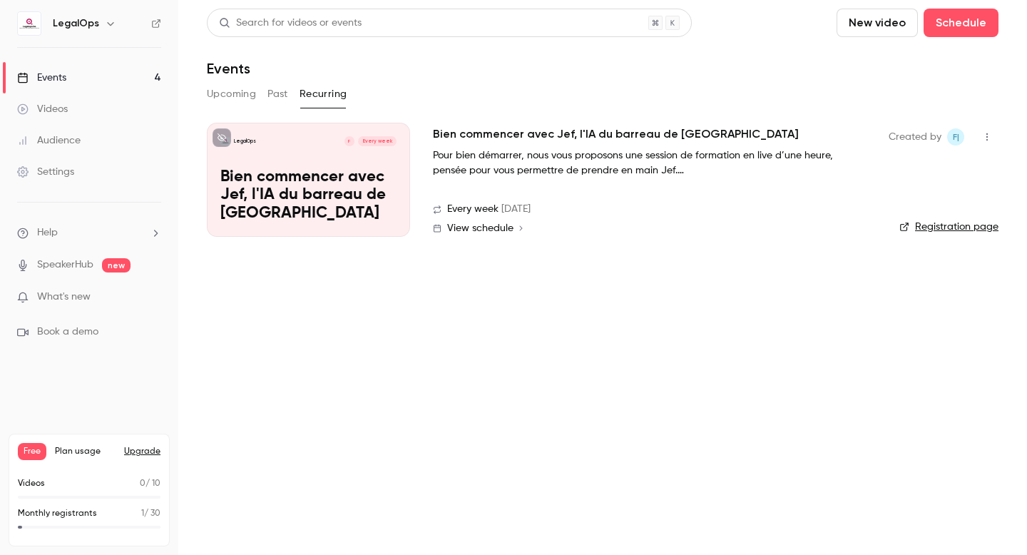
click at [383, 184] on p "Bien commencer avec Jef, l'IA du barreau de [GEOGRAPHIC_DATA]" at bounding box center [308, 195] width 176 height 55
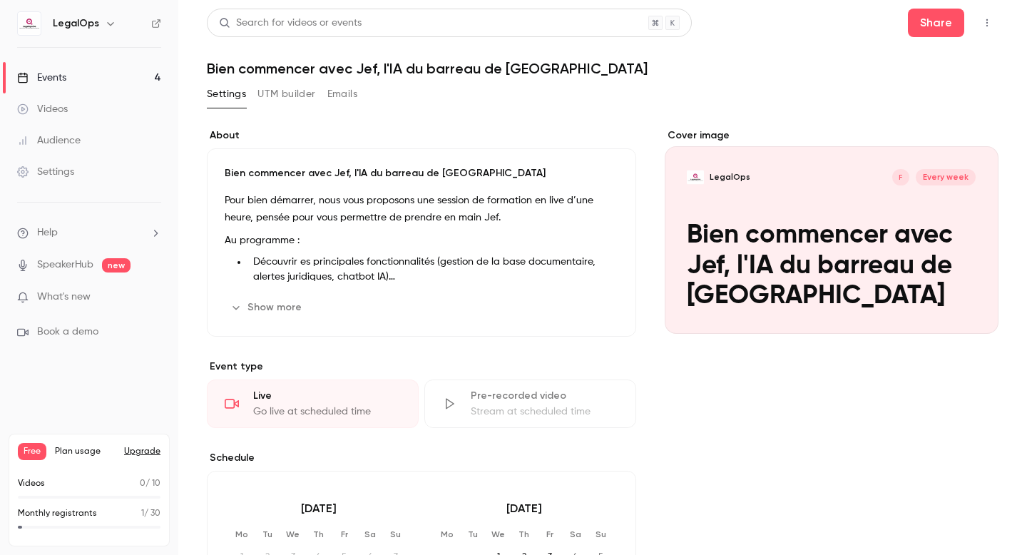
scroll to position [3, 0]
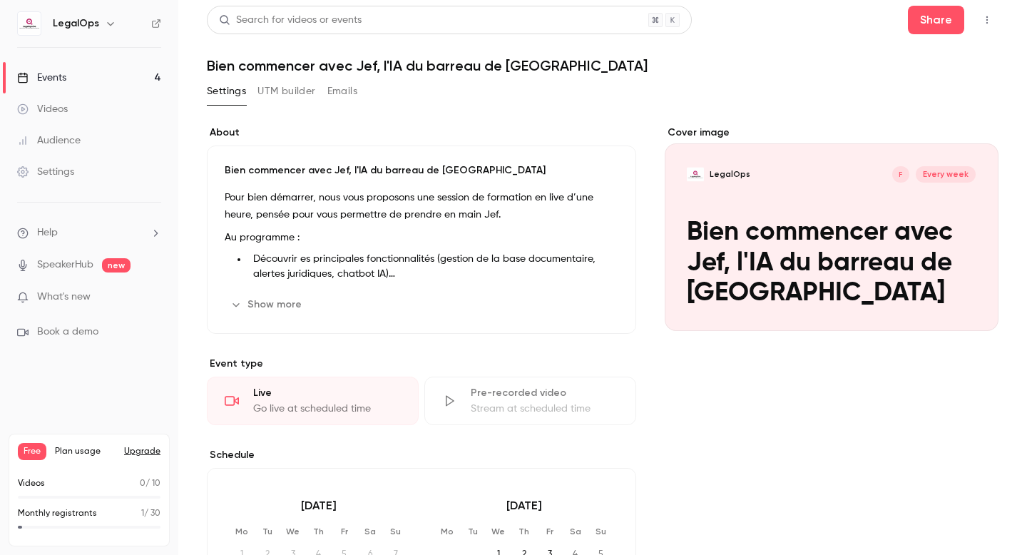
click at [586, 309] on button "Edit" at bounding box center [592, 304] width 52 height 23
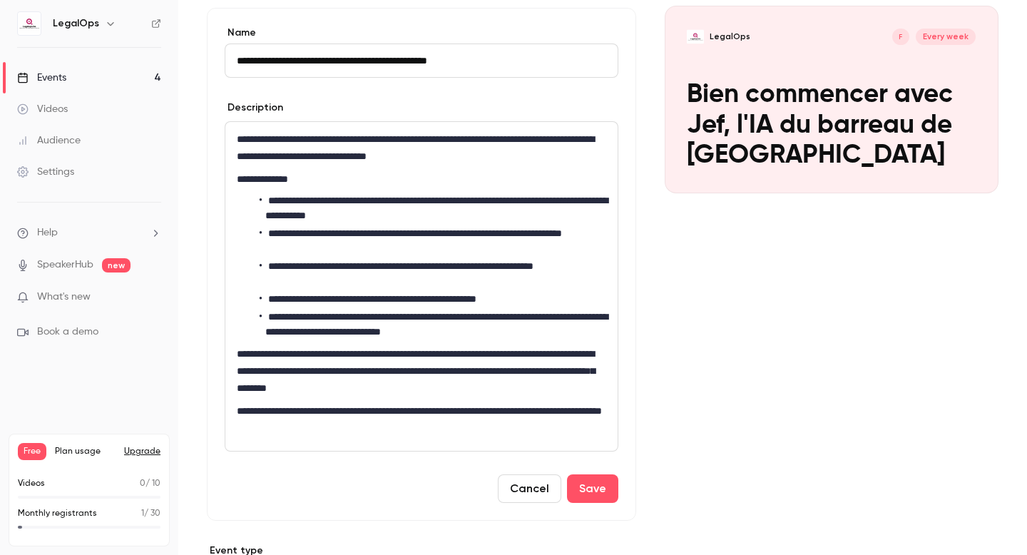
scroll to position [140, 0]
click at [593, 493] on button "Save" at bounding box center [592, 489] width 51 height 29
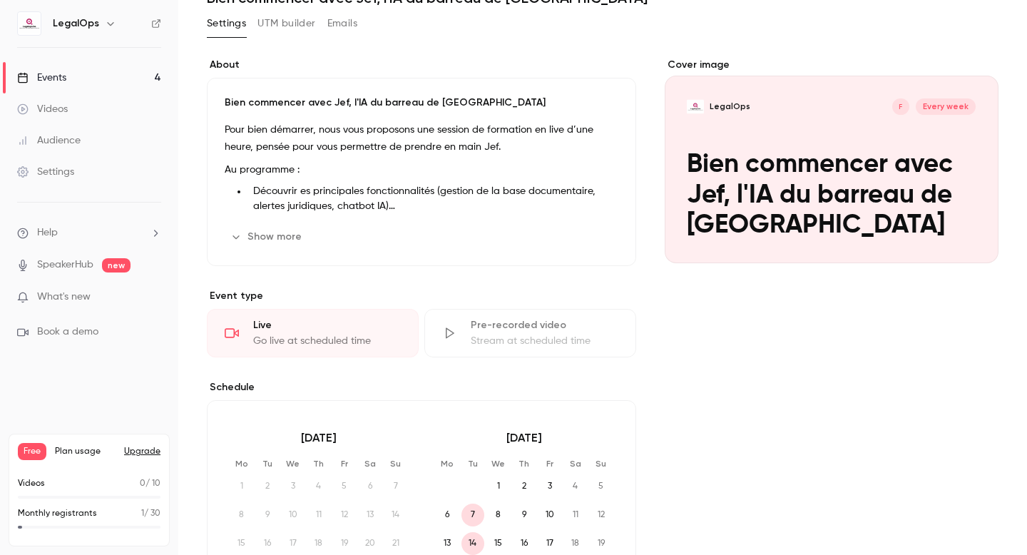
scroll to position [0, 0]
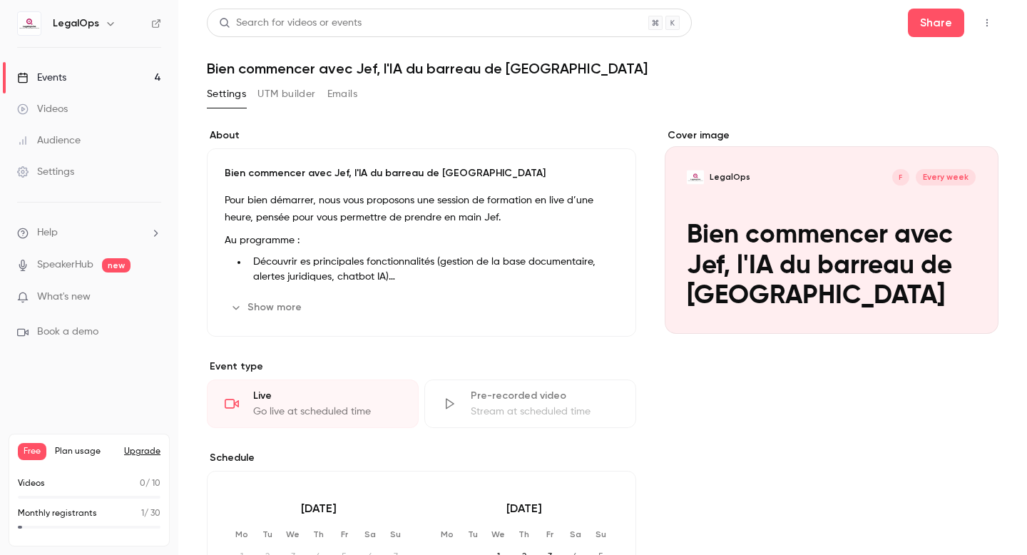
click at [292, 96] on button "UTM builder" at bounding box center [286, 94] width 58 height 23
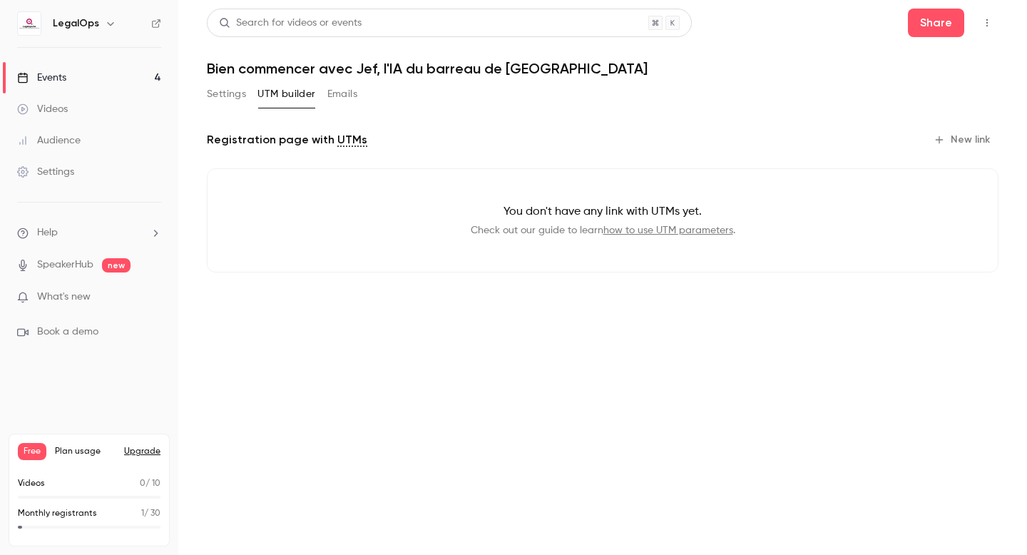
click at [356, 93] on button "Emails" at bounding box center [342, 94] width 30 height 23
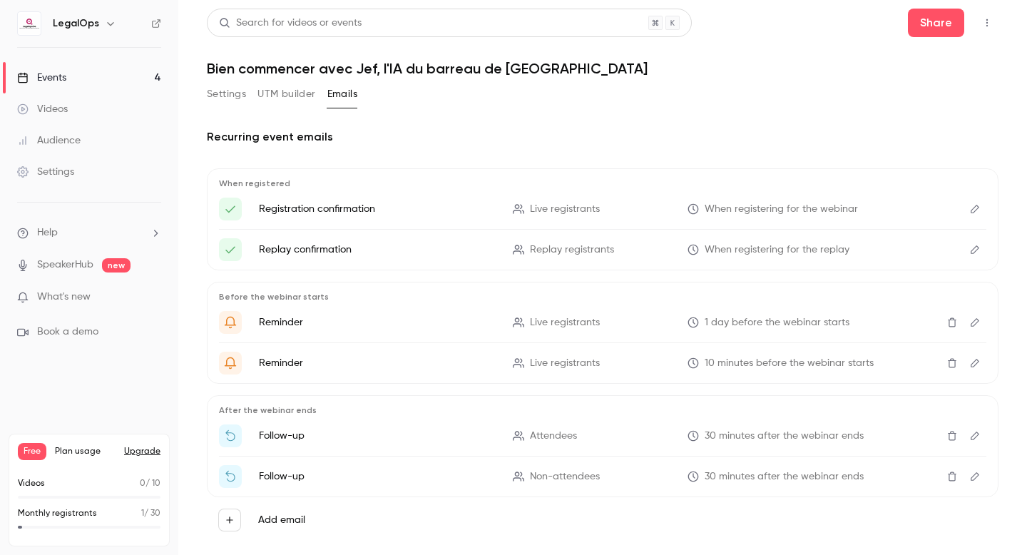
click at [228, 98] on button "Settings" at bounding box center [226, 94] width 39 height 23
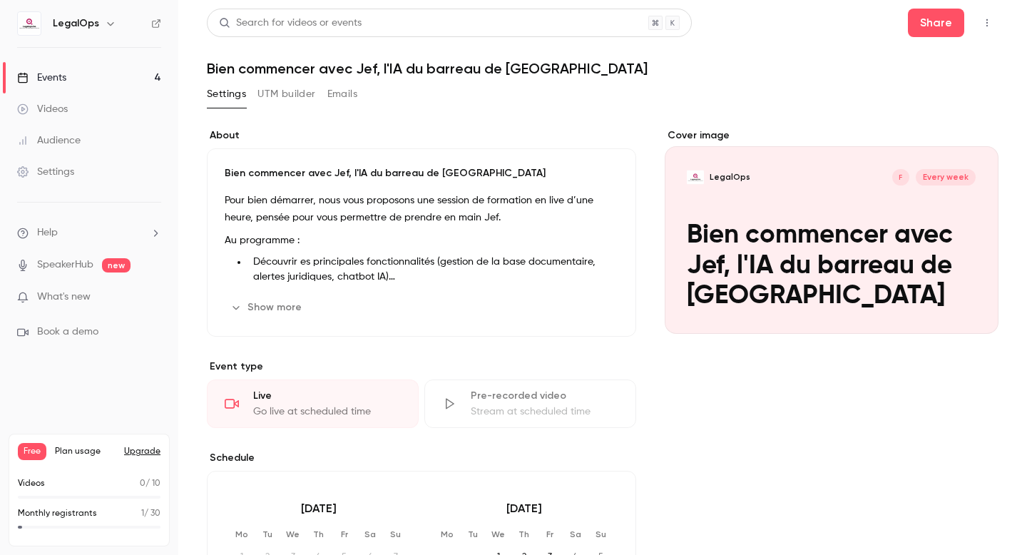
click at [96, 78] on link "Events 4" at bounding box center [89, 77] width 178 height 31
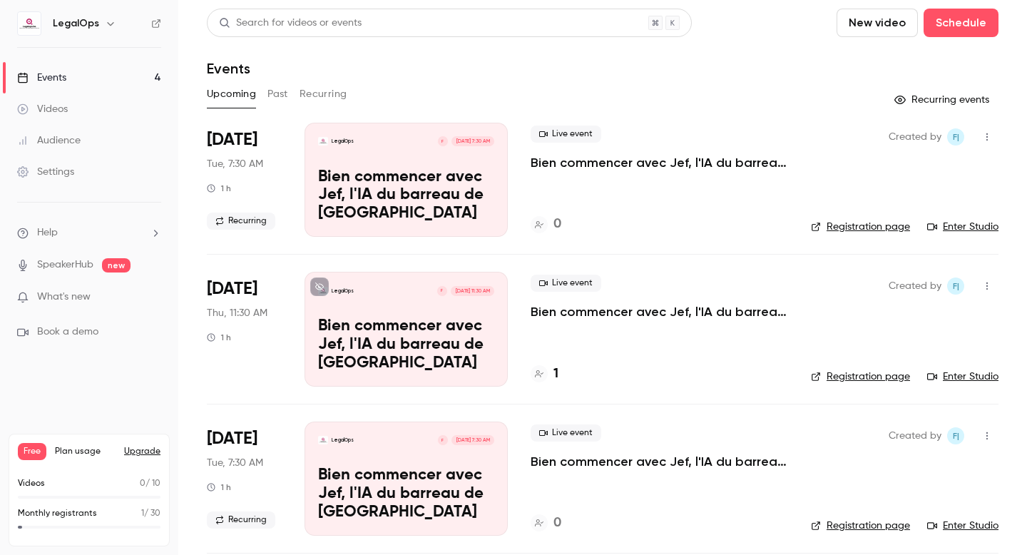
click at [440, 163] on div "LegalOps F [DATE] 7:30 AM Bien commencer avec Jef, l'IA du barreau de [GEOGRAPH…" at bounding box center [405, 180] width 203 height 114
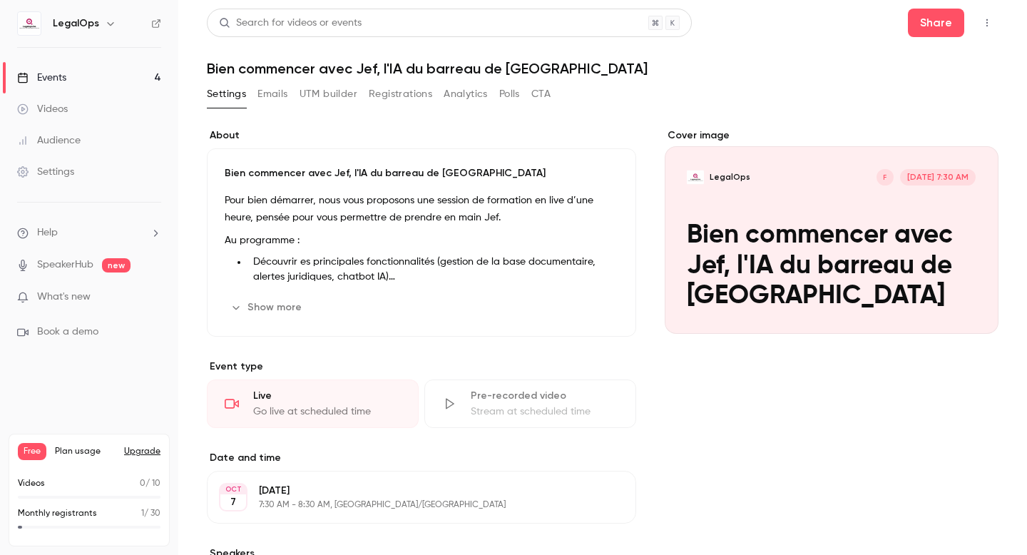
click at [98, 70] on link "Events 4" at bounding box center [89, 77] width 178 height 31
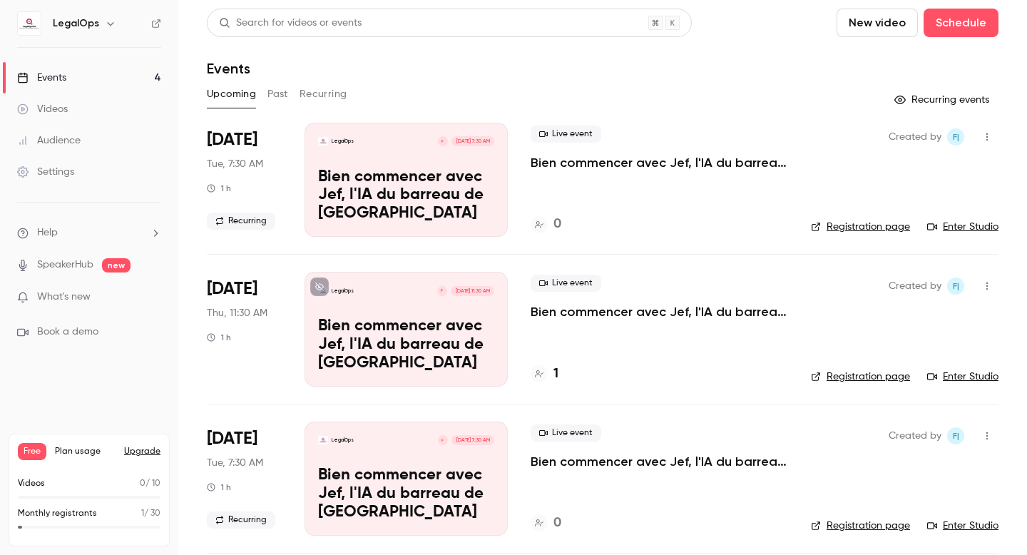
click at [93, 175] on link "Settings" at bounding box center [89, 171] width 178 height 31
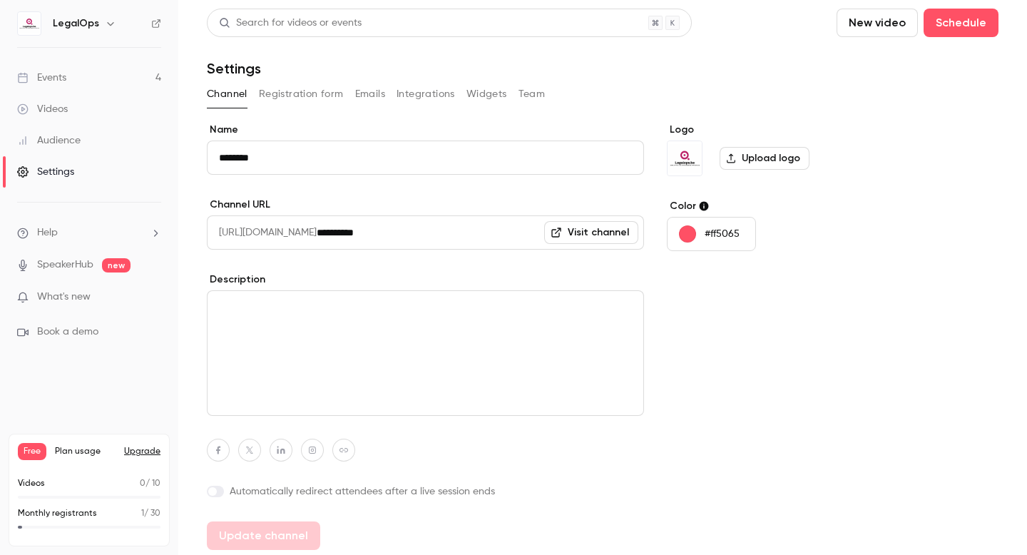
scroll to position [4, 0]
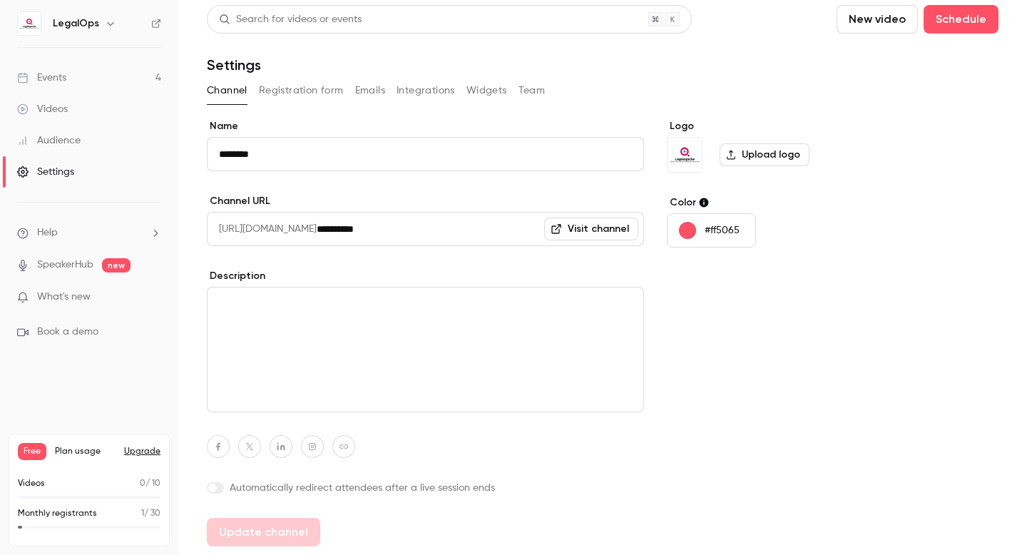
click at [326, 95] on button "Registration form" at bounding box center [301, 90] width 85 height 23
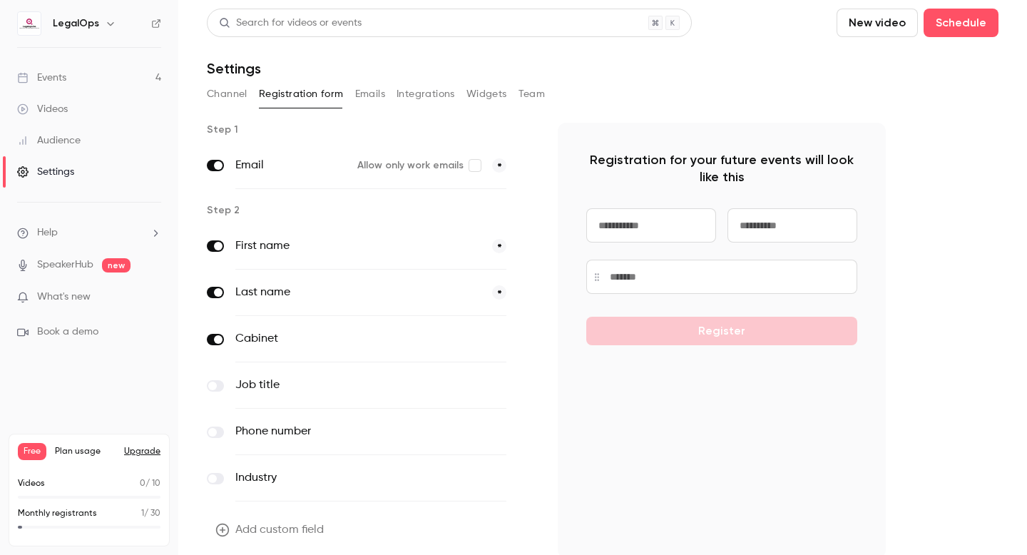
click at [237, 92] on button "Channel" at bounding box center [227, 94] width 41 height 23
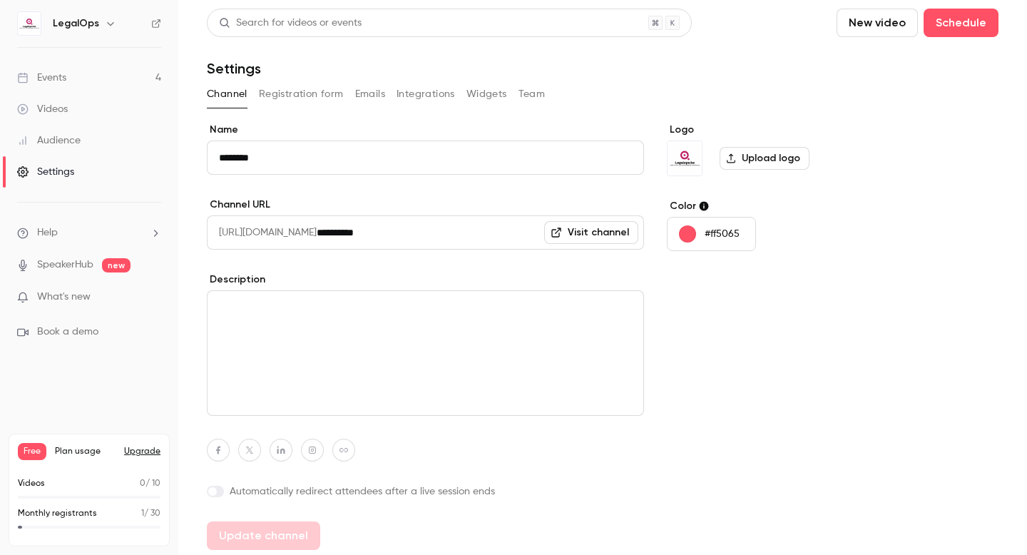
click at [322, 312] on textarea at bounding box center [425, 352] width 437 height 125
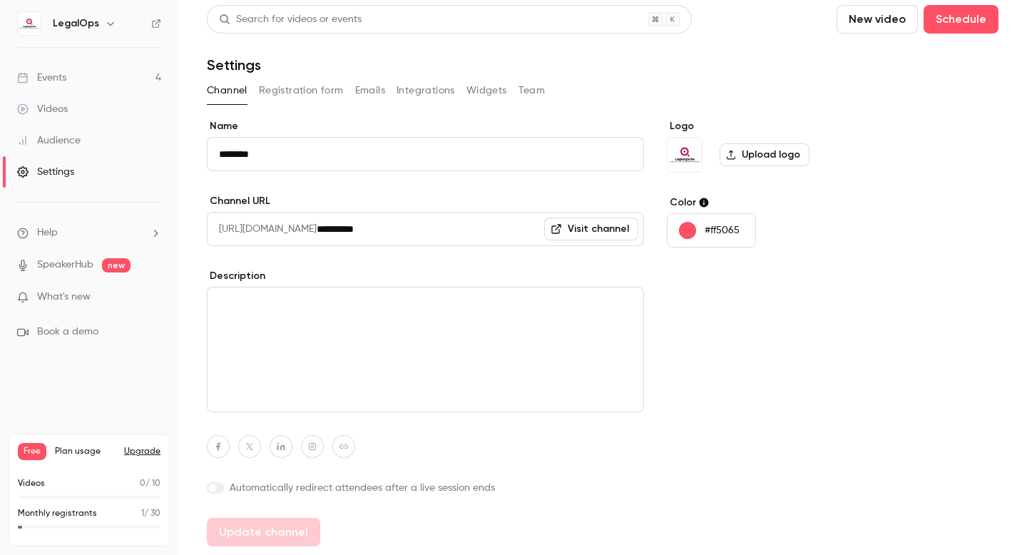
click at [577, 230] on link "Visit channel" at bounding box center [591, 228] width 94 height 23
click at [71, 80] on link "Events 4" at bounding box center [89, 77] width 178 height 31
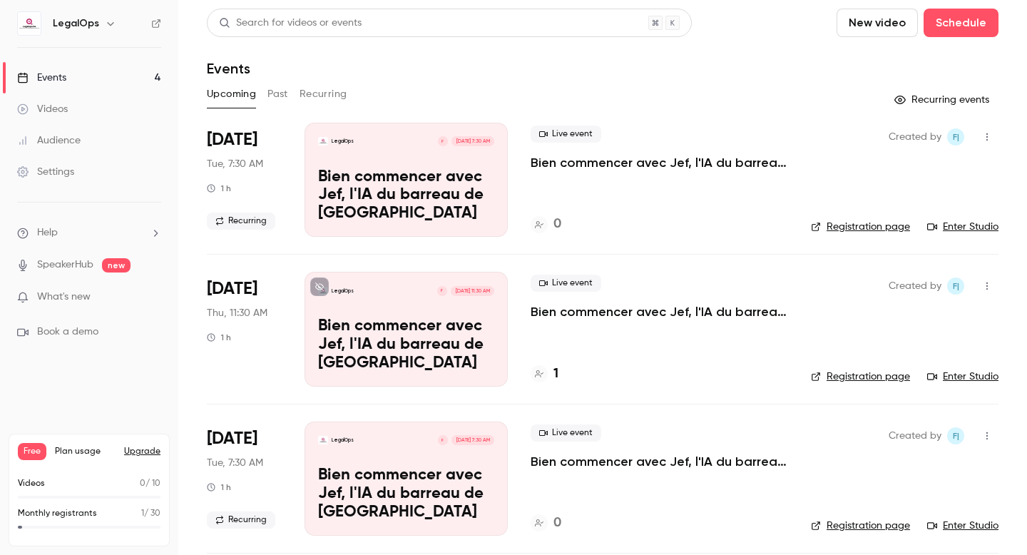
click at [405, 188] on p "Bien commencer avec Jef, l'IA du barreau de [GEOGRAPHIC_DATA]" at bounding box center [406, 195] width 176 height 55
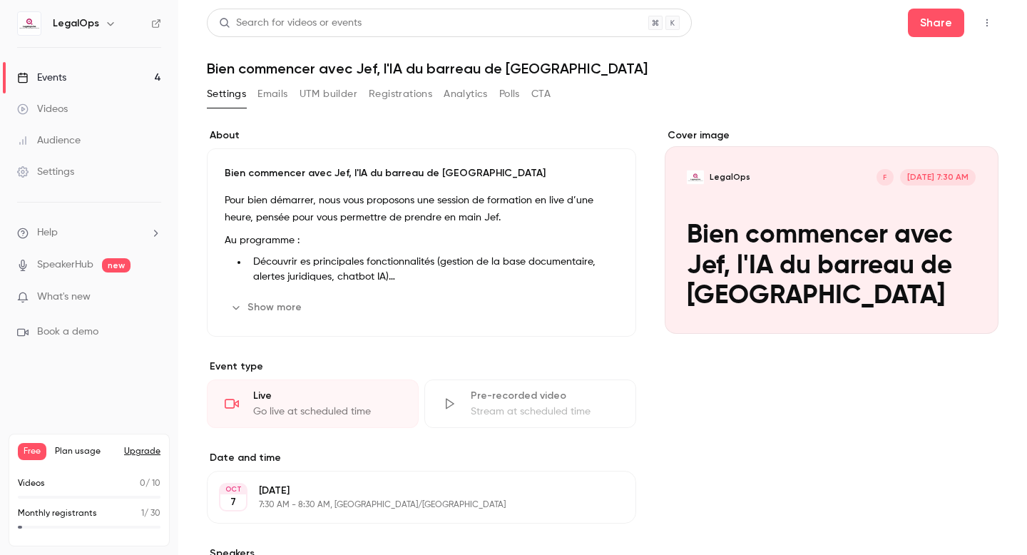
click at [982, 28] on button "button" at bounding box center [986, 22] width 23 height 23
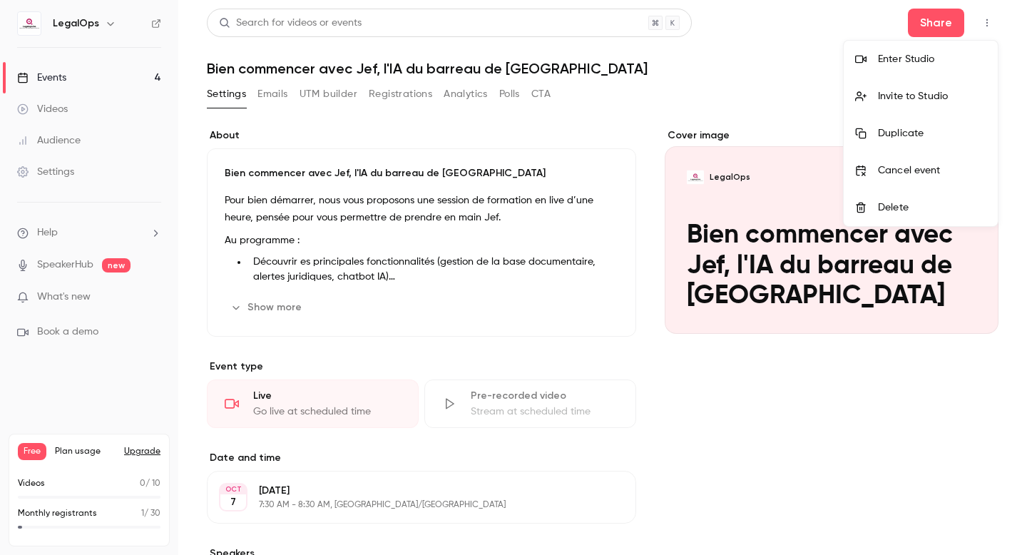
click at [744, 73] on div at bounding box center [513, 277] width 1027 height 555
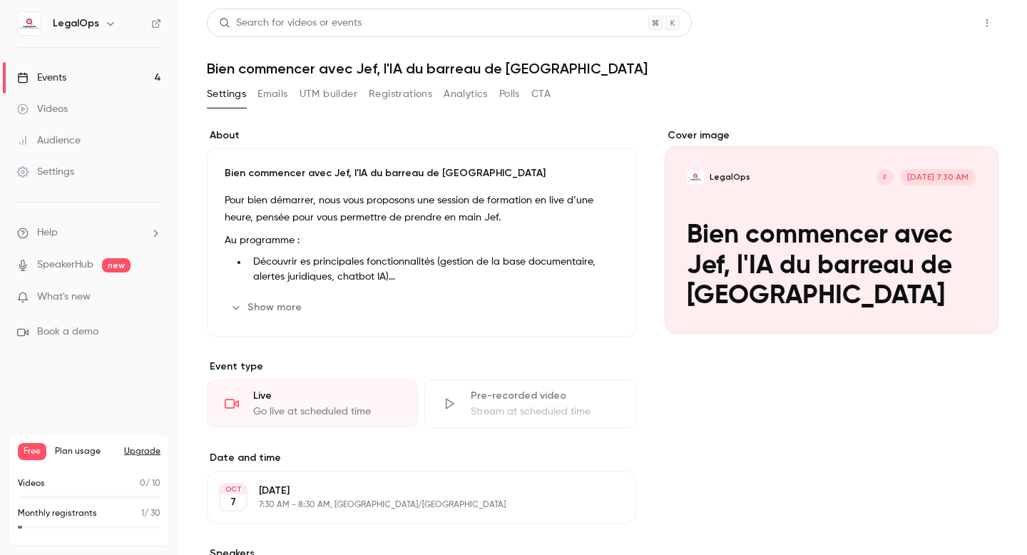
click at [926, 21] on button "Share" at bounding box center [936, 23] width 56 height 29
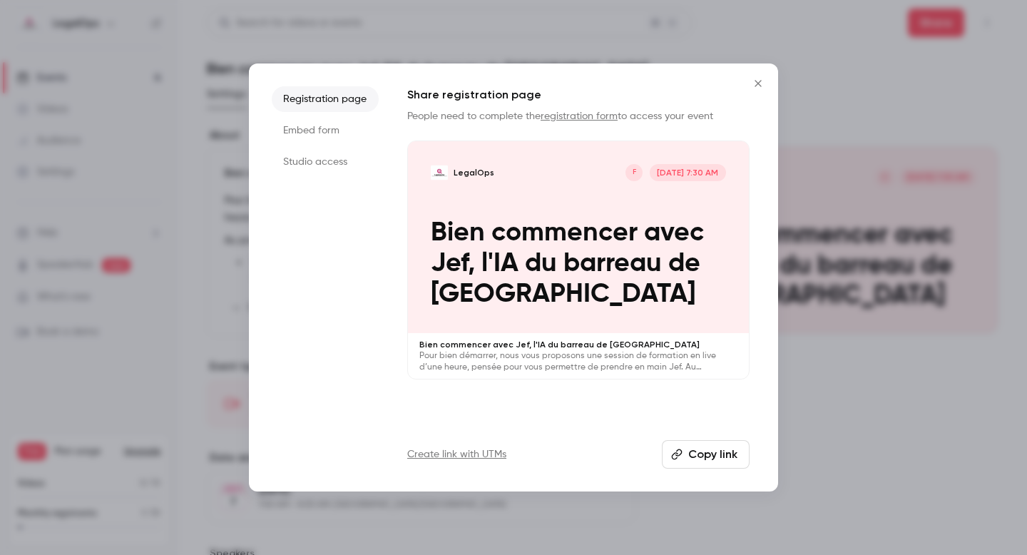
click at [344, 139] on li "Embed form" at bounding box center [325, 131] width 107 height 26
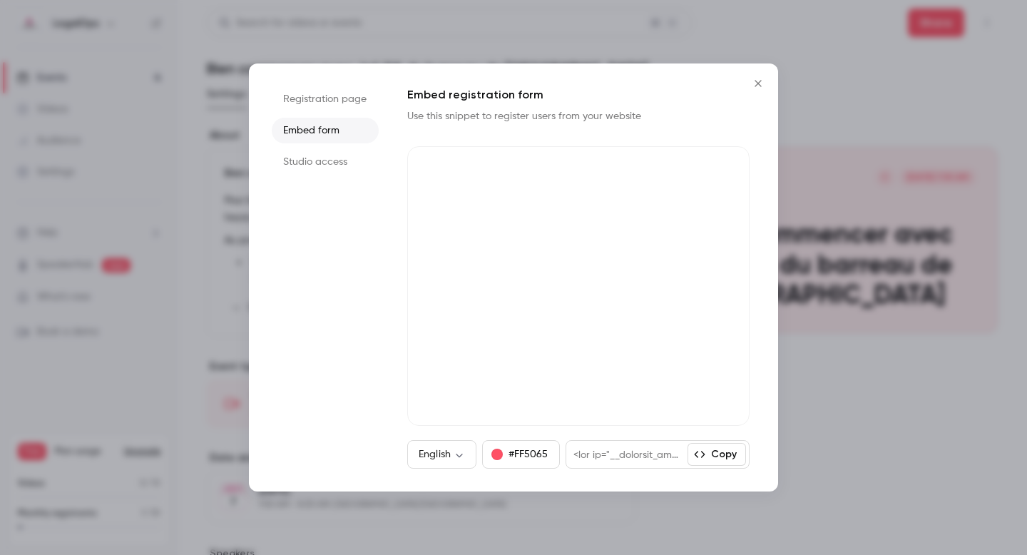
click at [334, 159] on li "Studio access" at bounding box center [325, 162] width 107 height 26
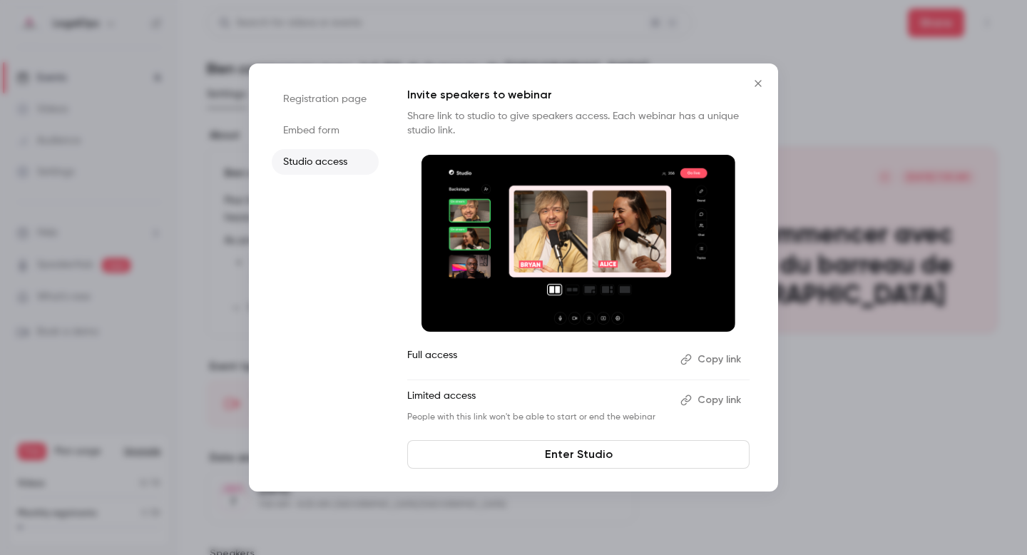
click at [330, 128] on li "Embed form" at bounding box center [325, 131] width 107 height 26
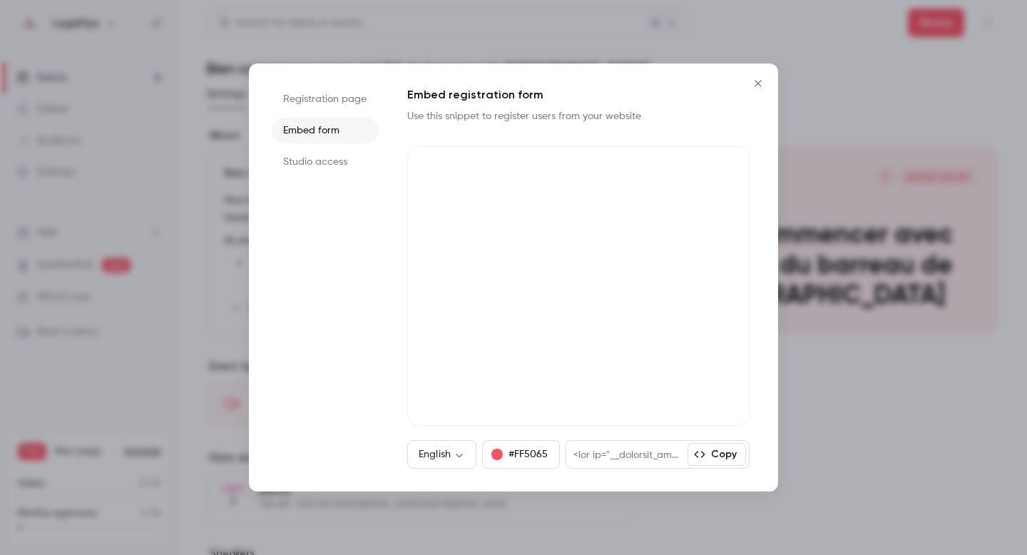
click at [330, 102] on li "Registration page" at bounding box center [325, 99] width 107 height 26
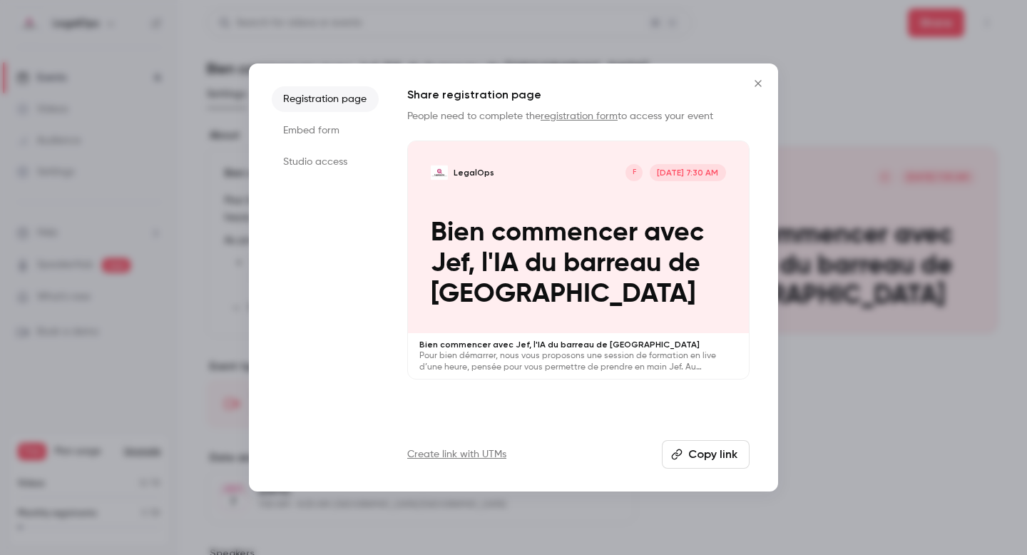
click at [759, 84] on icon "Close" at bounding box center [757, 83] width 6 height 6
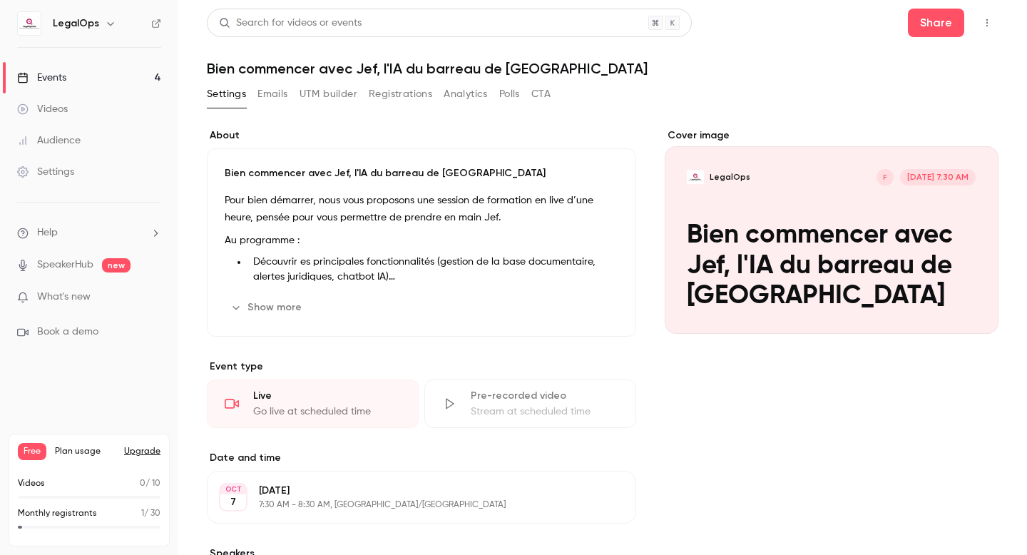
click at [93, 74] on link "Events 4" at bounding box center [89, 77] width 178 height 31
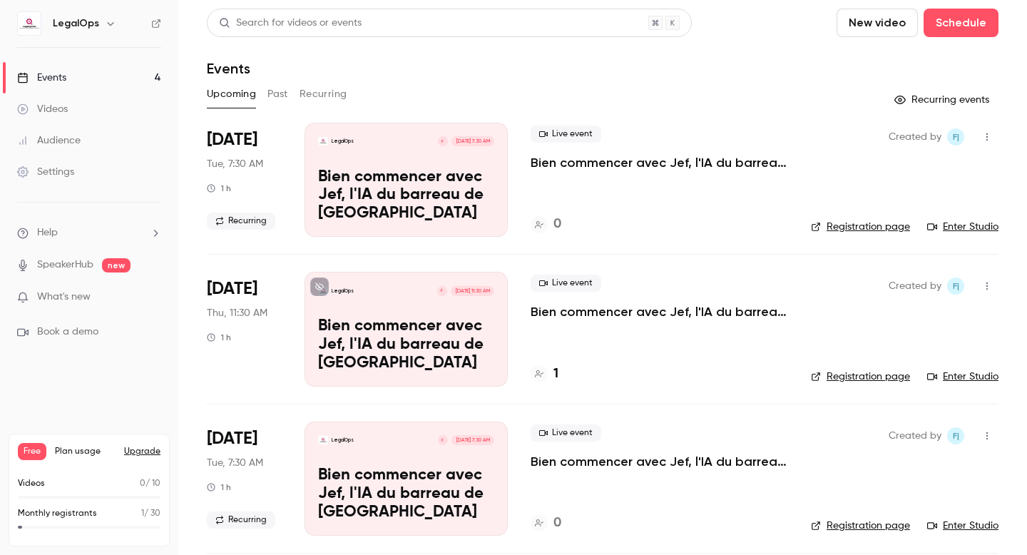
click at [99, 268] on p "SpeakerHub new" at bounding box center [73, 264] width 113 height 15
click at [101, 78] on link "Events 4" at bounding box center [89, 77] width 178 height 31
